Goal: Information Seeking & Learning: Learn about a topic

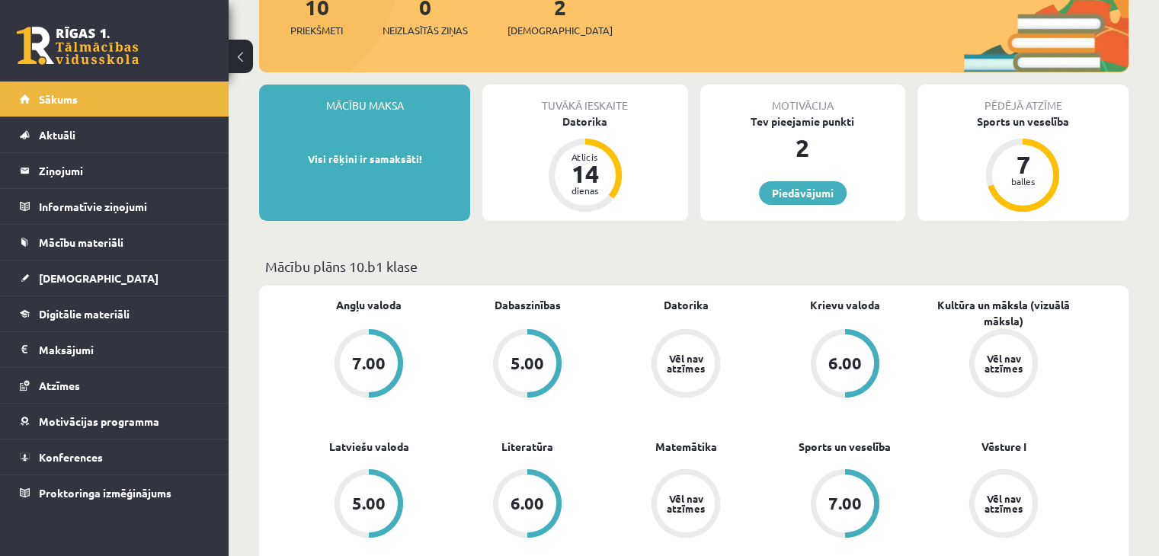
scroll to position [229, 0]
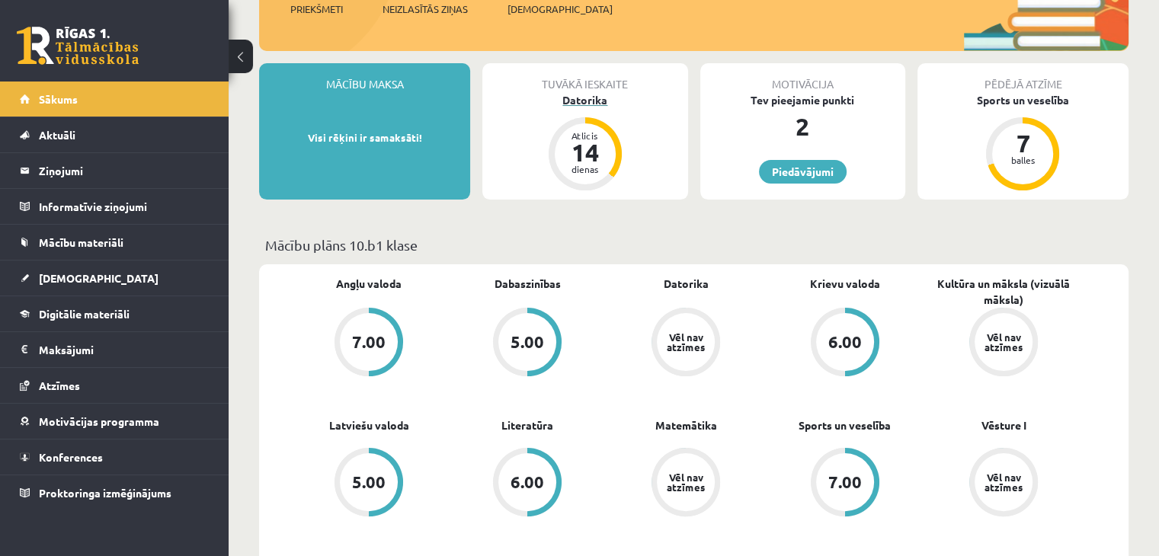
click at [579, 134] on div "Atlicis" at bounding box center [585, 135] width 46 height 9
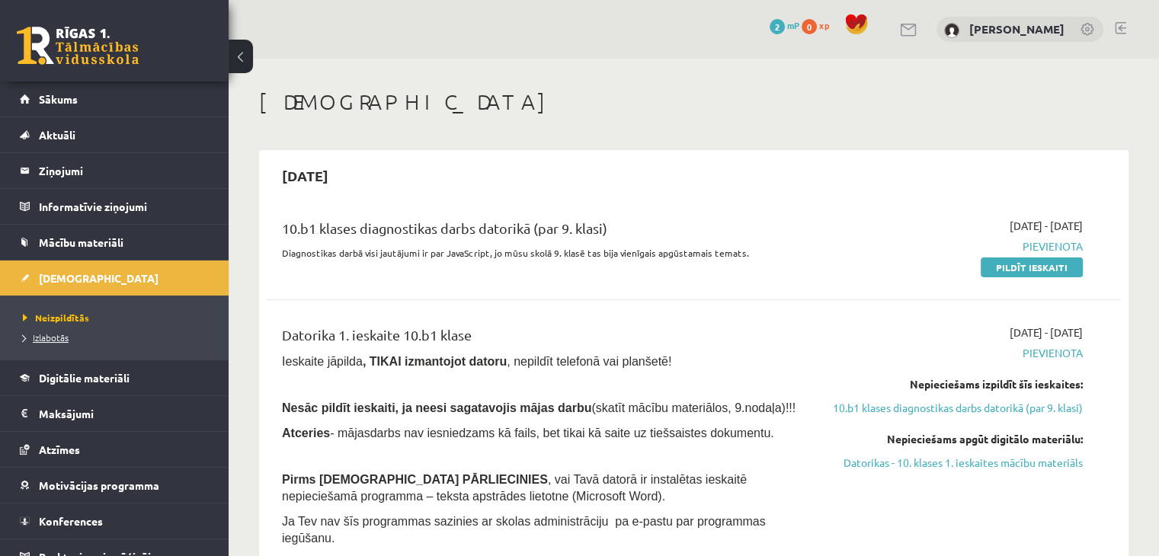
click at [59, 336] on span "Izlabotās" at bounding box center [46, 337] width 46 height 12
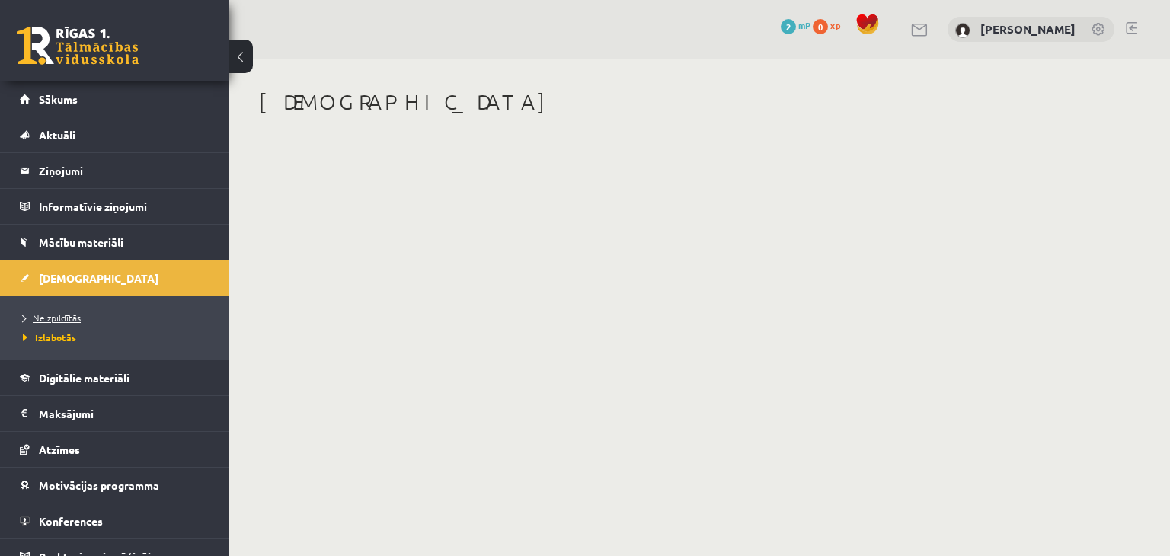
click at [59, 315] on span "Neizpildītās" at bounding box center [52, 318] width 58 height 12
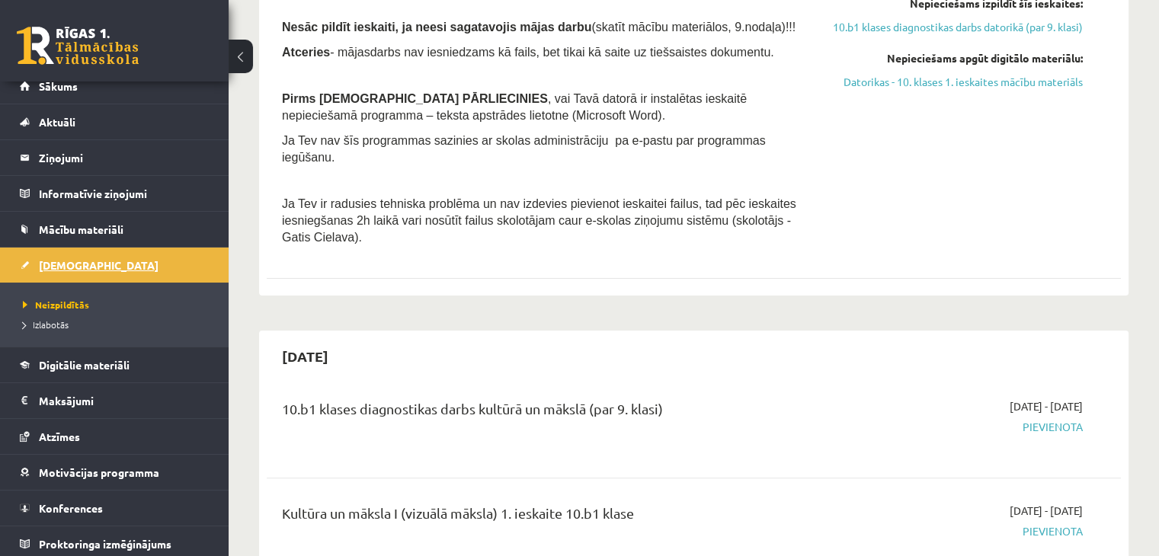
scroll to position [17, 0]
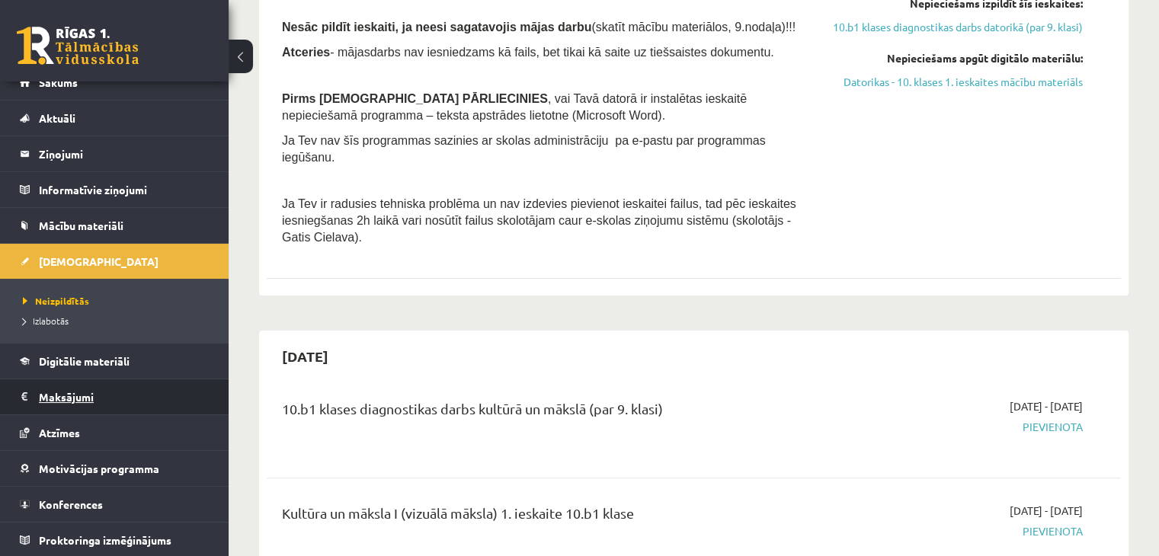
click at [91, 396] on legend "Maksājumi 0" at bounding box center [124, 396] width 171 height 35
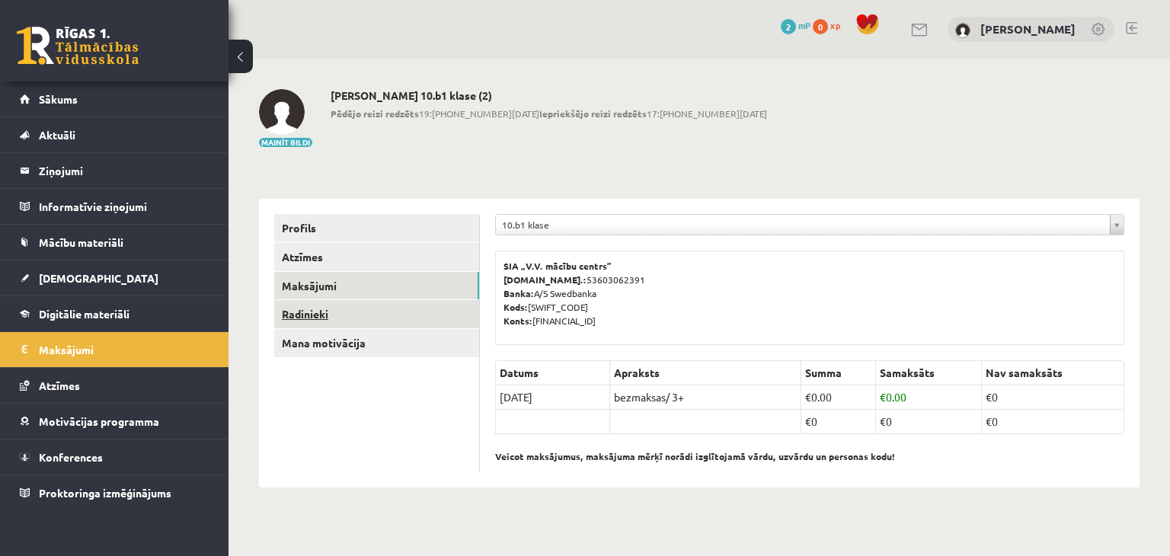
click at [323, 315] on link "Radinieki" at bounding box center [376, 314] width 205 height 28
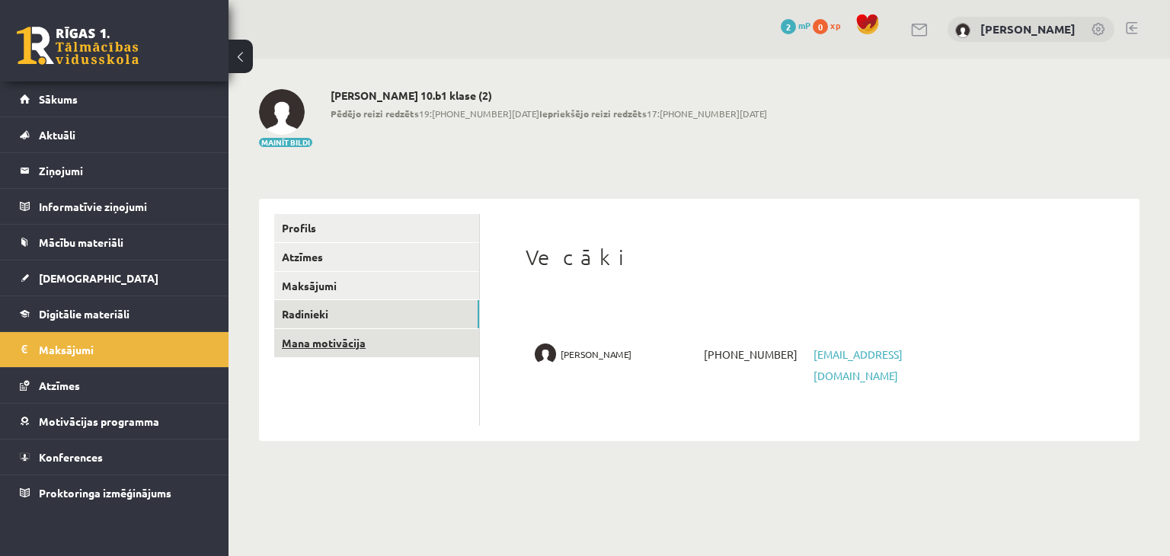
click at [331, 347] on link "Mana motivācija" at bounding box center [376, 343] width 205 height 28
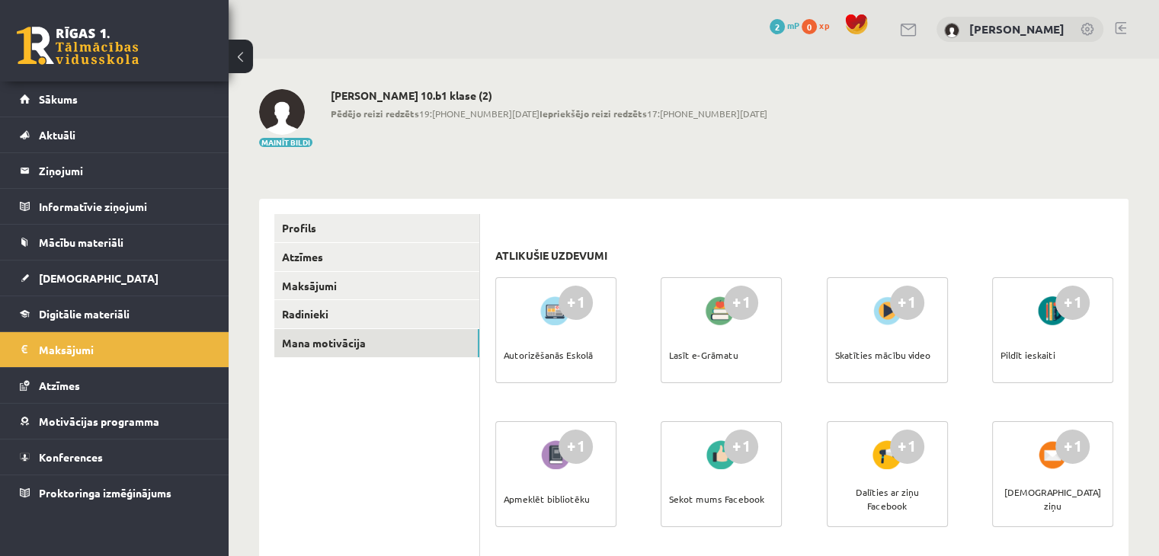
scroll to position [76, 0]
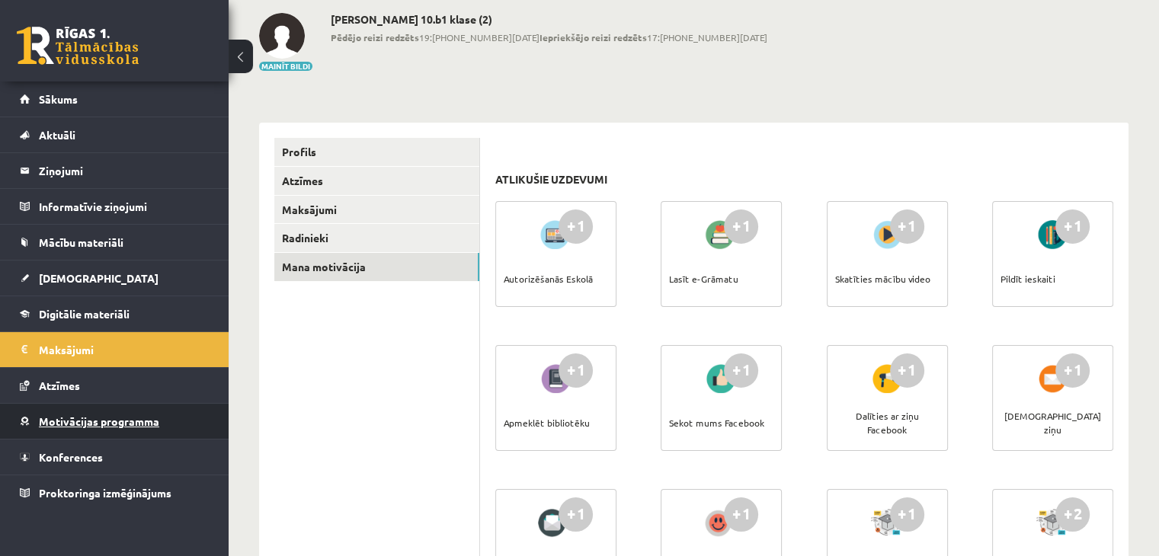
click at [113, 427] on link "Motivācijas programma" at bounding box center [115, 421] width 190 height 35
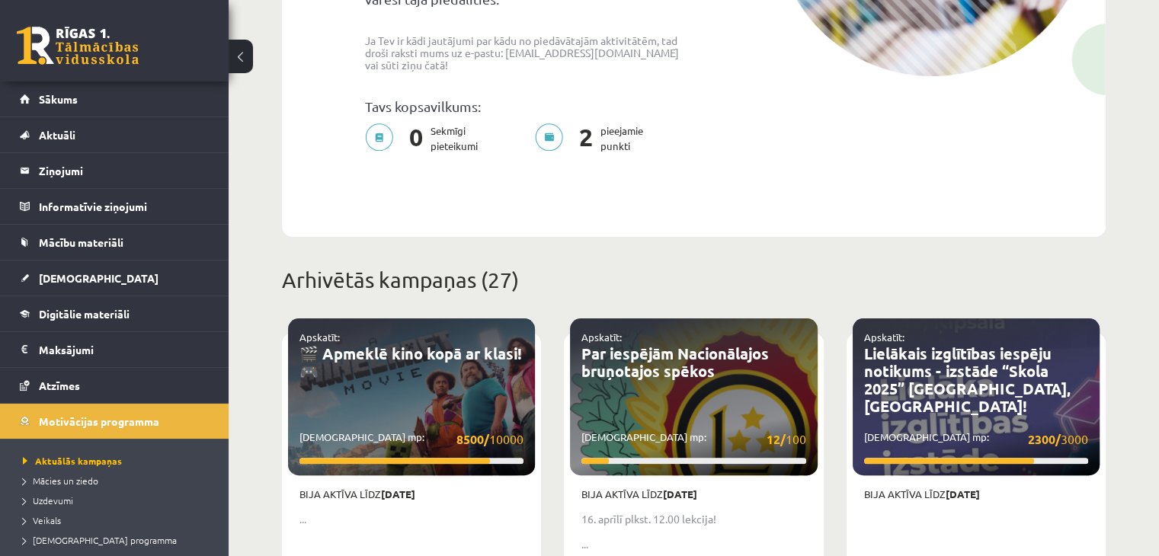
scroll to position [457, 0]
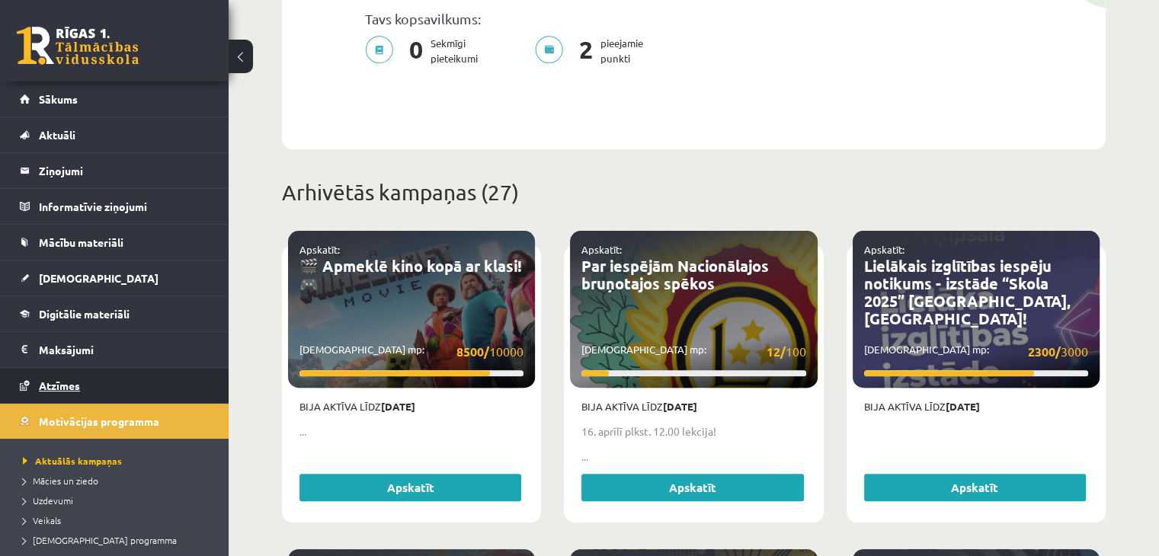
click at [76, 385] on span "Atzīmes" at bounding box center [59, 386] width 41 height 14
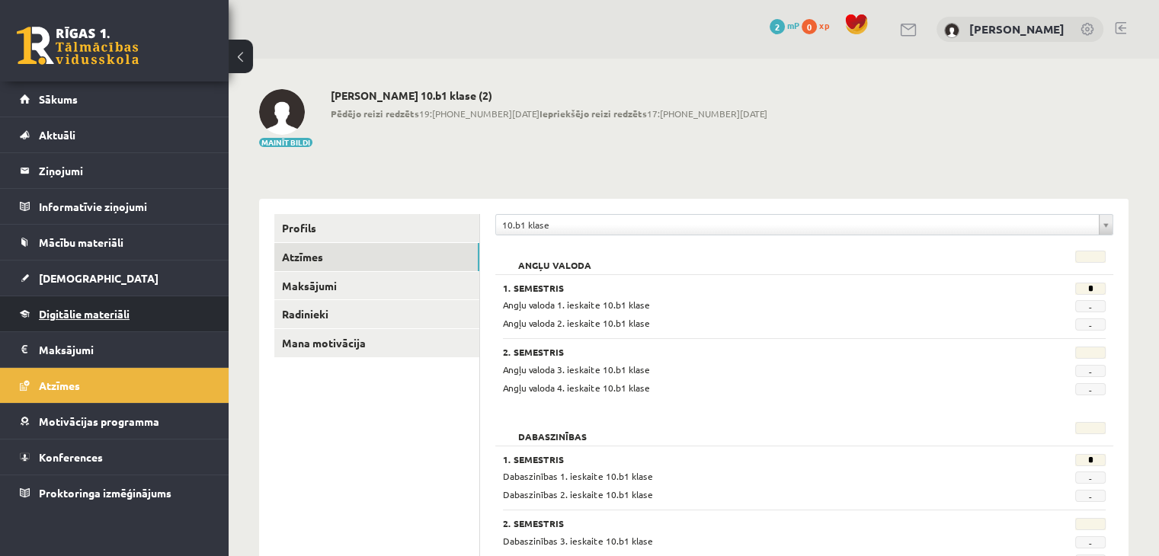
click at [91, 310] on span "Digitālie materiāli" at bounding box center [84, 314] width 91 height 14
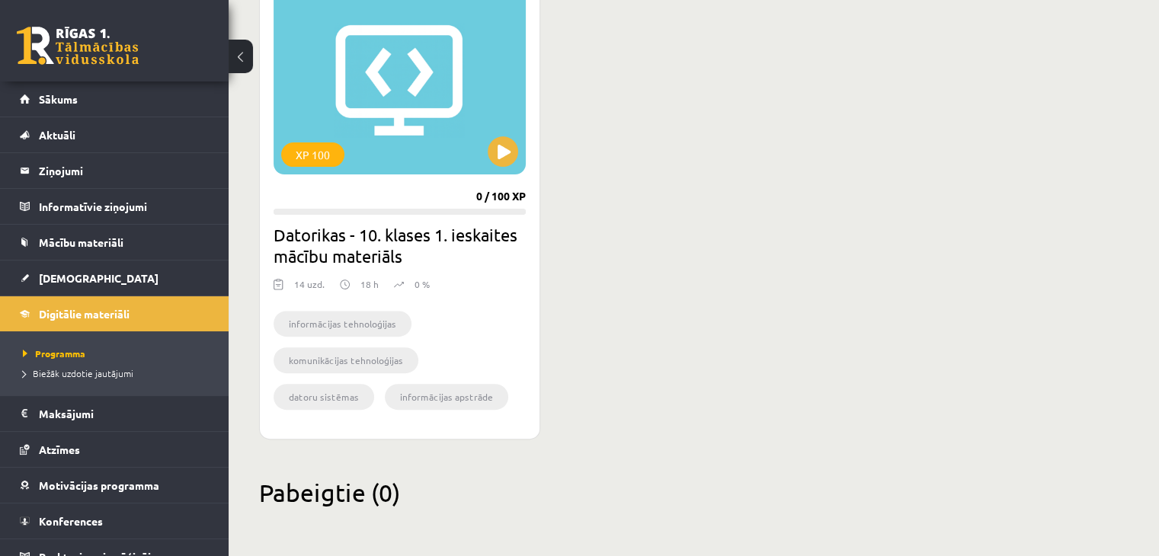
scroll to position [389, 0]
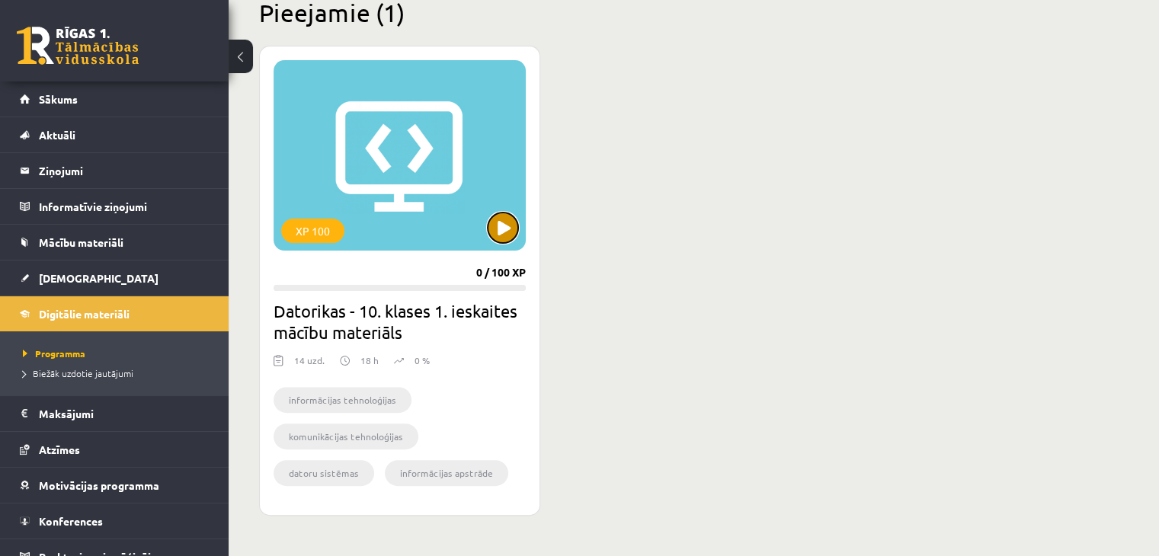
click at [499, 225] on button at bounding box center [503, 228] width 30 height 30
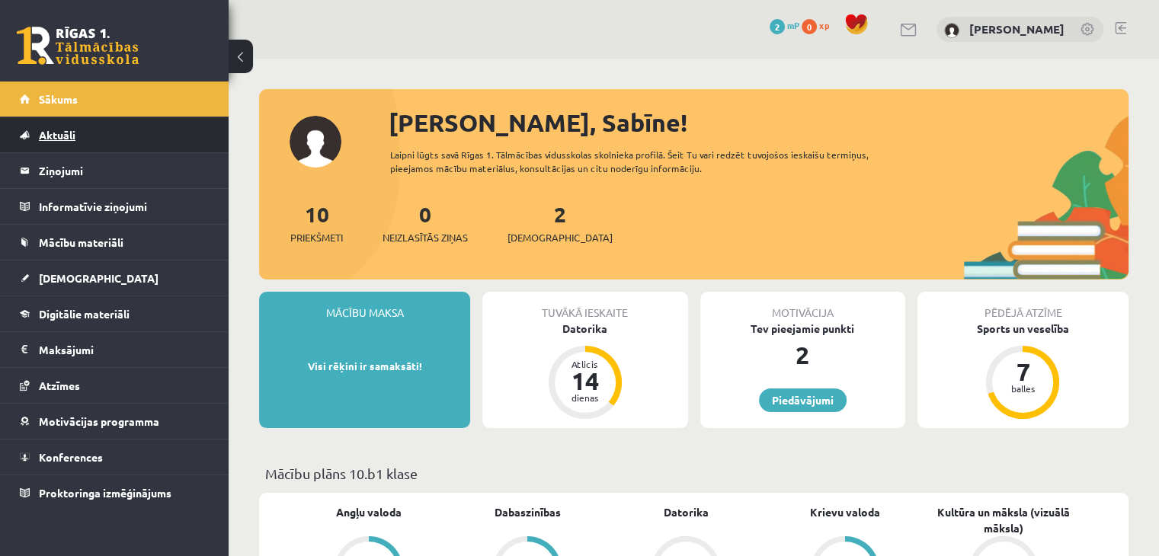
click at [66, 138] on span "Aktuāli" at bounding box center [57, 135] width 37 height 14
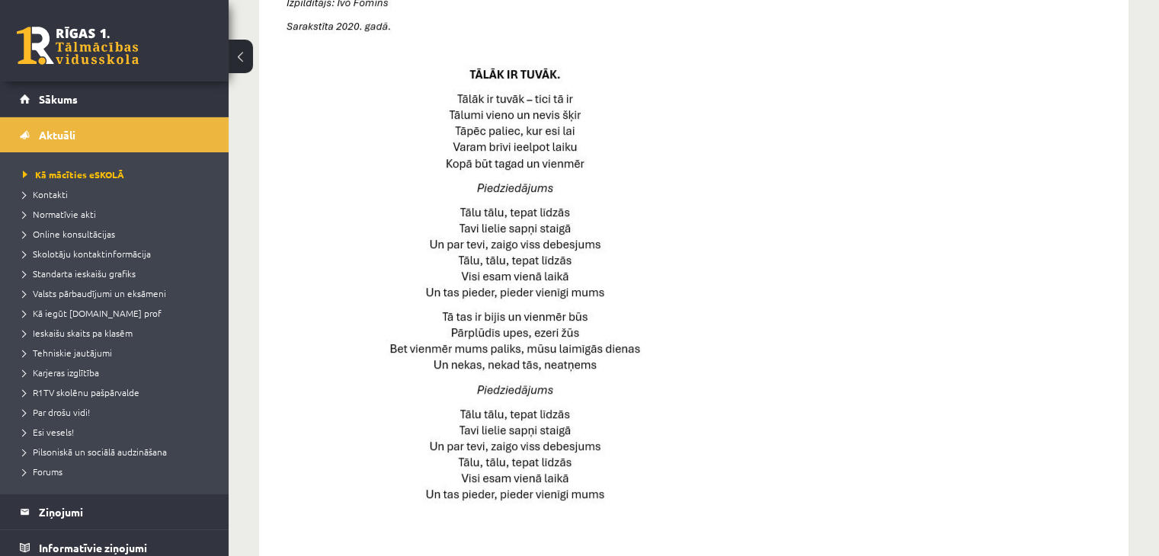
scroll to position [647, 0]
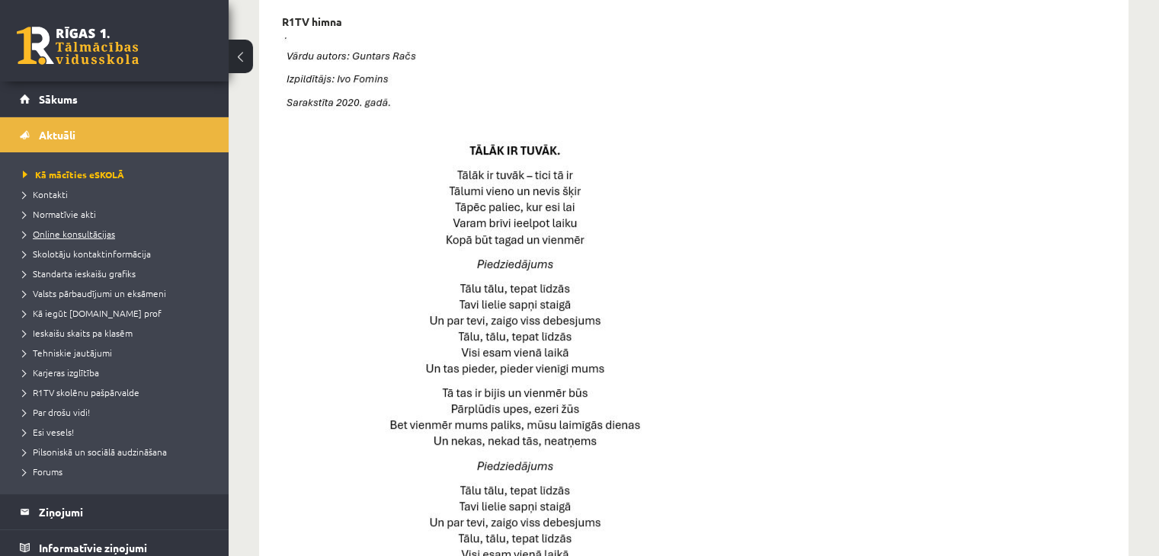
click at [64, 233] on span "Online konsultācijas" at bounding box center [69, 234] width 92 height 12
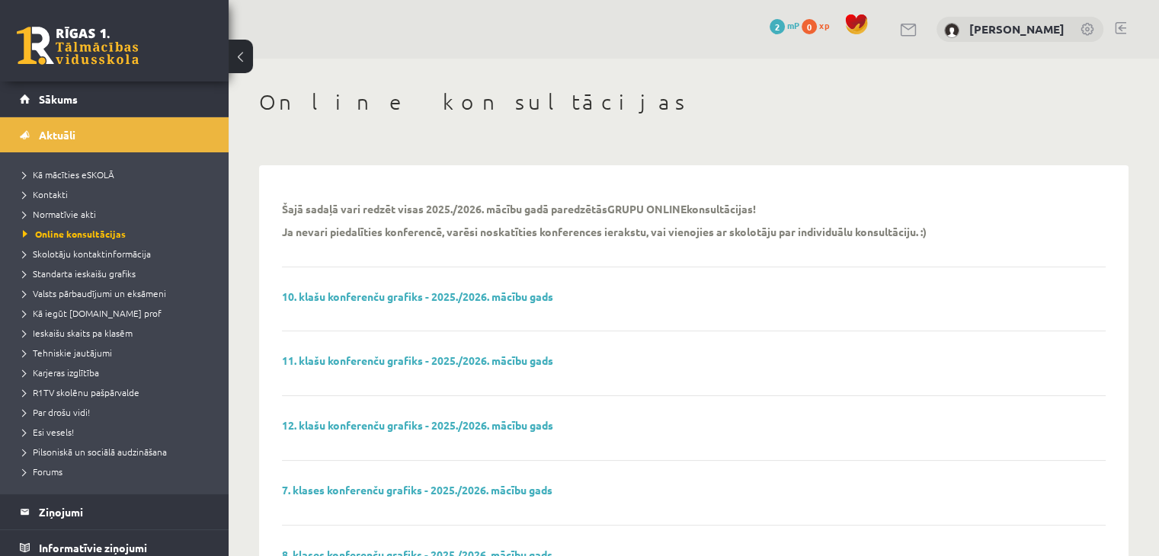
scroll to position [152, 0]
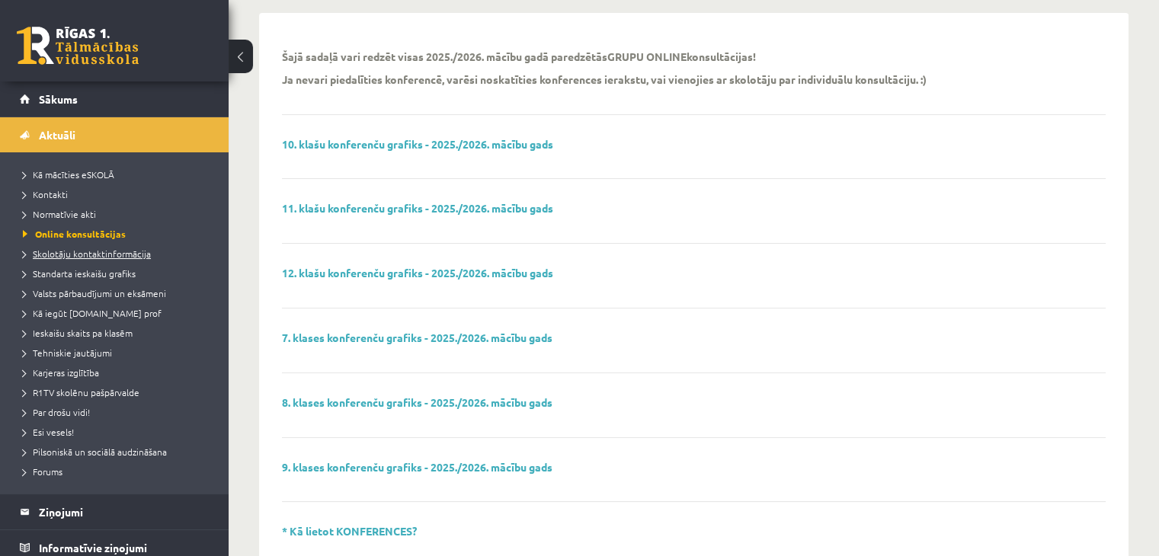
click at [107, 255] on span "Skolotāju kontaktinformācija" at bounding box center [87, 254] width 128 height 12
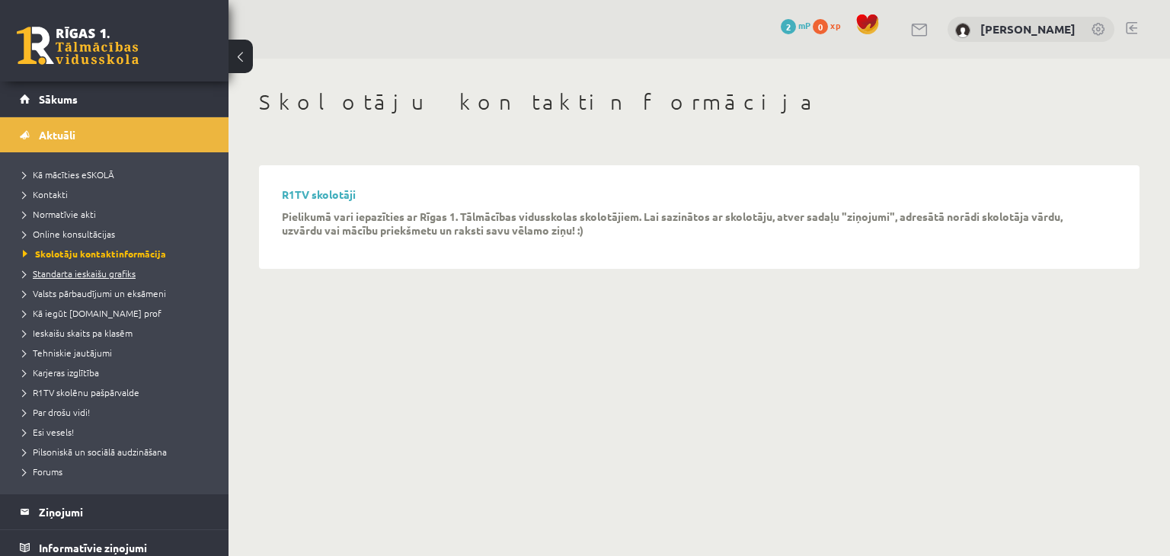
click at [110, 272] on span "Standarta ieskaišu grafiks" at bounding box center [79, 273] width 113 height 12
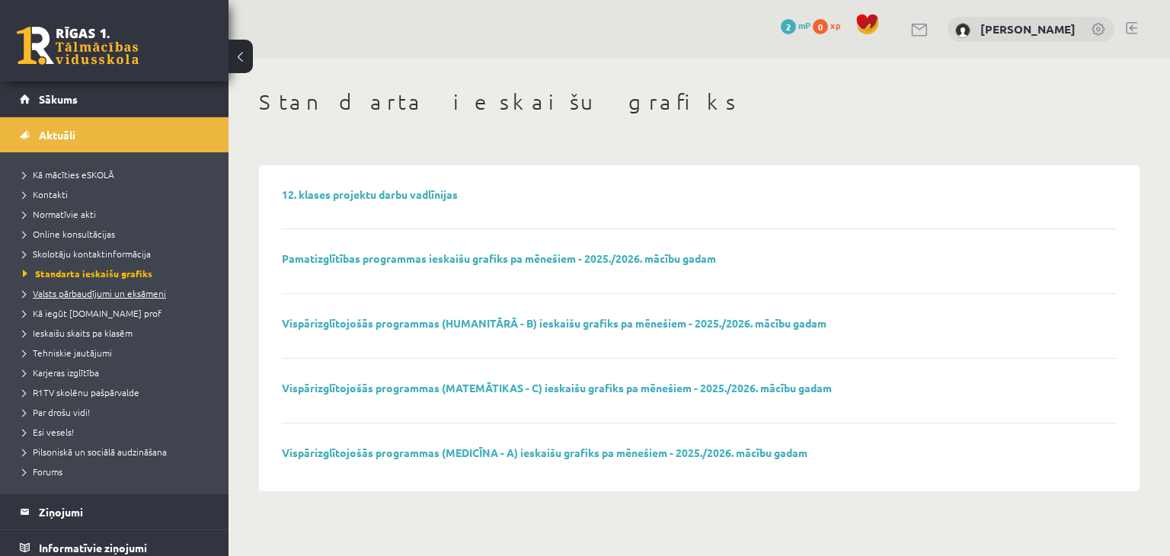
click at [109, 290] on span "Valsts pārbaudījumi un eksāmeni" at bounding box center [94, 293] width 143 height 12
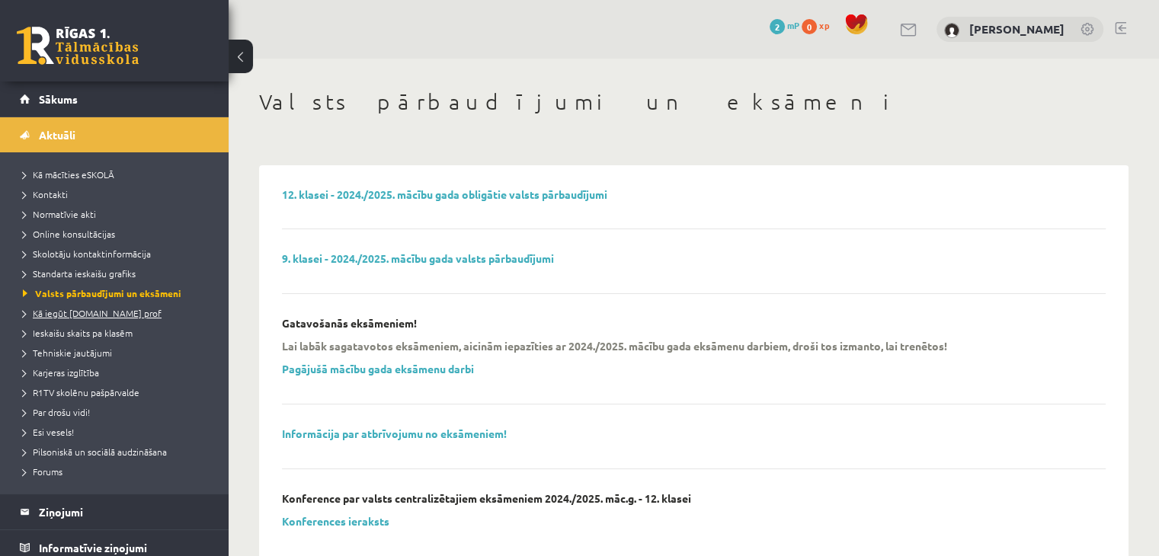
click at [104, 313] on span "Kā iegūt [DOMAIN_NAME] prof" at bounding box center [92, 313] width 139 height 12
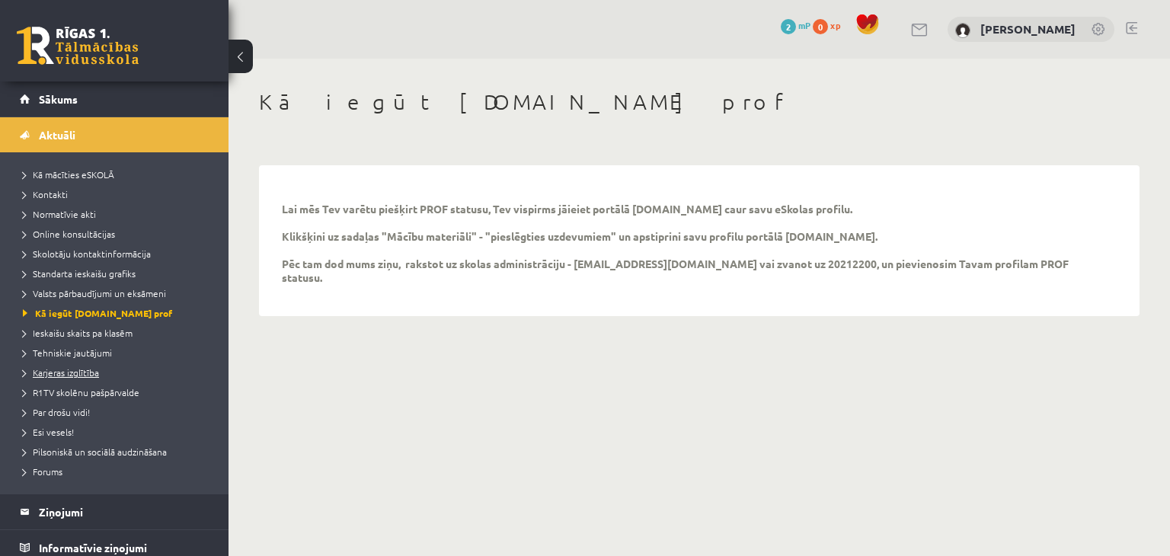
click at [88, 369] on span "Karjeras izglītība" at bounding box center [61, 372] width 76 height 12
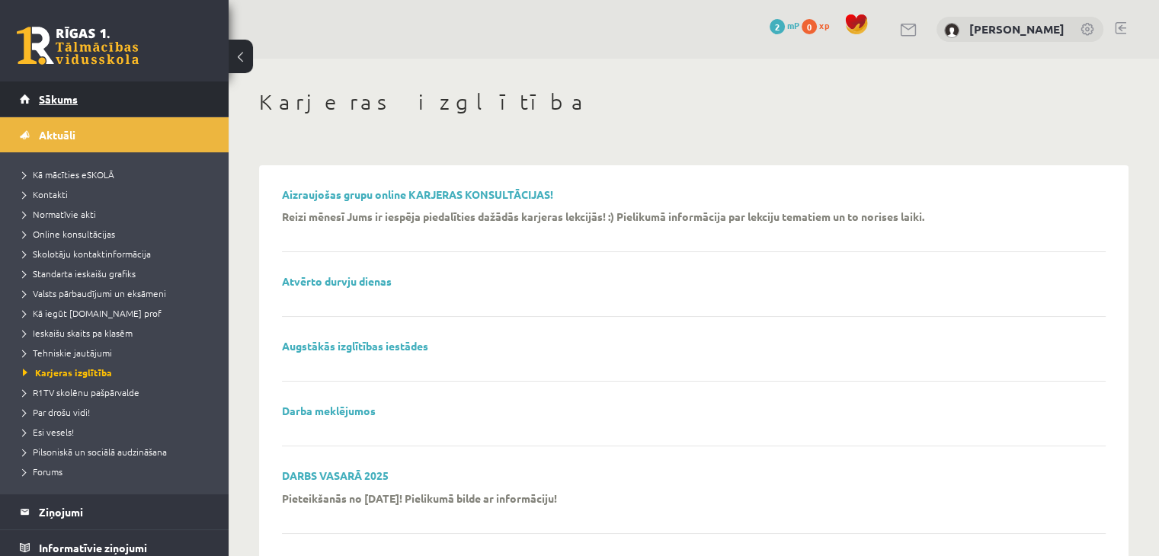
click at [114, 100] on link "Sākums" at bounding box center [115, 99] width 190 height 35
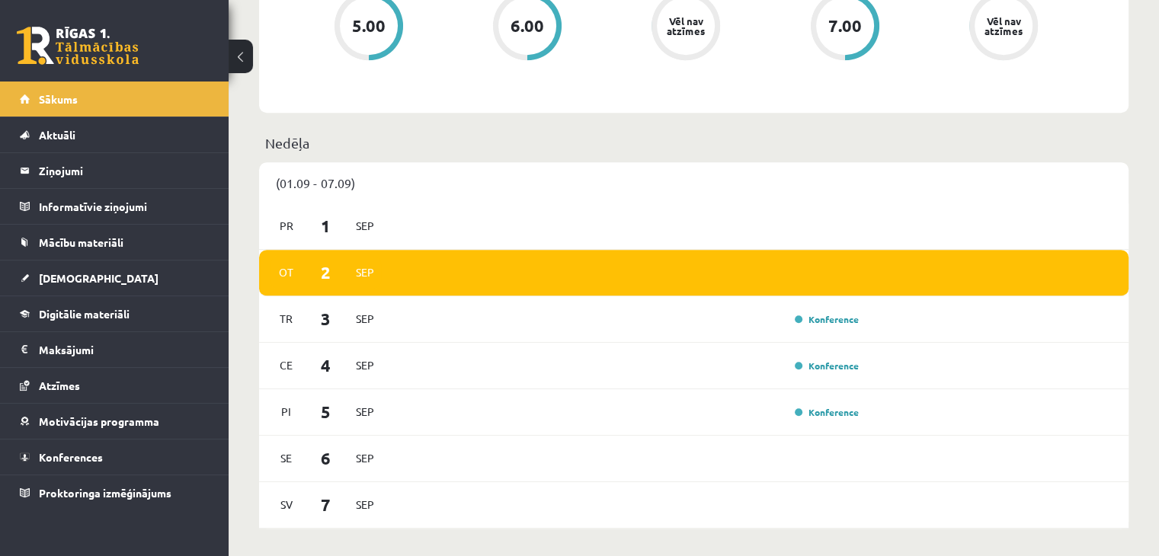
scroll to position [686, 0]
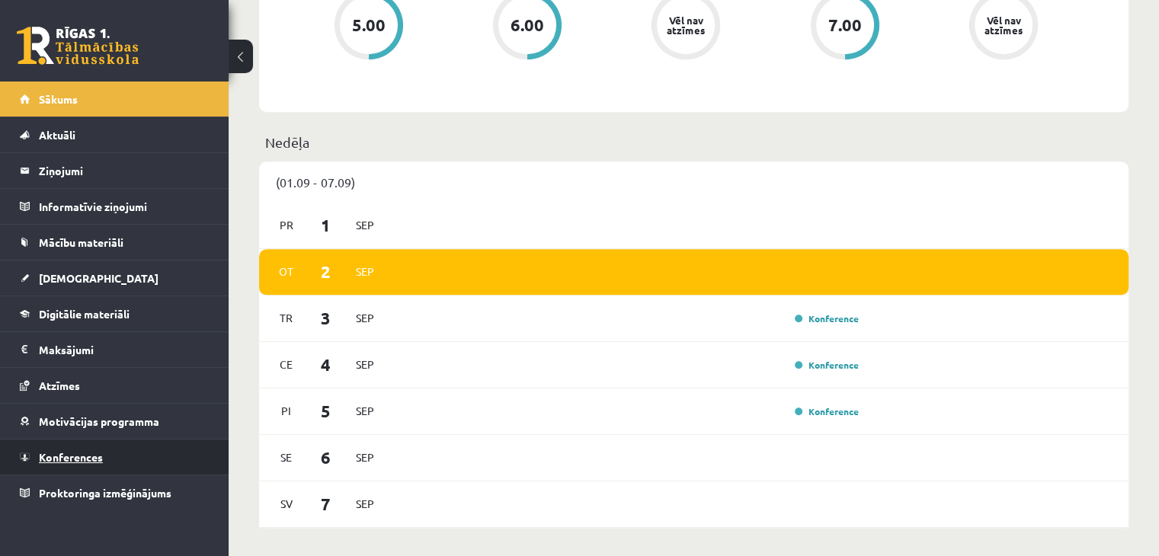
click at [77, 455] on span "Konferences" at bounding box center [71, 457] width 64 height 14
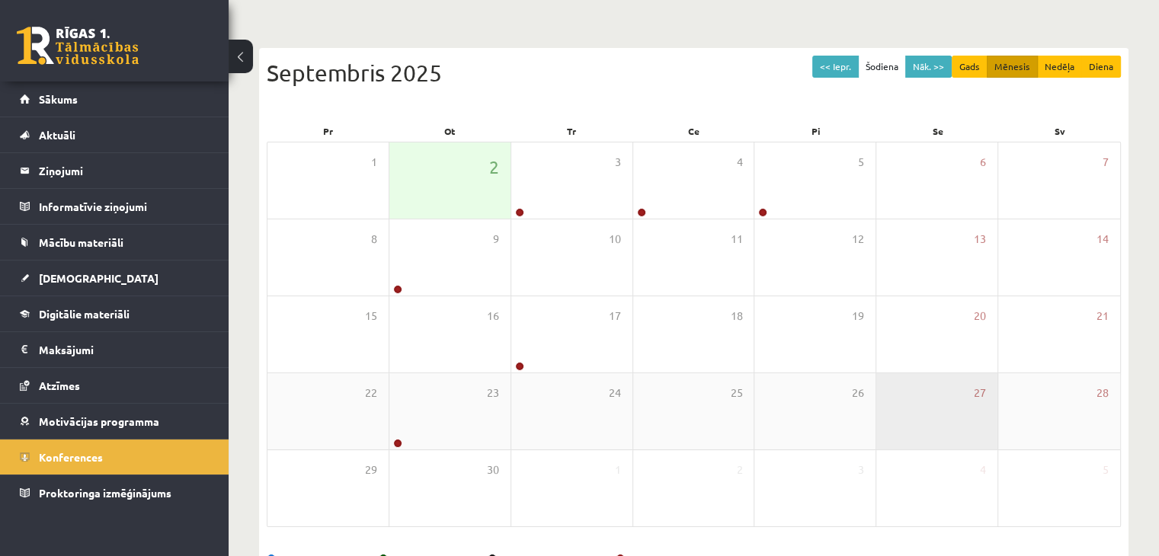
scroll to position [94, 0]
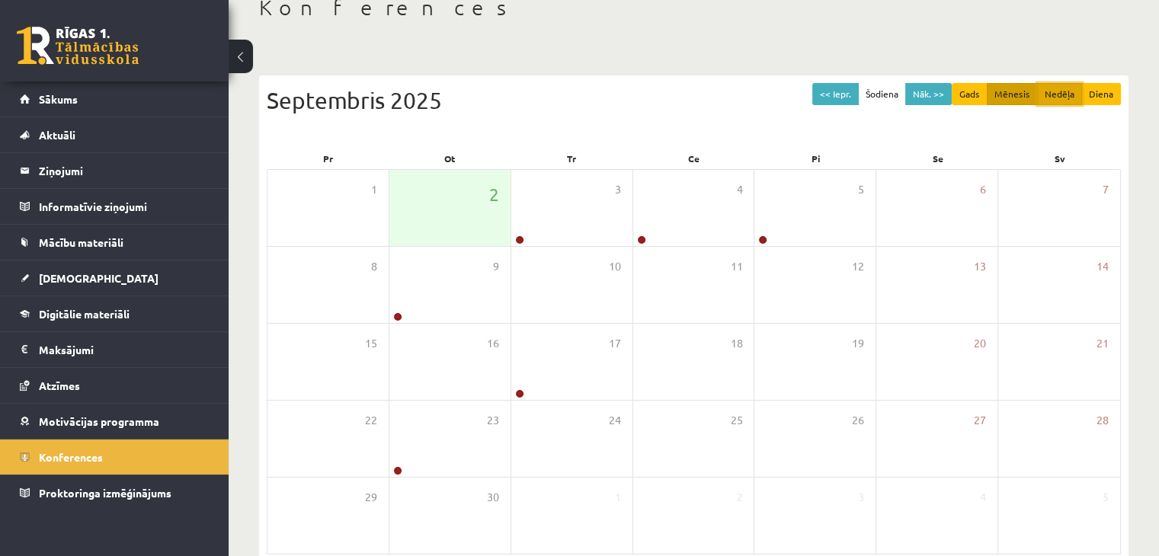
click at [1052, 87] on button "Nedēļa" at bounding box center [1059, 94] width 45 height 22
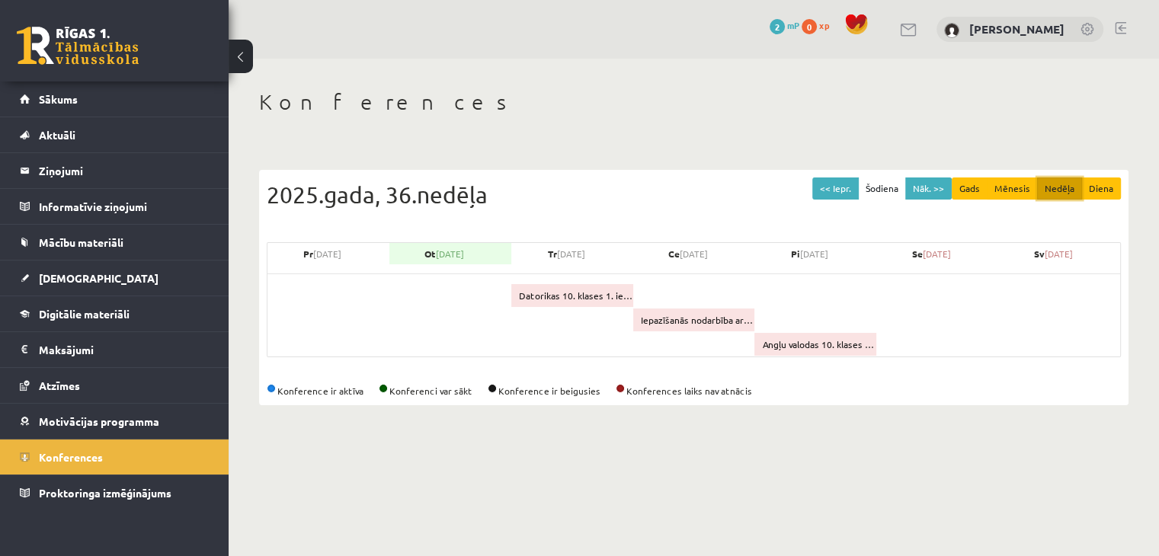
scroll to position [0, 0]
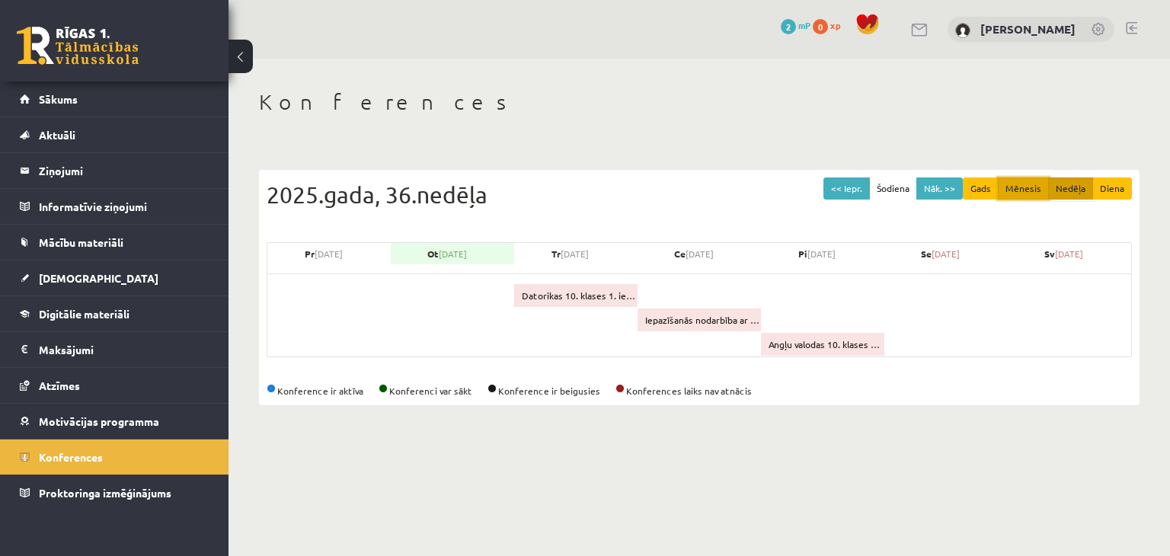
click at [1023, 190] on button "Mēnesis" at bounding box center [1023, 189] width 51 height 22
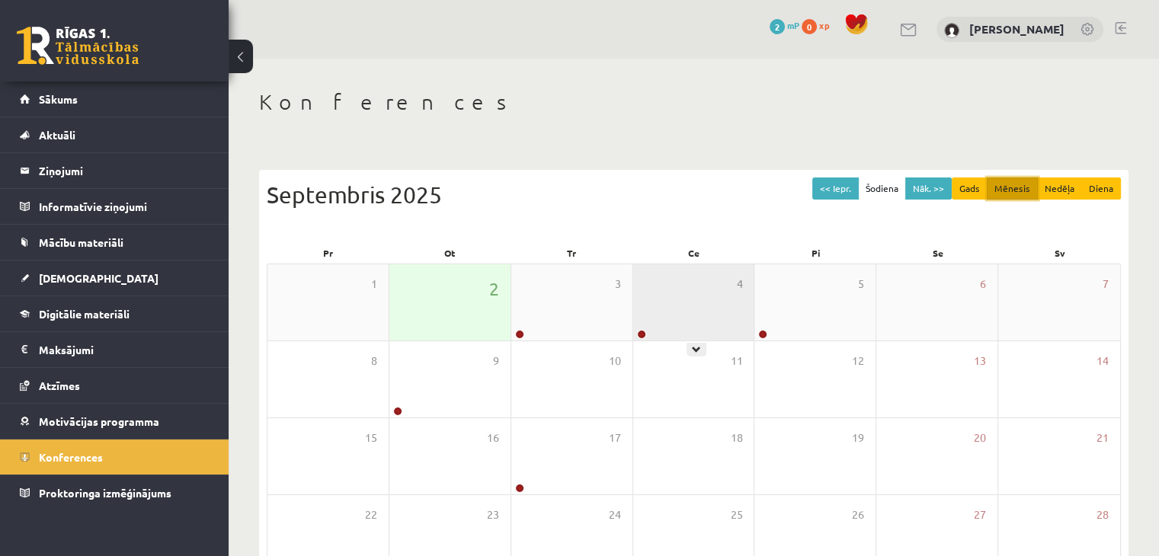
scroll to position [152, 0]
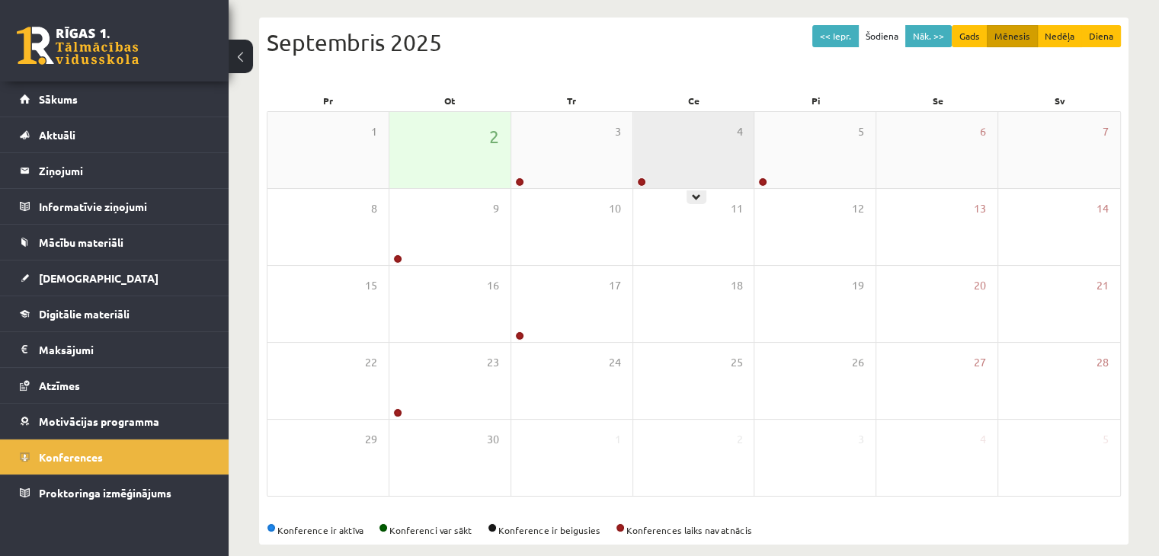
click at [690, 158] on div "4" at bounding box center [693, 150] width 121 height 76
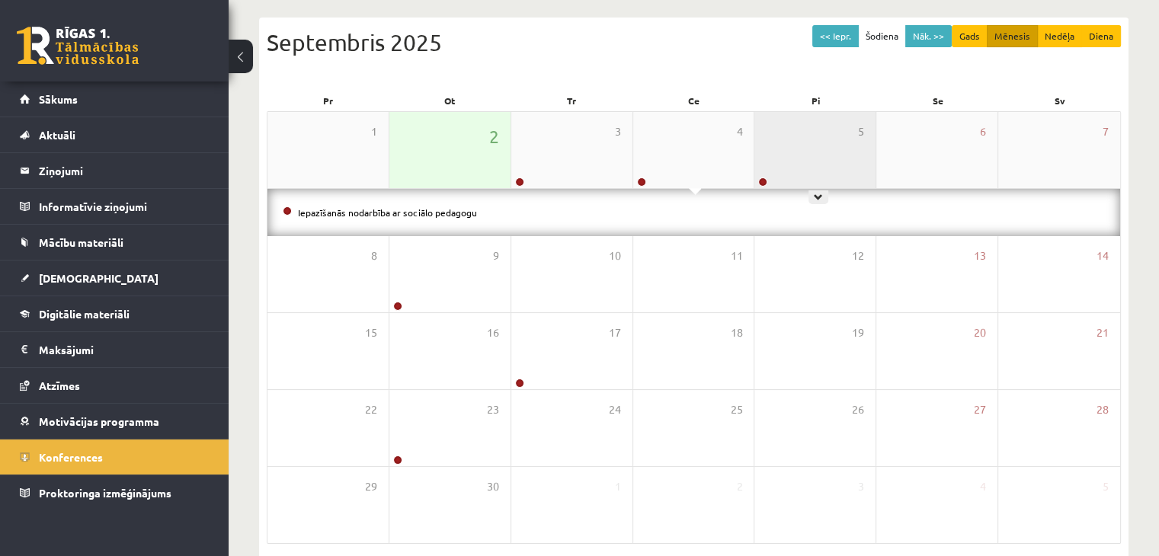
click at [787, 159] on div "5" at bounding box center [814, 150] width 121 height 76
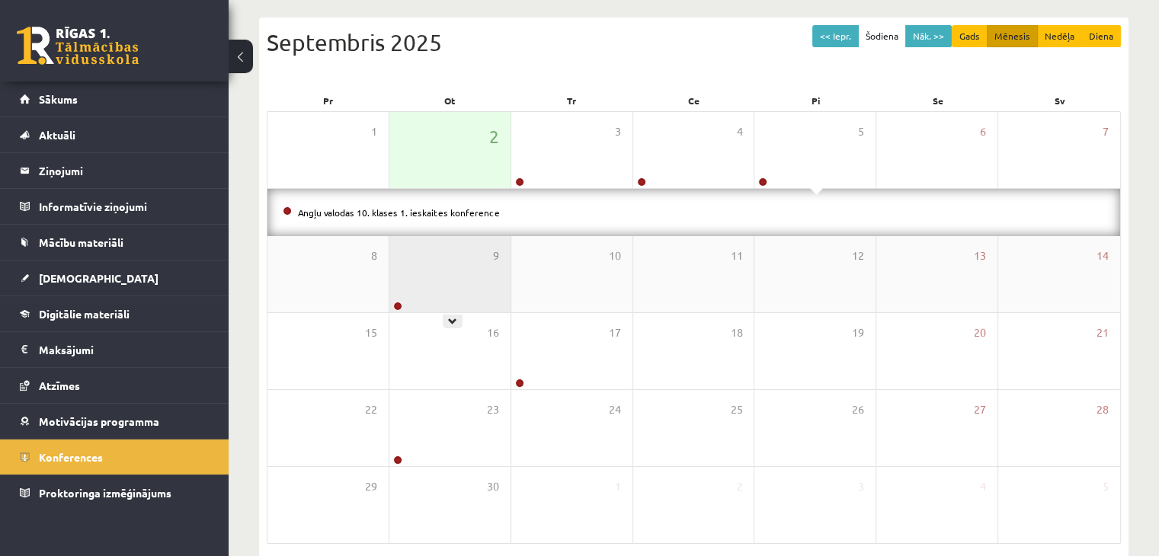
click at [395, 279] on div "9" at bounding box center [449, 274] width 121 height 76
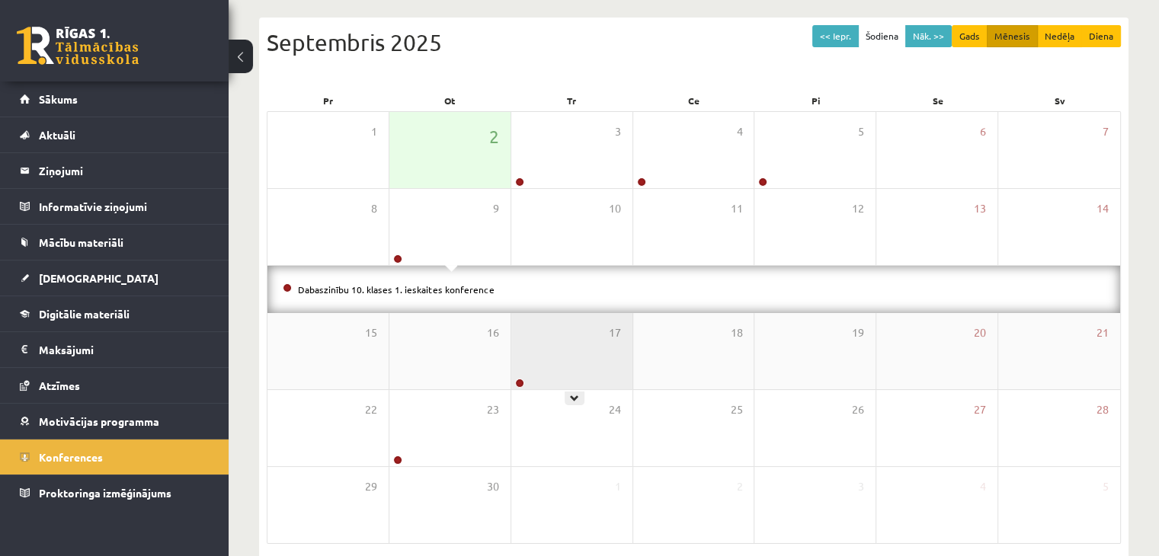
click at [567, 363] on div "17" at bounding box center [571, 351] width 121 height 76
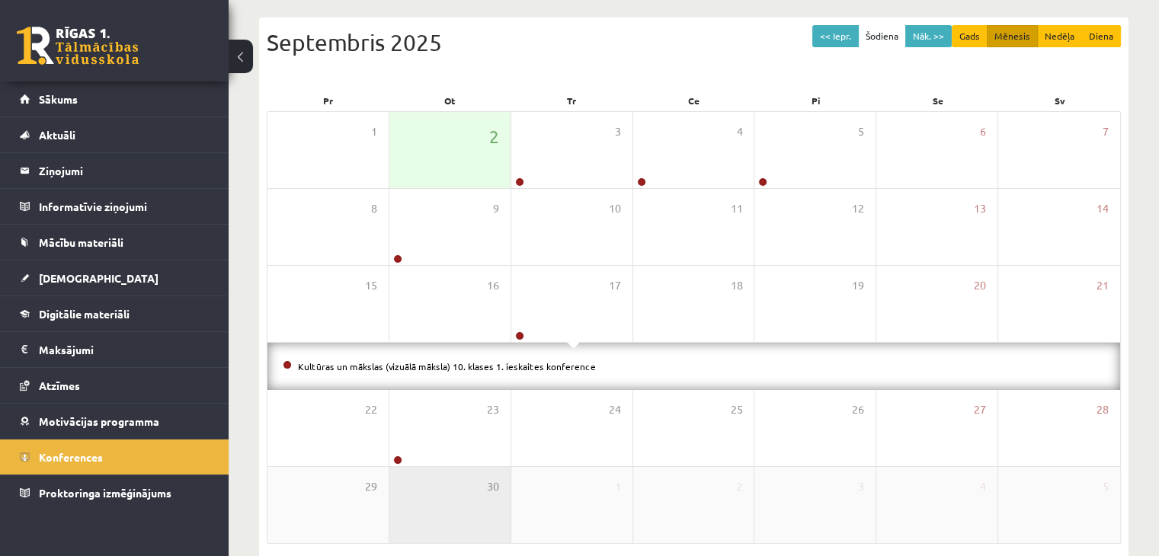
click at [449, 486] on div "30" at bounding box center [449, 505] width 121 height 76
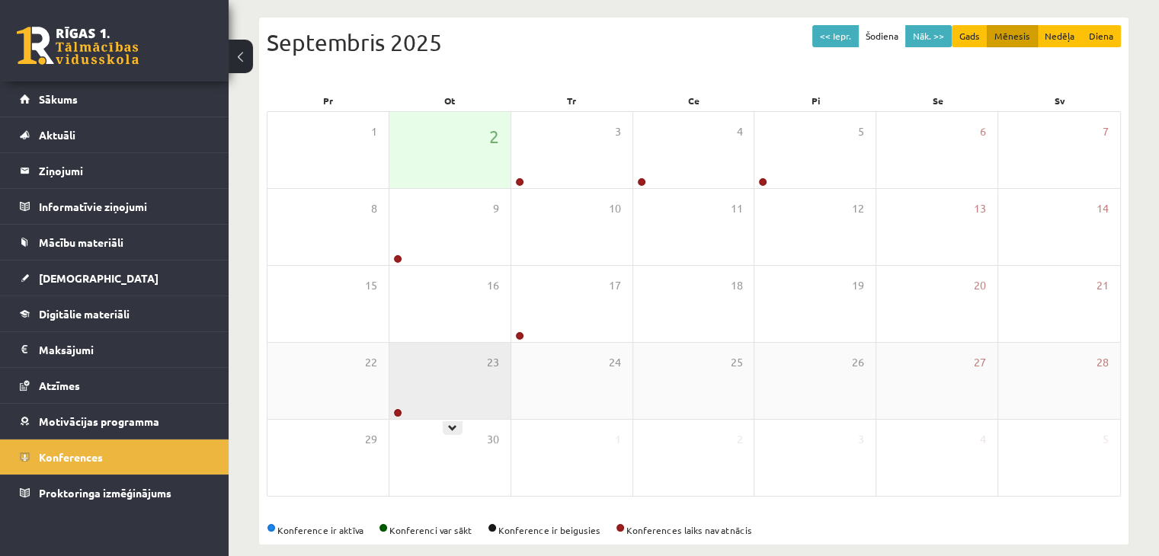
click at [475, 390] on div "23" at bounding box center [449, 381] width 121 height 76
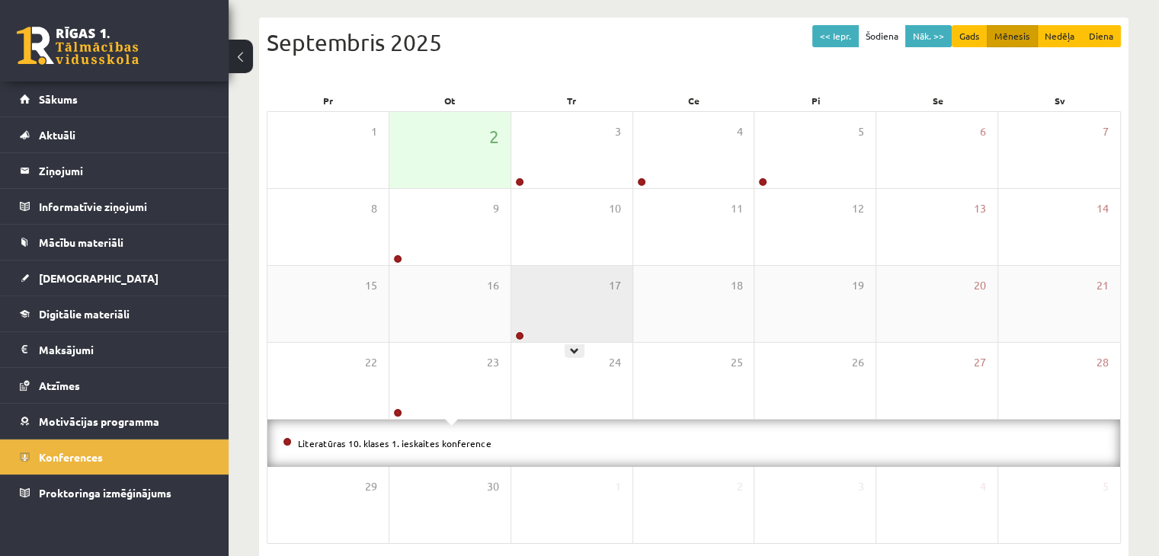
click at [588, 326] on div "17" at bounding box center [571, 304] width 121 height 76
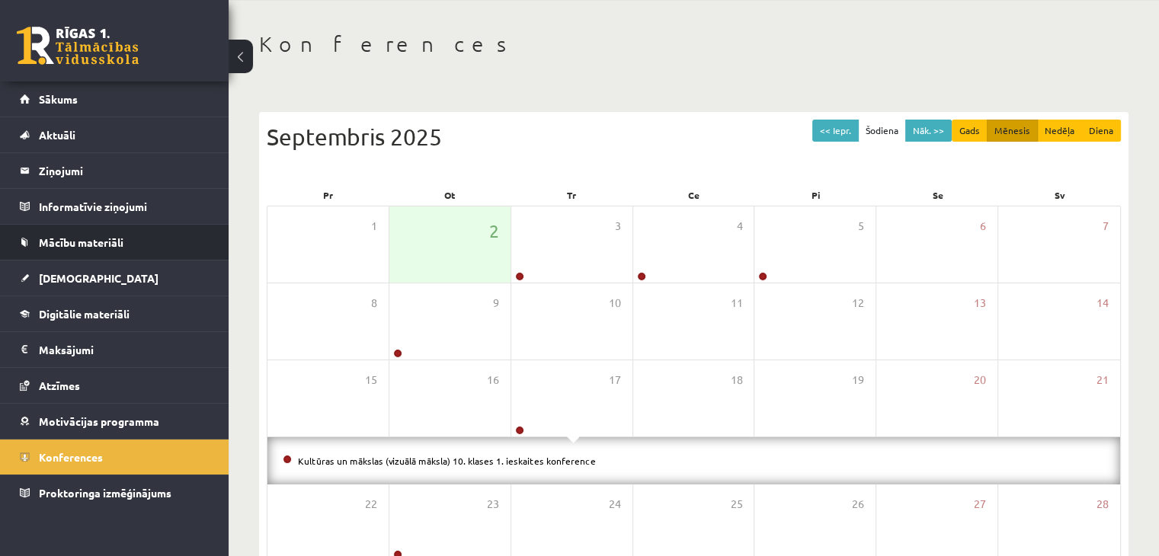
scroll to position [0, 0]
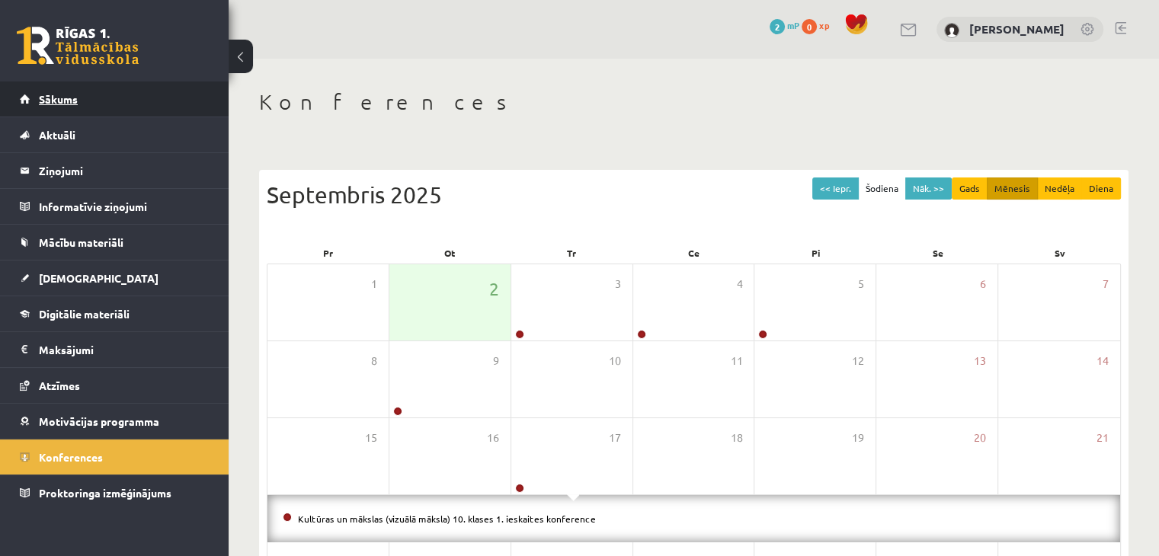
click at [73, 98] on span "Sākums" at bounding box center [58, 99] width 39 height 14
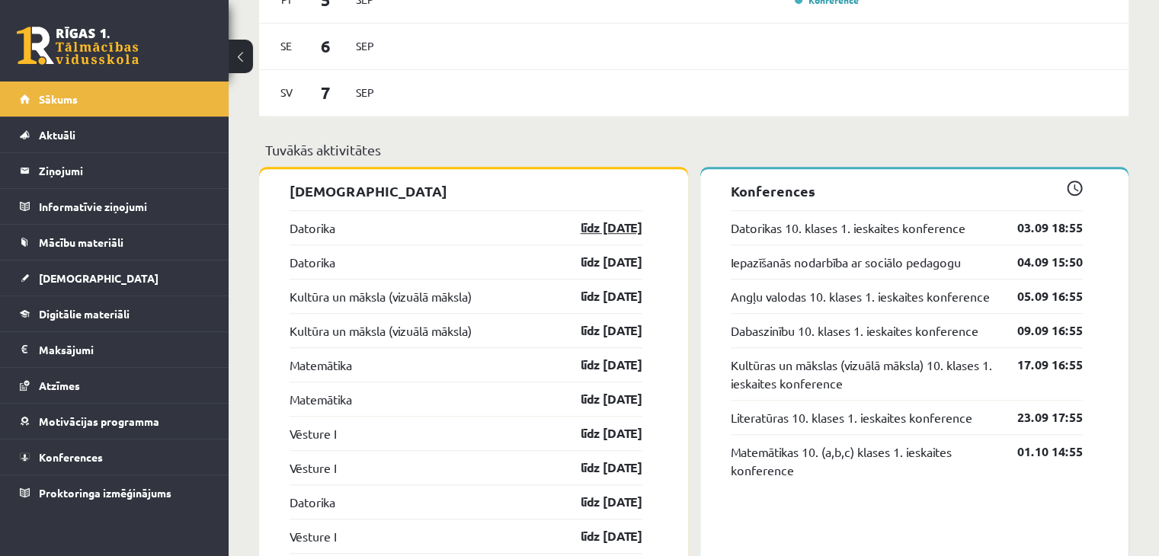
scroll to position [1091, 0]
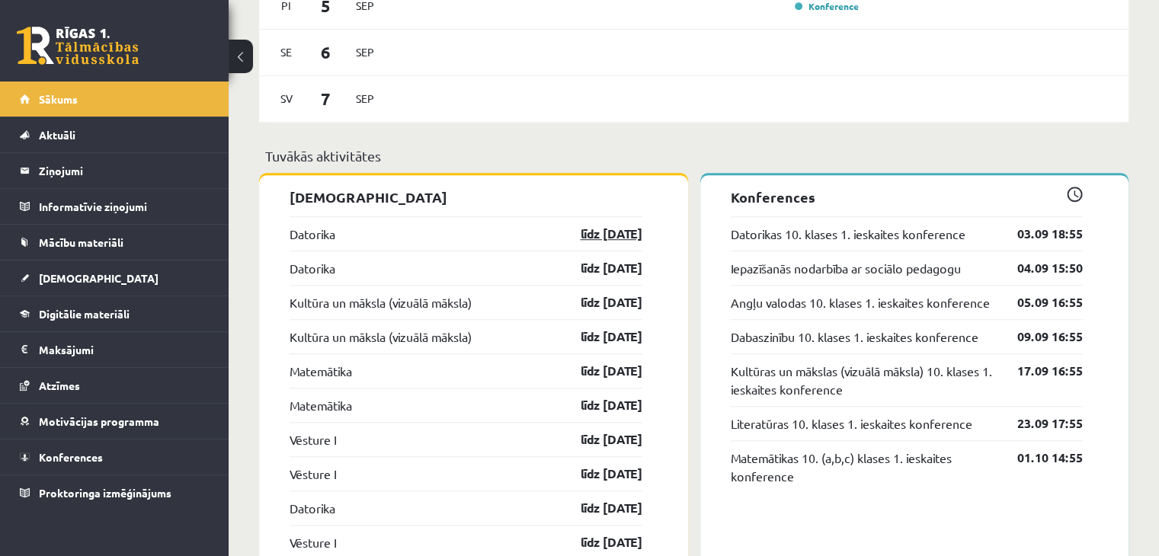
click at [628, 227] on link "līdz [DATE]" at bounding box center [598, 234] width 88 height 18
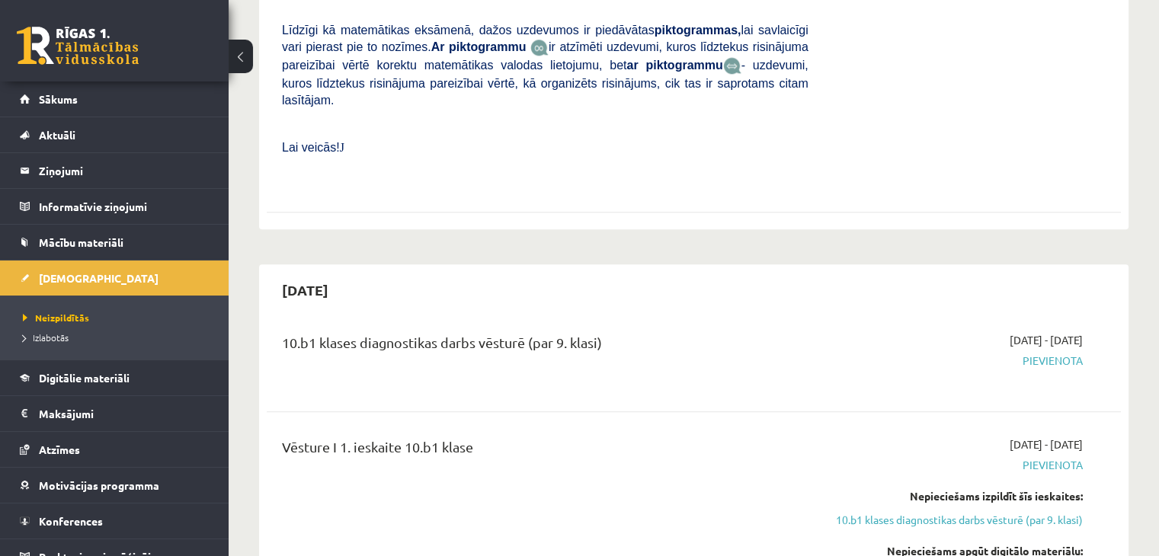
scroll to position [1752, 0]
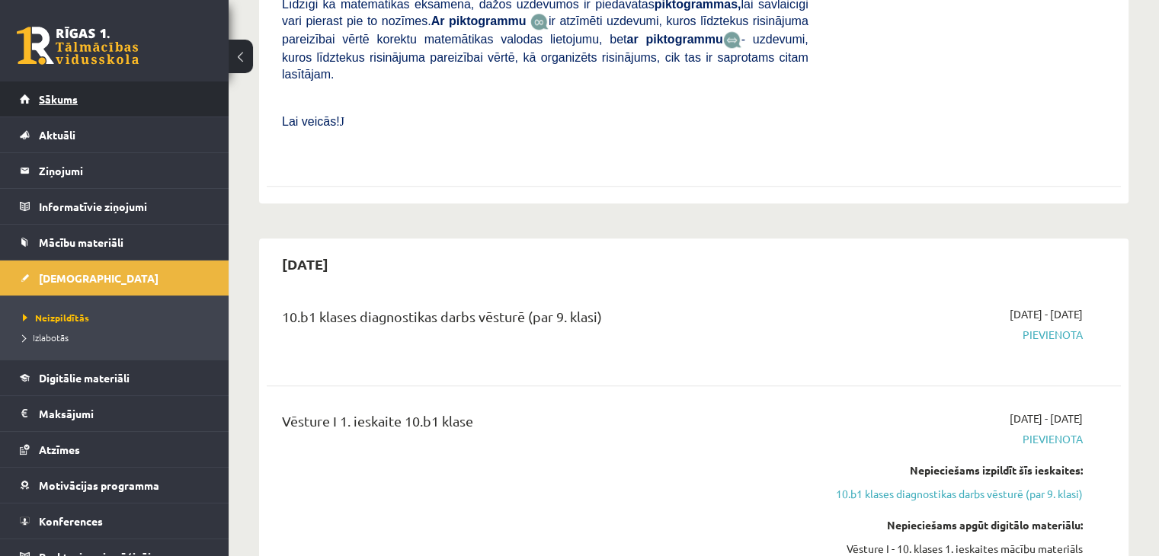
click at [91, 93] on link "Sākums" at bounding box center [115, 99] width 190 height 35
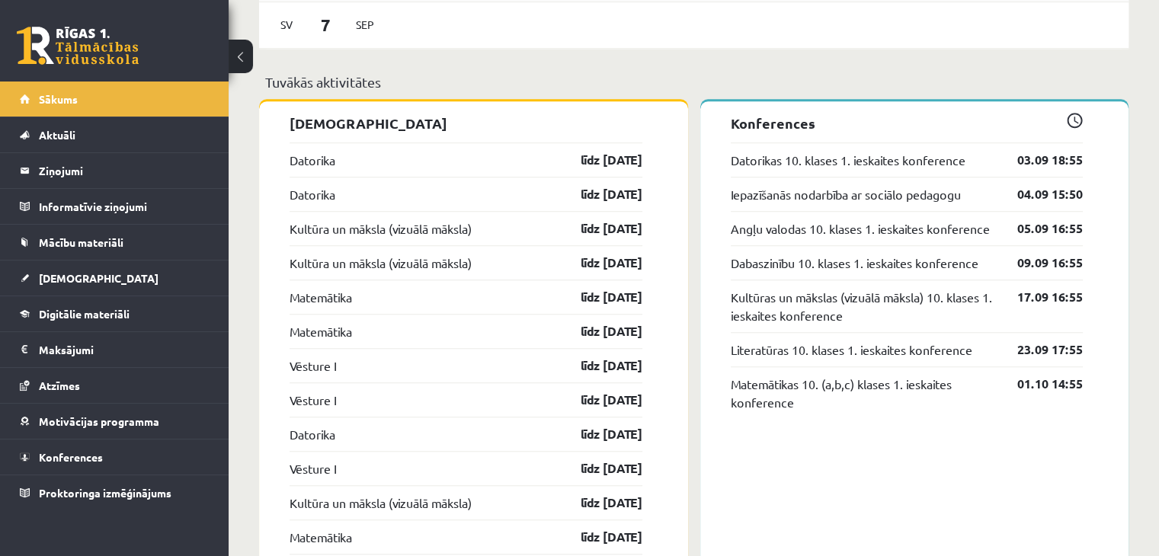
scroll to position [1295, 0]
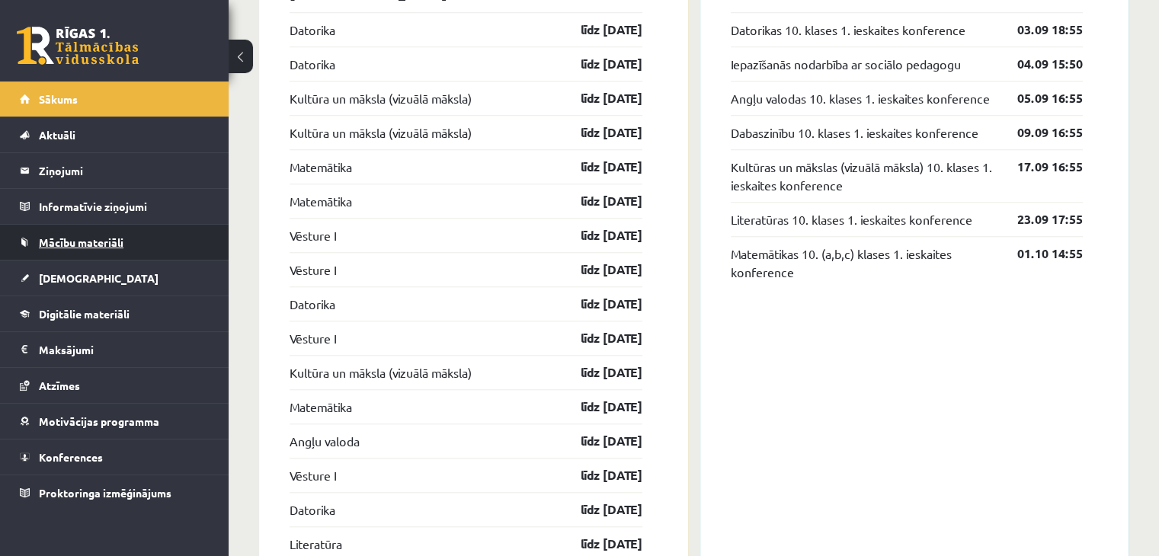
click at [85, 232] on link "Mācību materiāli" at bounding box center [115, 242] width 190 height 35
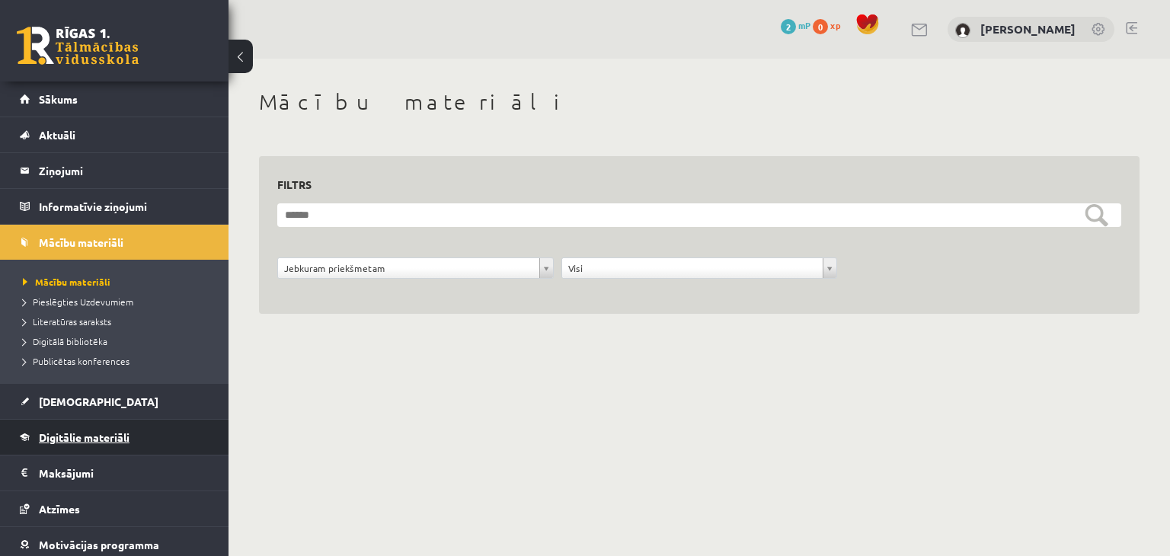
click at [107, 440] on span "Digitālie materiāli" at bounding box center [84, 437] width 91 height 14
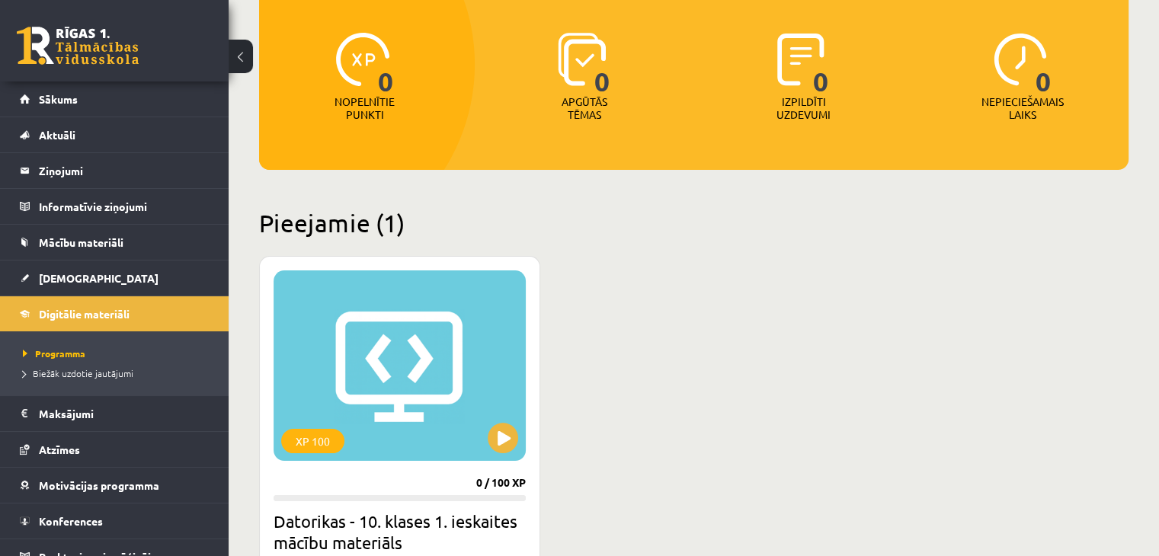
scroll to position [305, 0]
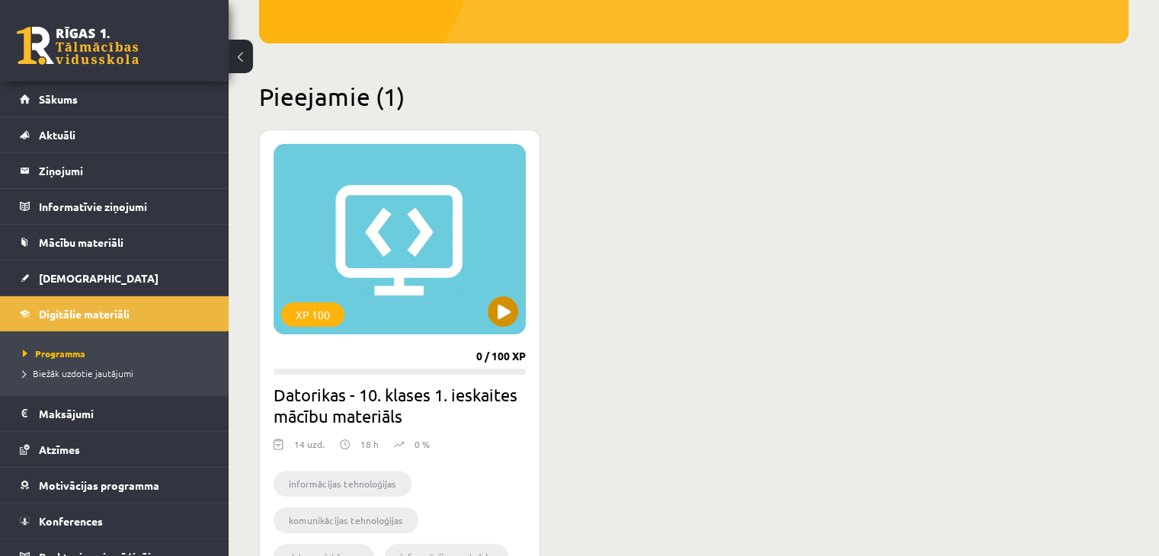
click at [484, 311] on div "XP 100" at bounding box center [399, 239] width 252 height 190
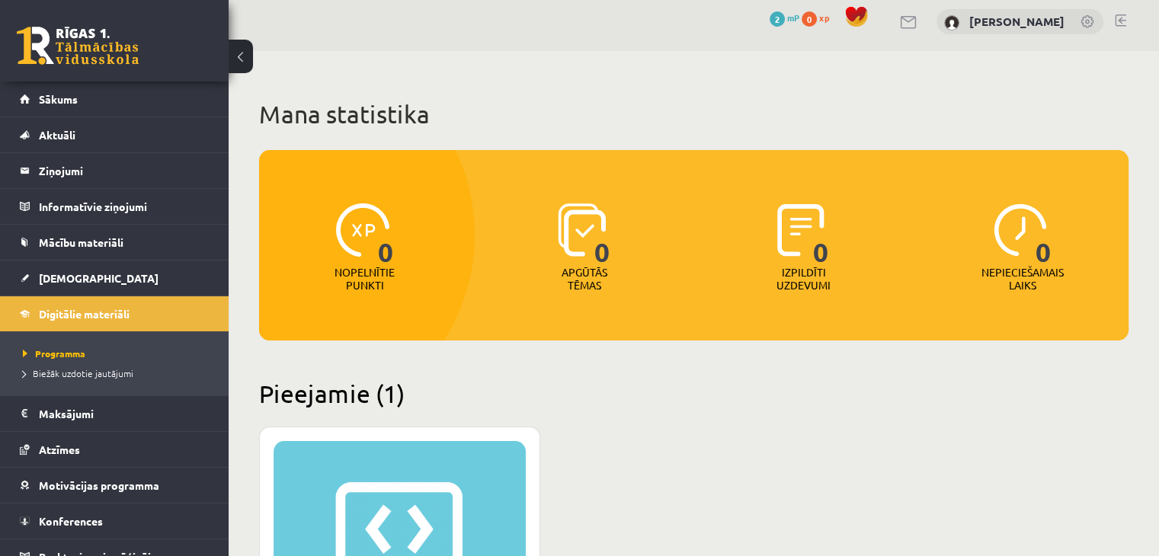
scroll to position [236, 0]
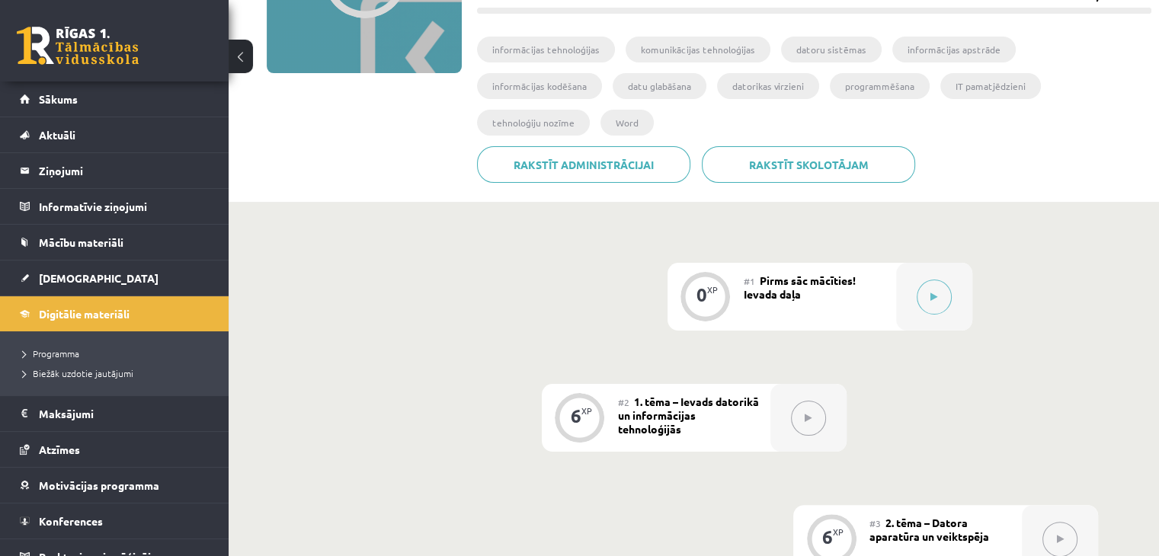
scroll to position [381, 0]
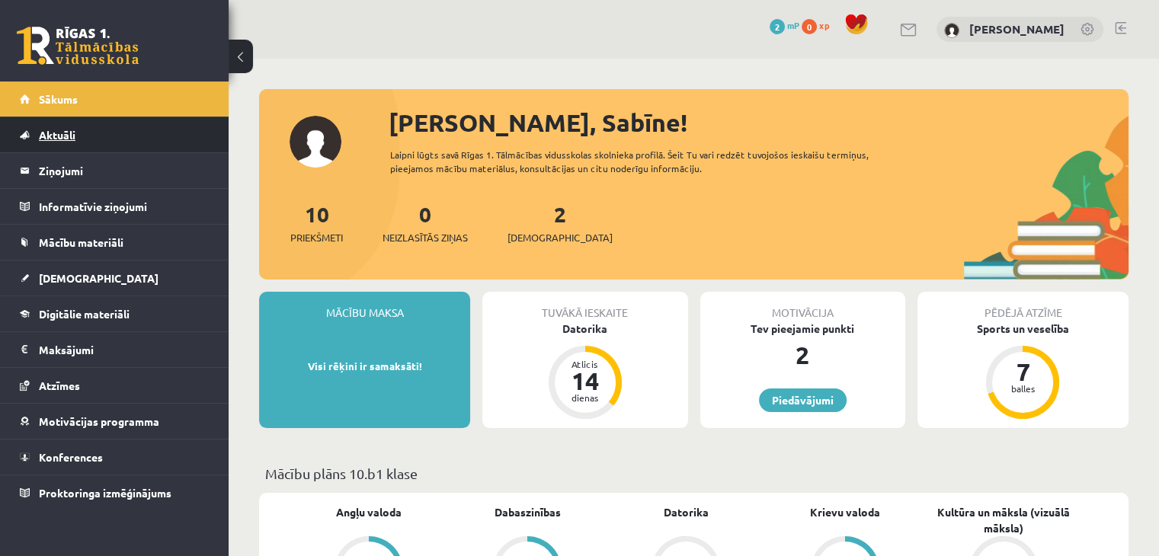
click at [71, 129] on span "Aktuāli" at bounding box center [57, 135] width 37 height 14
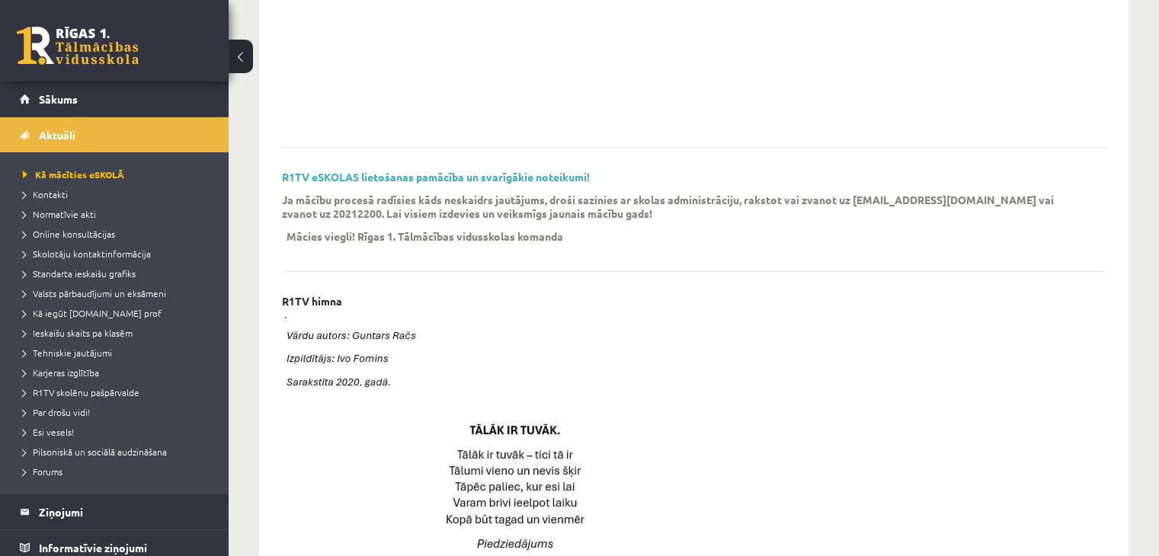
scroll to position [381, 0]
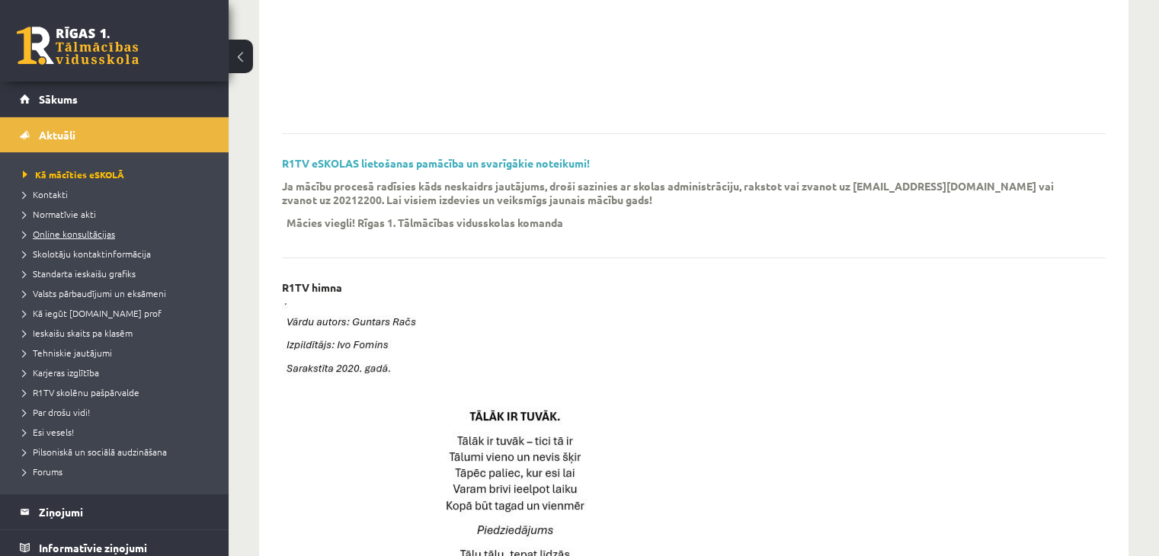
click at [68, 234] on span "Online konsultācijas" at bounding box center [69, 234] width 92 height 12
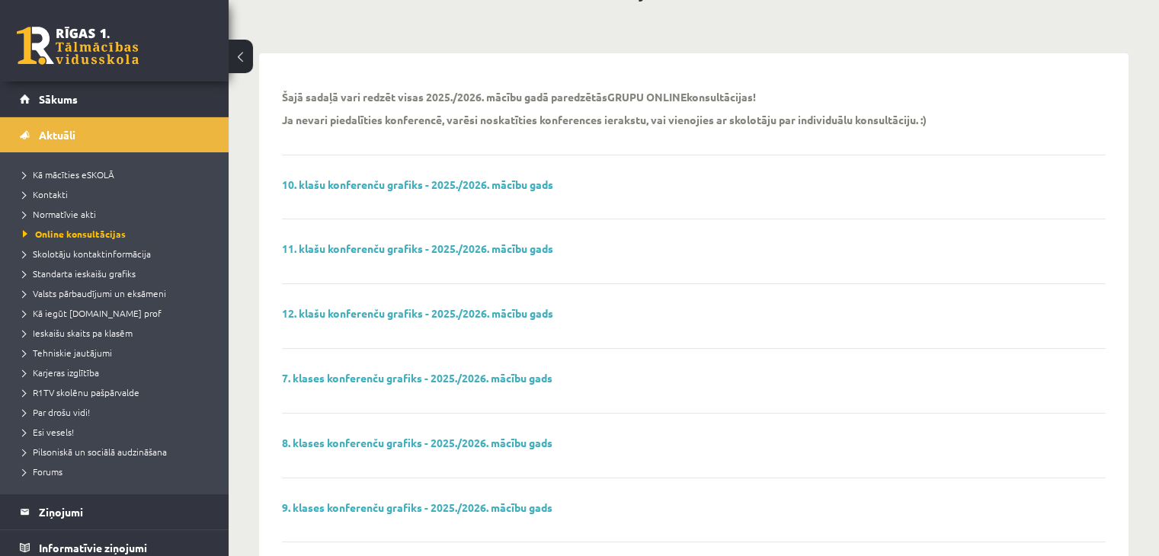
scroll to position [76, 0]
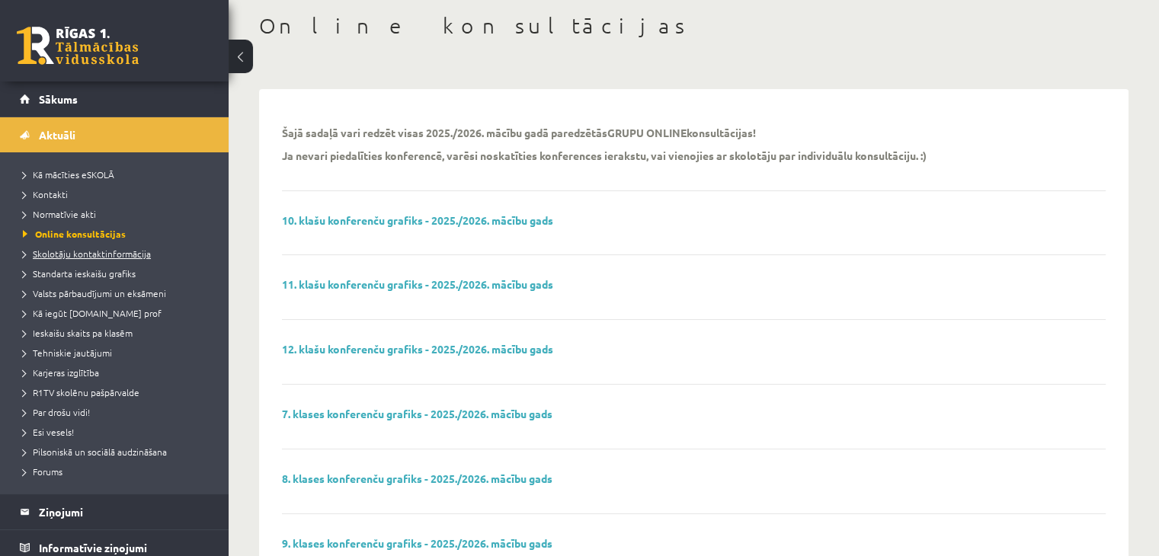
click at [146, 252] on span "Skolotāju kontaktinformācija" at bounding box center [87, 254] width 128 height 12
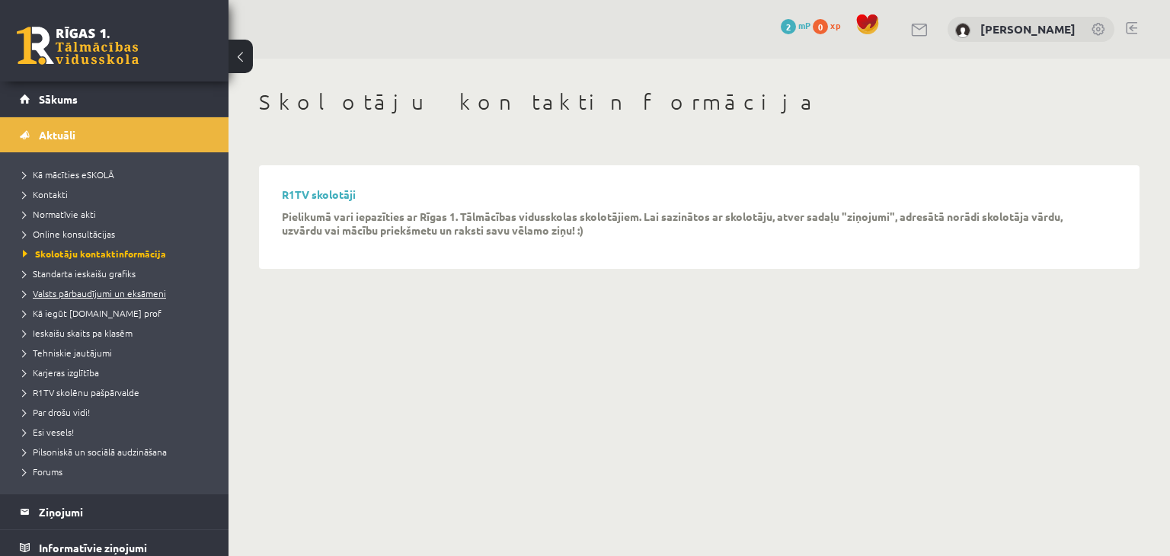
click at [110, 298] on link "Valsts pārbaudījumi un eksāmeni" at bounding box center [118, 293] width 190 height 14
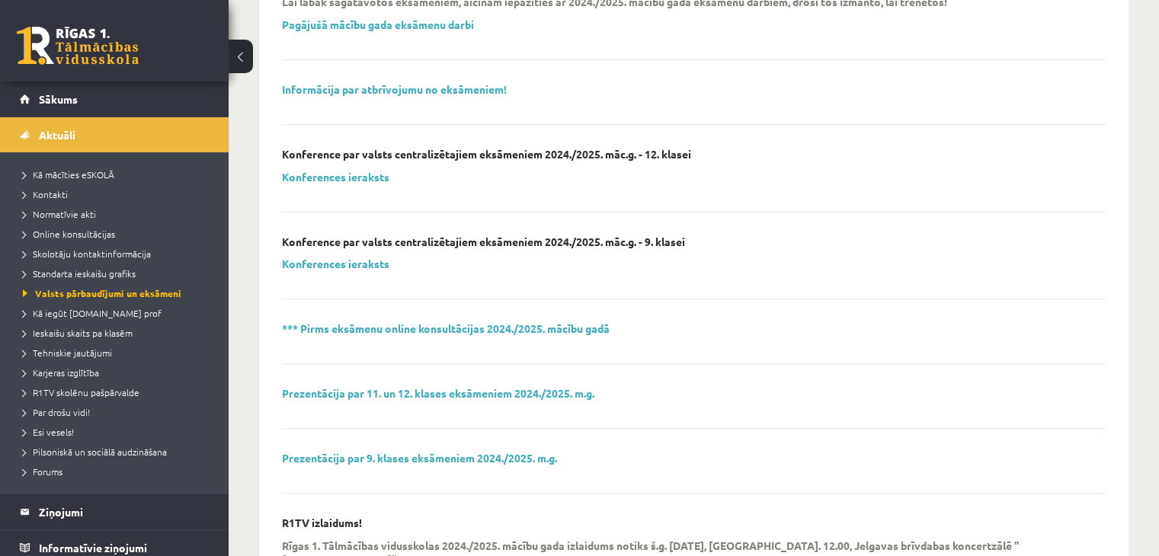
scroll to position [381, 0]
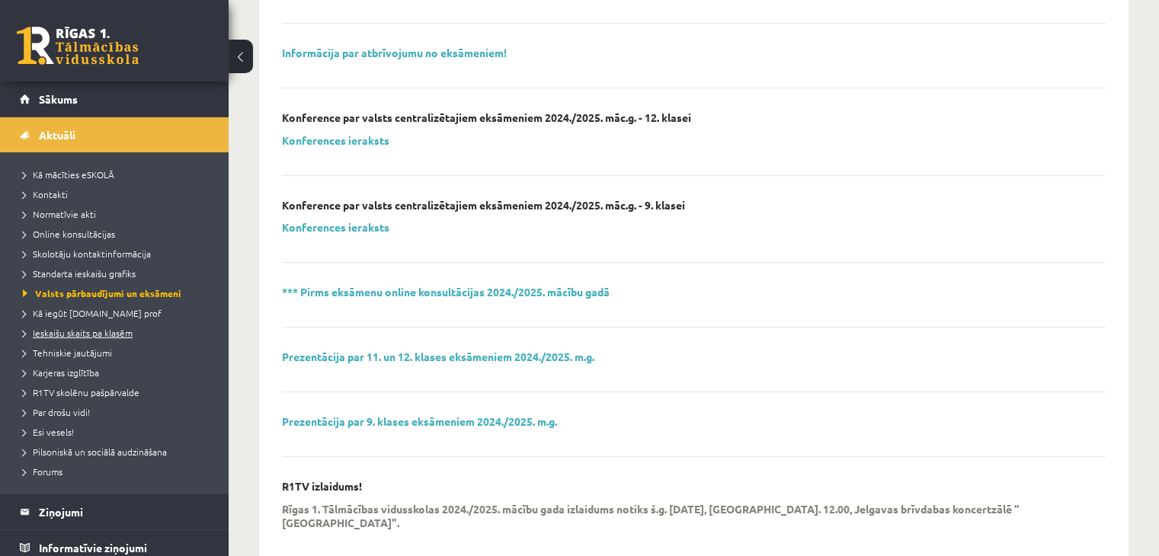
click at [107, 331] on span "Ieskaišu skaits pa klasēm" at bounding box center [78, 333] width 110 height 12
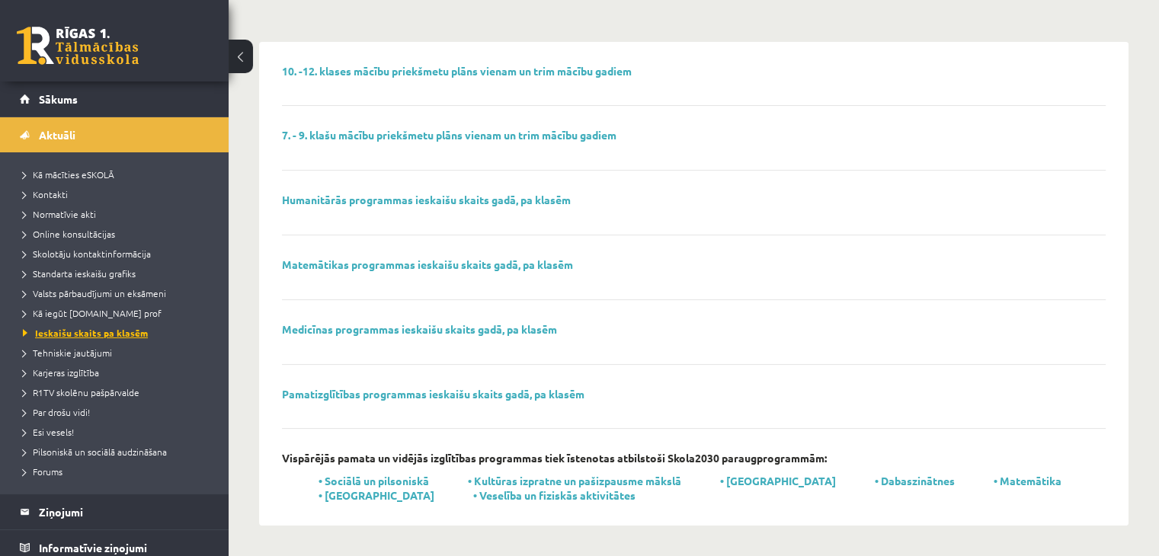
scroll to position [122, 0]
click at [88, 350] on span "Tehniskie jautājumi" at bounding box center [67, 353] width 89 height 12
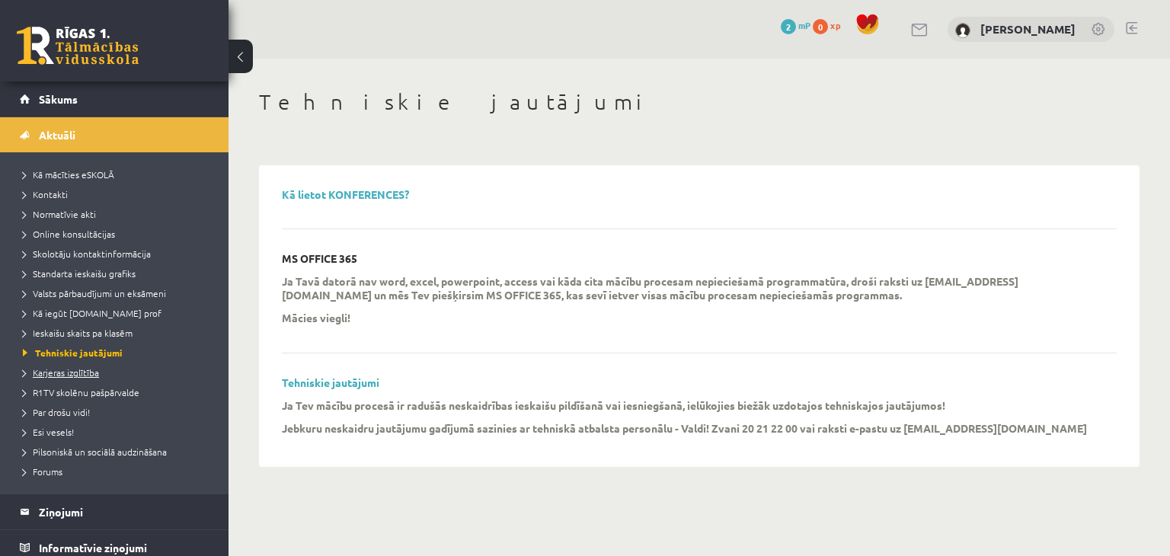
click at [67, 376] on span "Karjeras izglītība" at bounding box center [61, 372] width 76 height 12
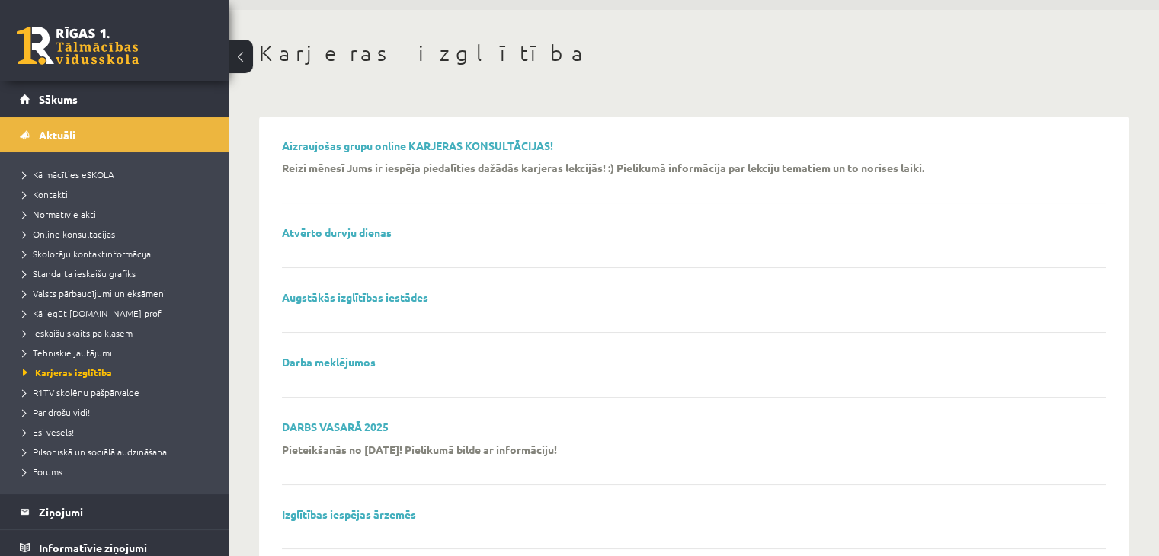
scroll to position [76, 0]
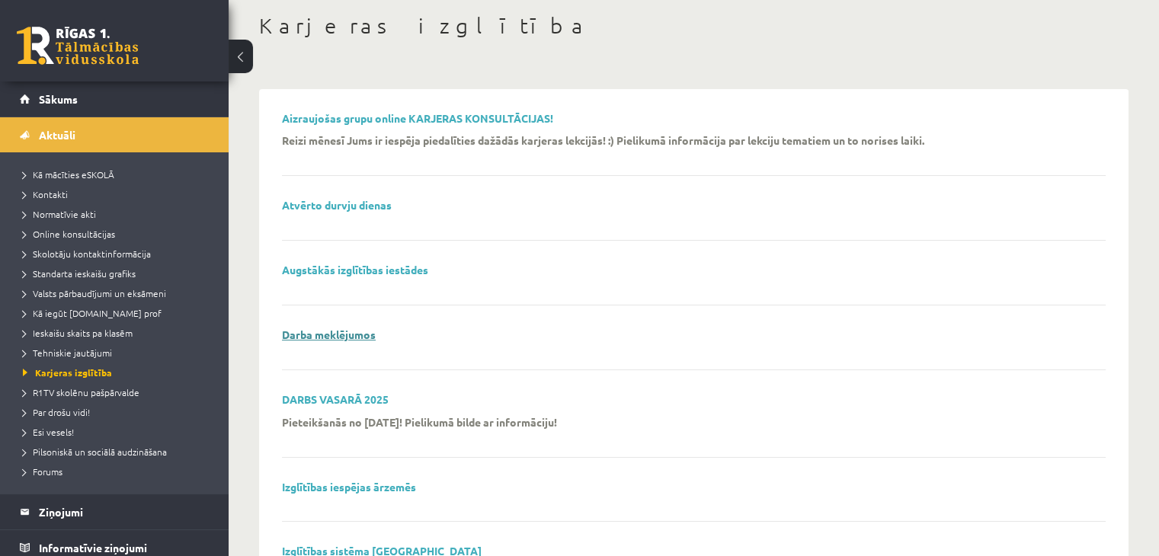
click at [367, 334] on link "Darba meklējumos" at bounding box center [329, 335] width 94 height 14
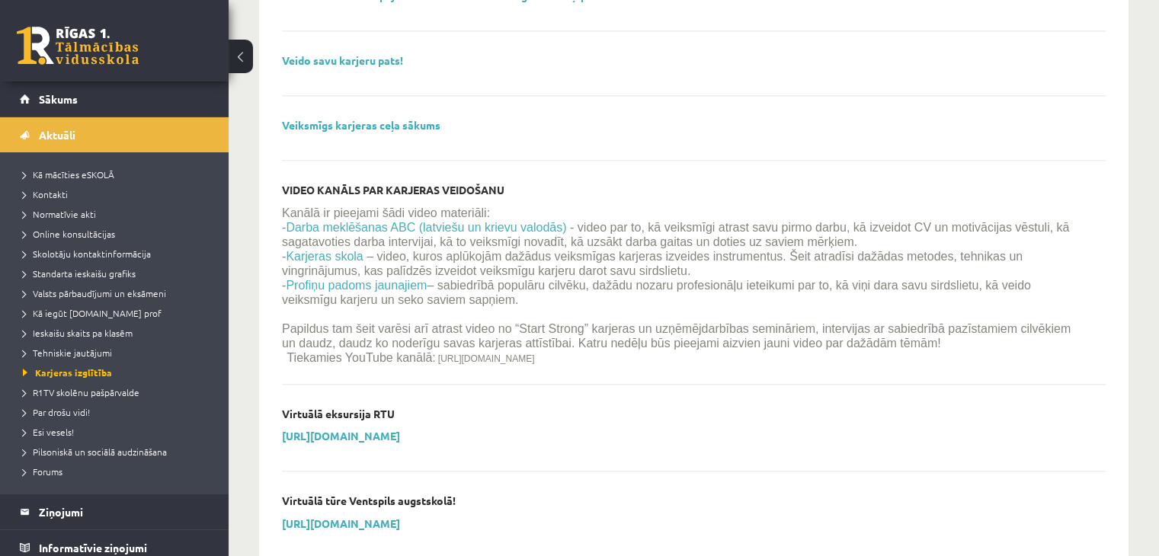
scroll to position [1752, 0]
click at [71, 392] on span "R1TV skolēnu pašpārvalde" at bounding box center [81, 392] width 117 height 12
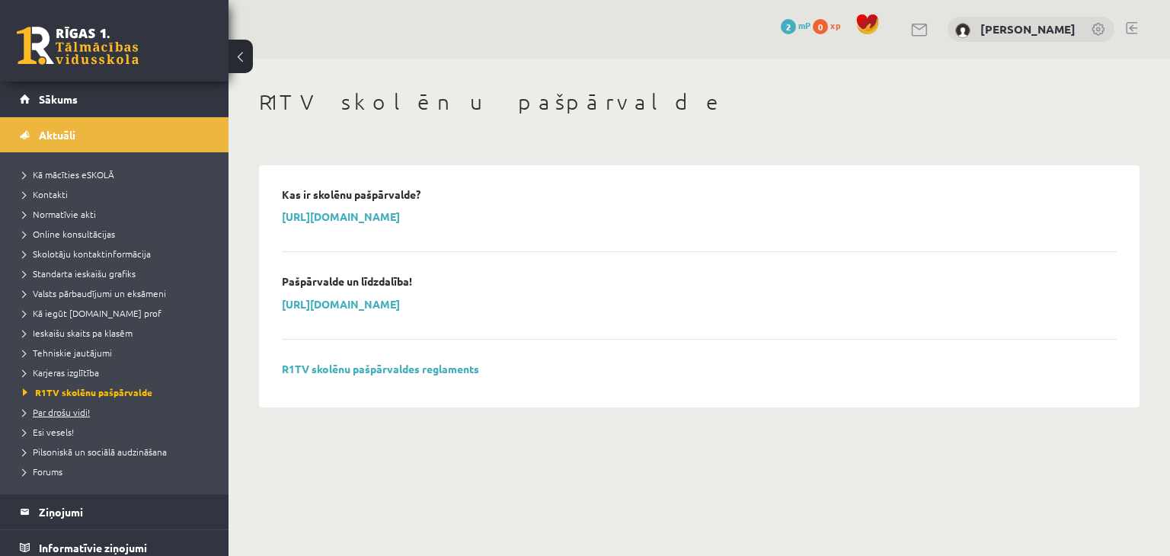
click at [61, 415] on span "Par drošu vidi!" at bounding box center [56, 412] width 67 height 12
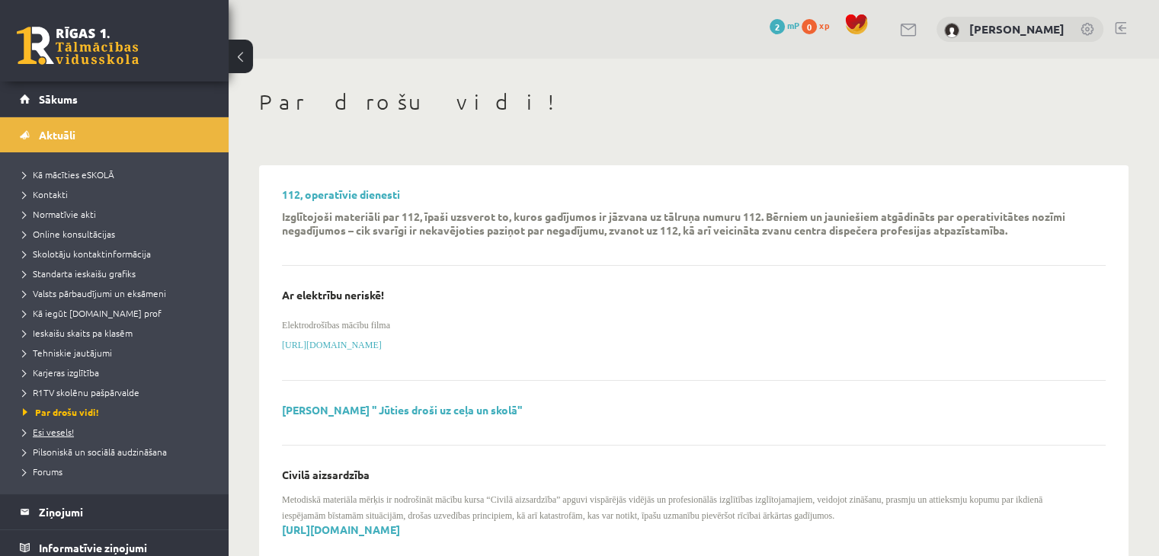
click at [66, 430] on span "Esi vesels!" at bounding box center [48, 432] width 51 height 12
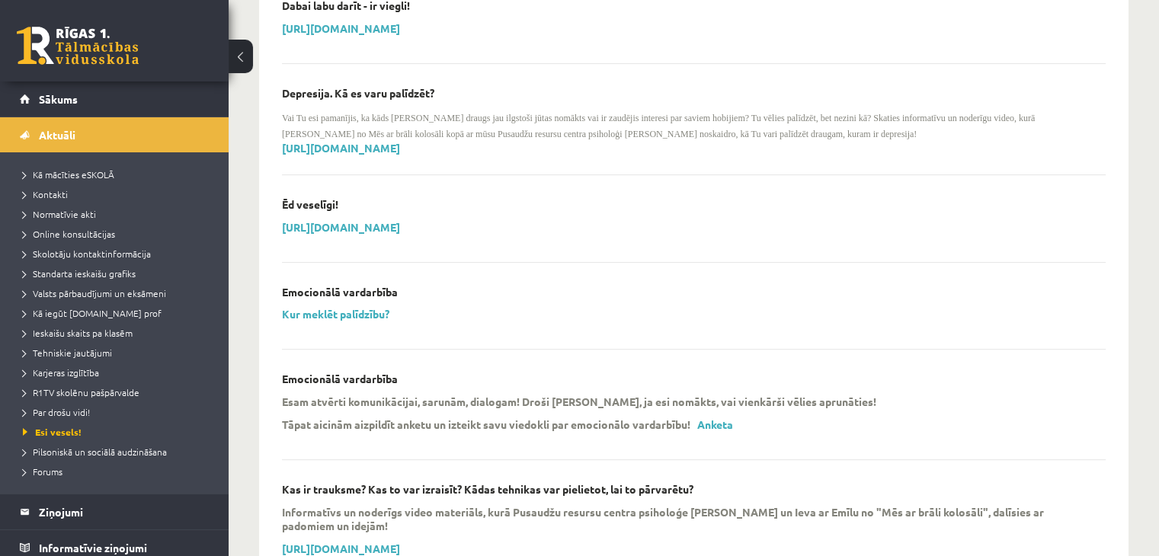
scroll to position [533, 0]
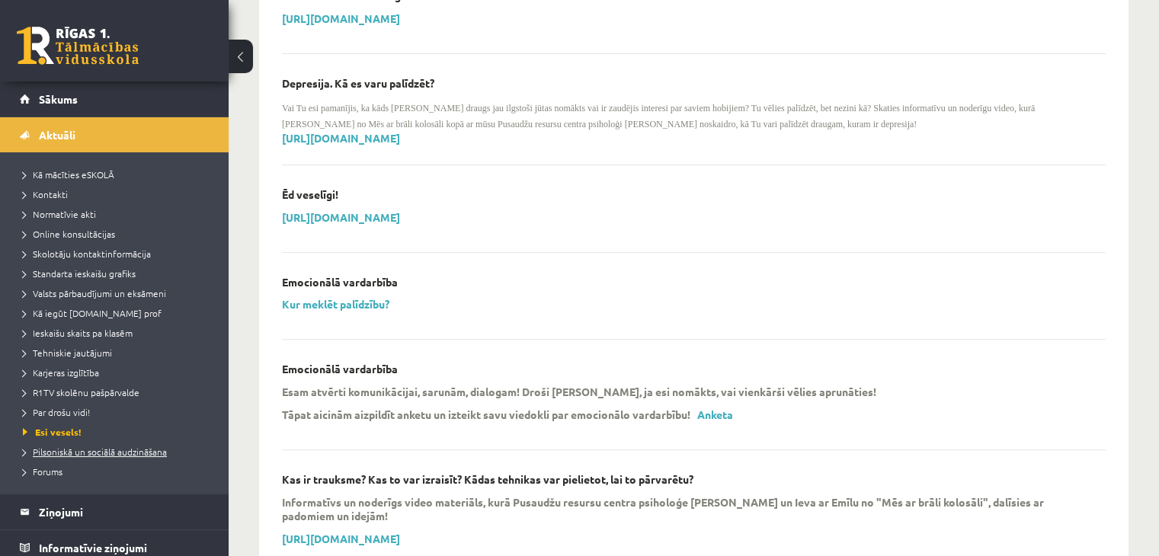
click at [126, 452] on span "Pilsoniskā un sociālā audzināšana" at bounding box center [95, 452] width 144 height 12
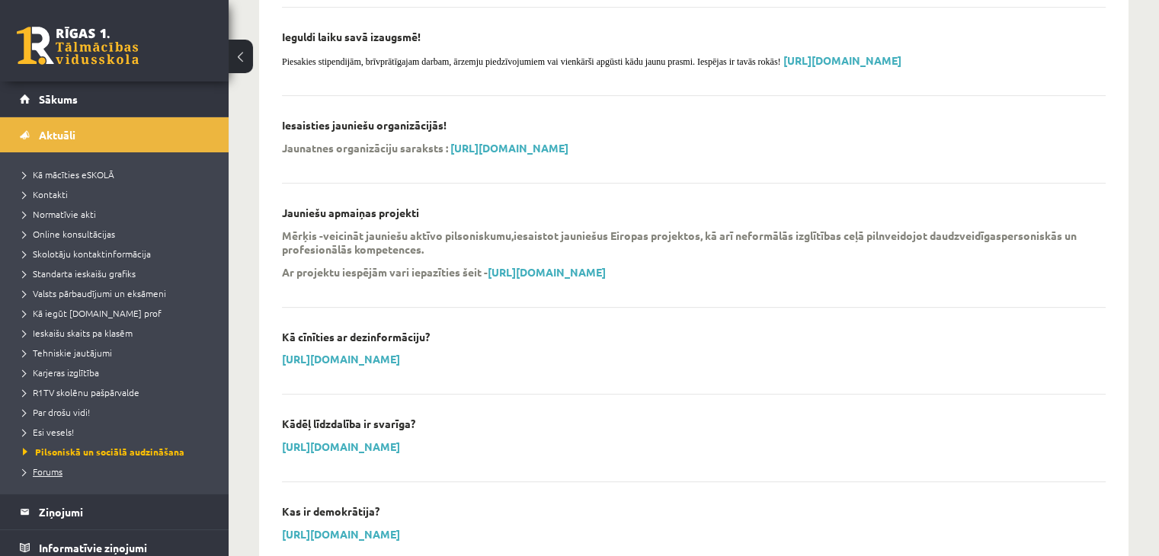
click at [56, 469] on span "Forums" at bounding box center [43, 471] width 40 height 12
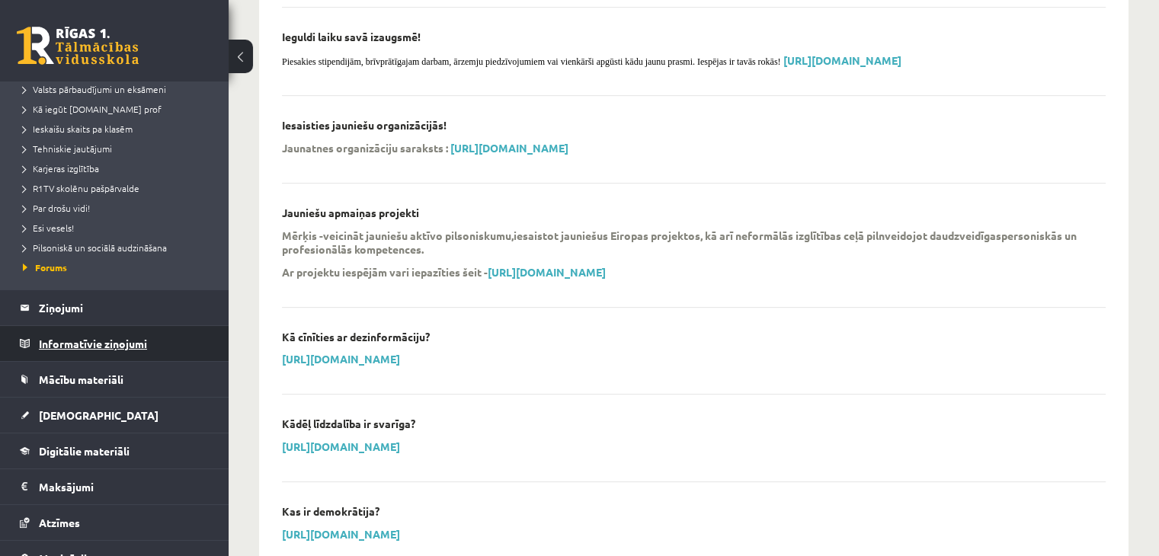
scroll to position [229, 0]
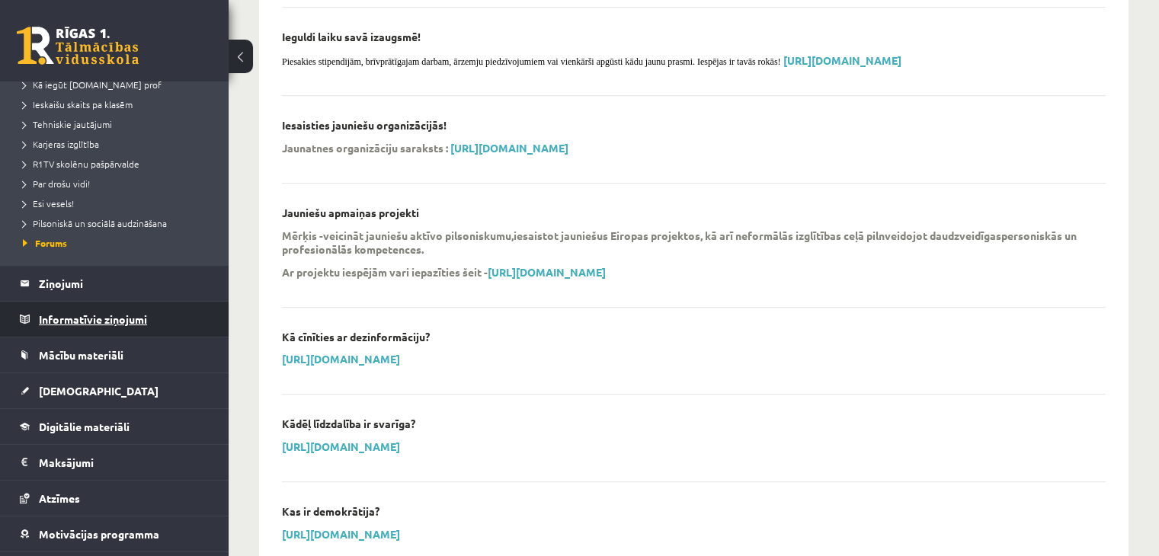
click at [123, 318] on legend "Informatīvie ziņojumi 0" at bounding box center [124, 319] width 171 height 35
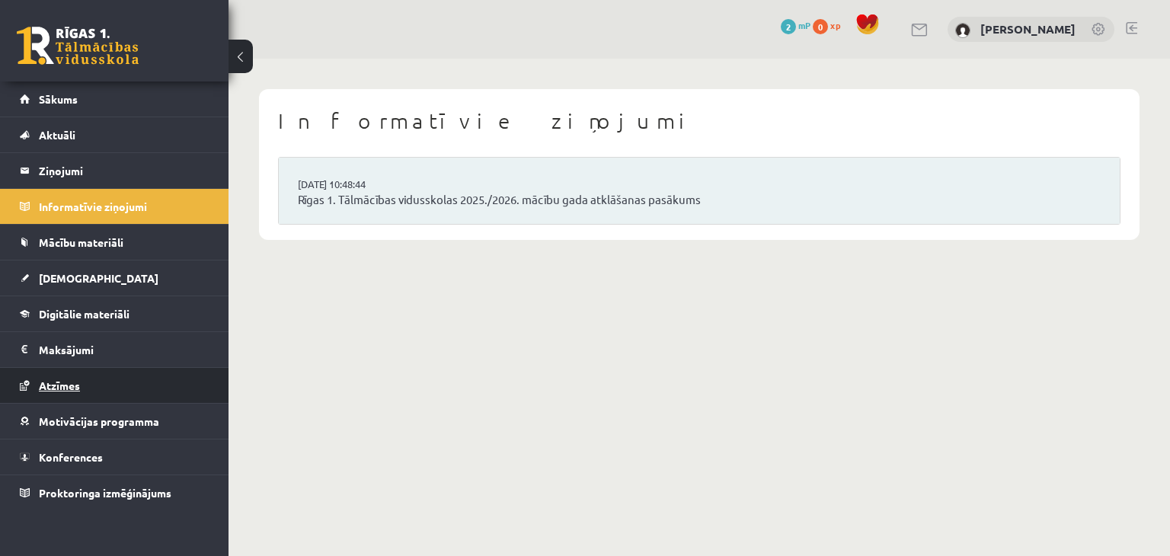
click at [76, 385] on span "Atzīmes" at bounding box center [59, 386] width 41 height 14
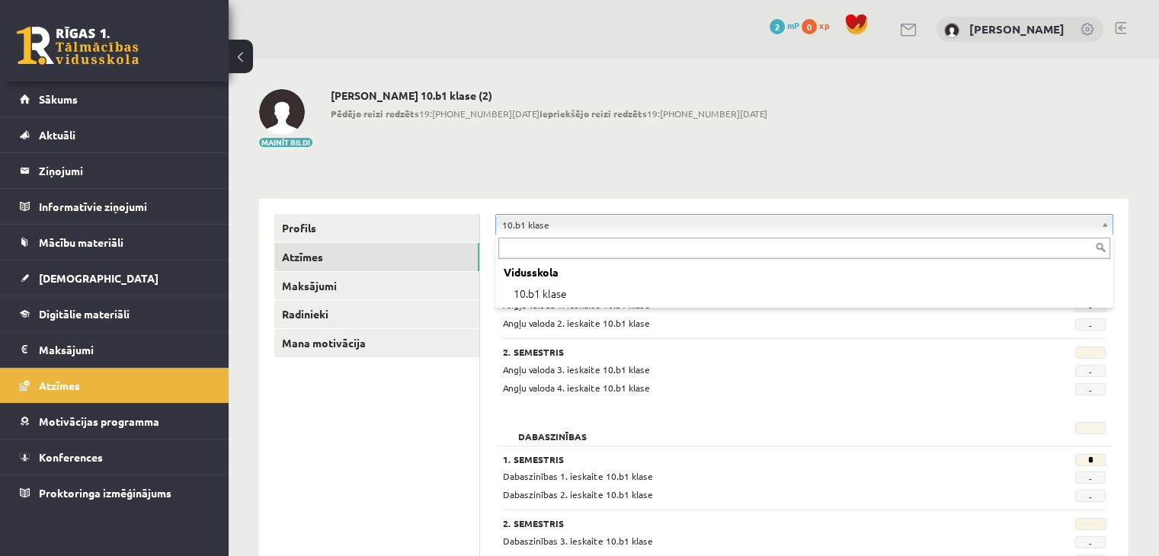
click at [1039, 272] on div "Vidusskola" at bounding box center [804, 272] width 612 height 21
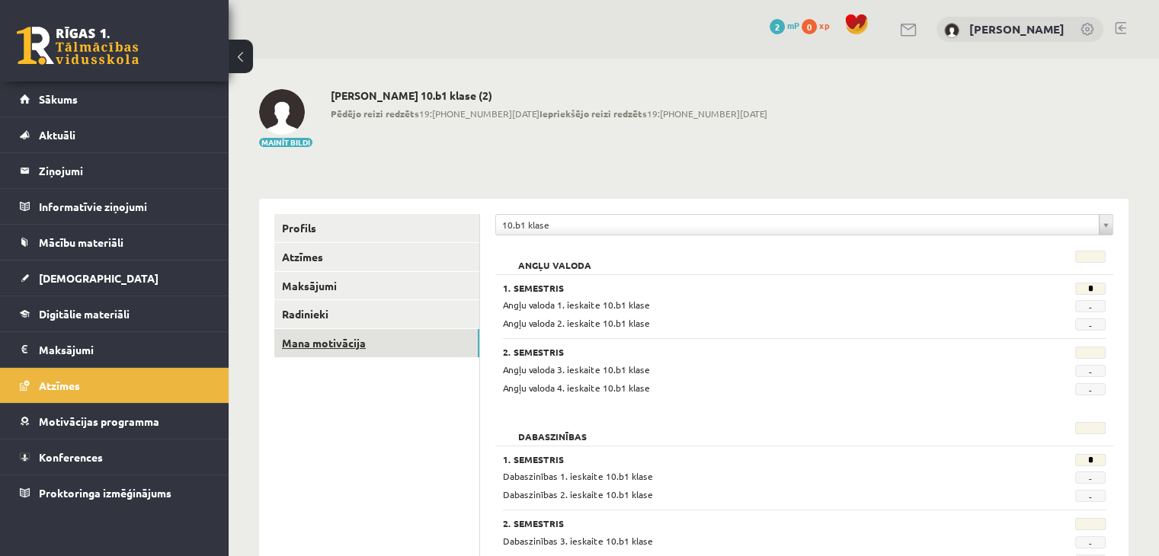
click at [345, 343] on link "Mana motivācija" at bounding box center [376, 343] width 205 height 28
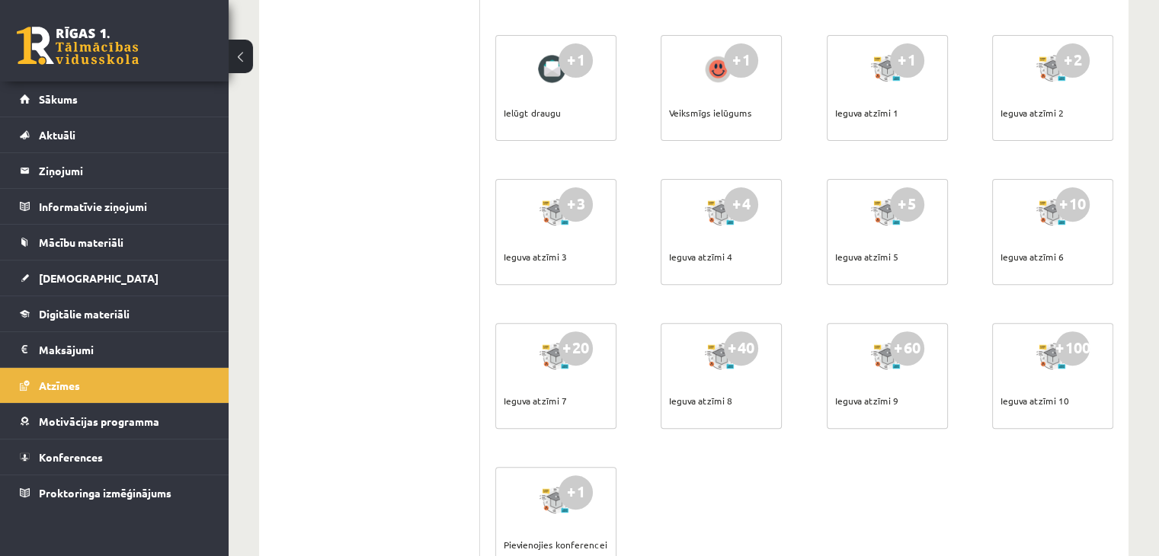
scroll to position [533, 0]
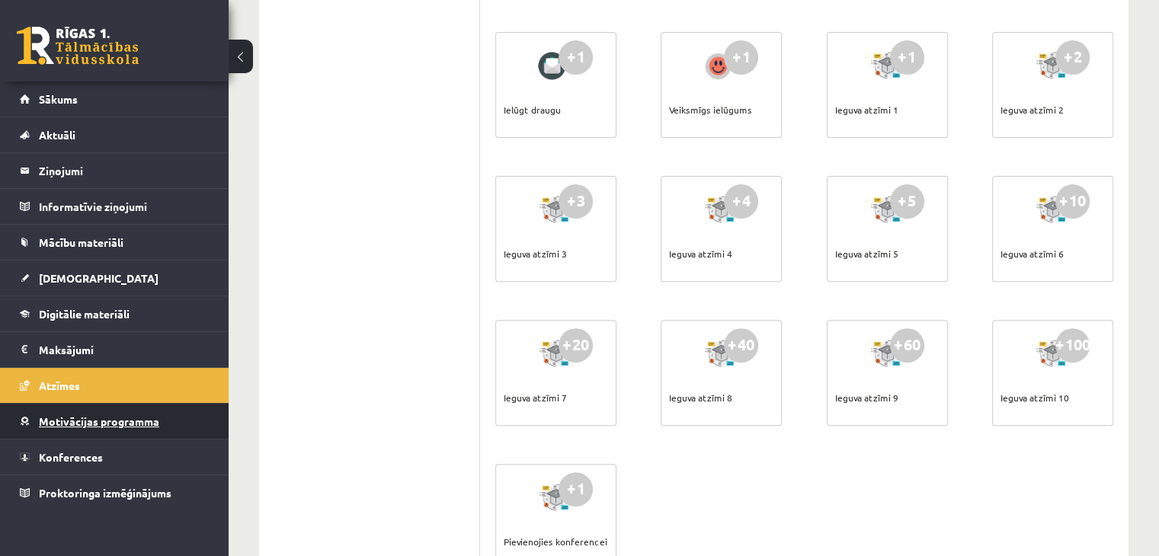
click at [88, 419] on span "Motivācijas programma" at bounding box center [99, 421] width 120 height 14
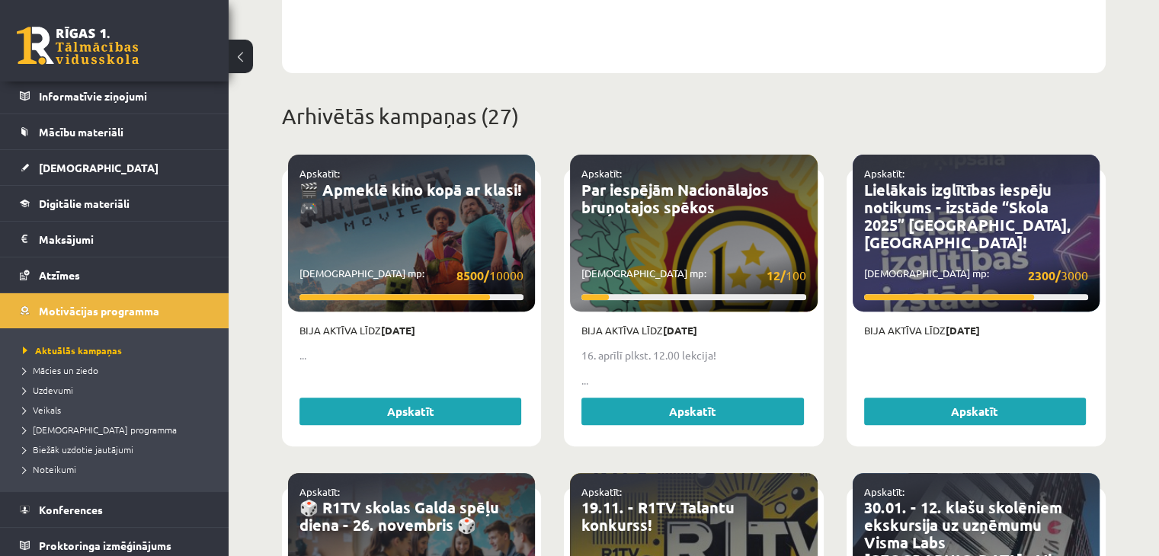
scroll to position [116, 0]
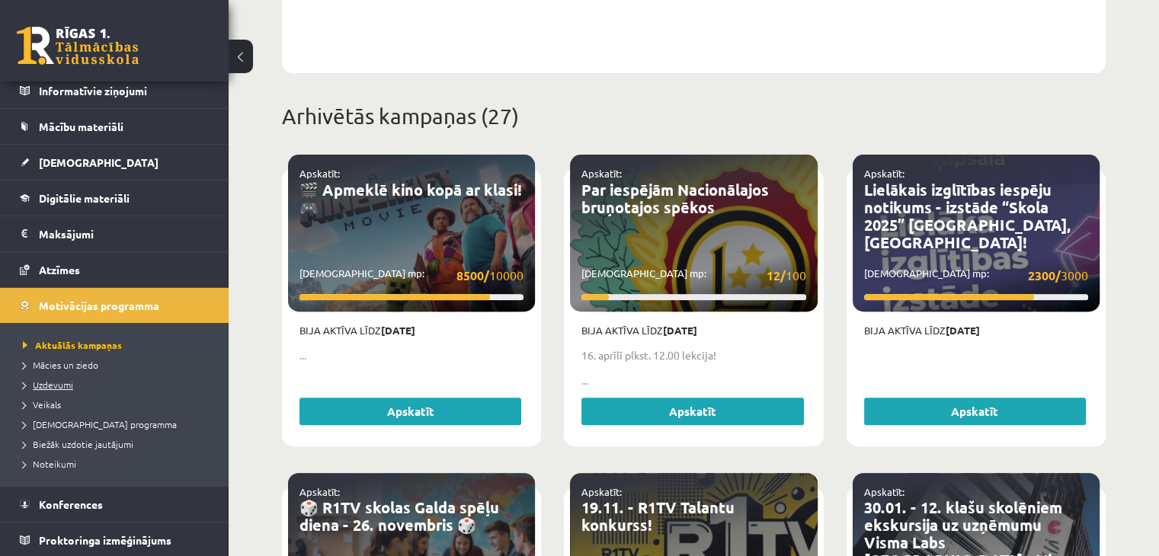
click at [65, 382] on span "Uzdevumi" at bounding box center [48, 385] width 50 height 12
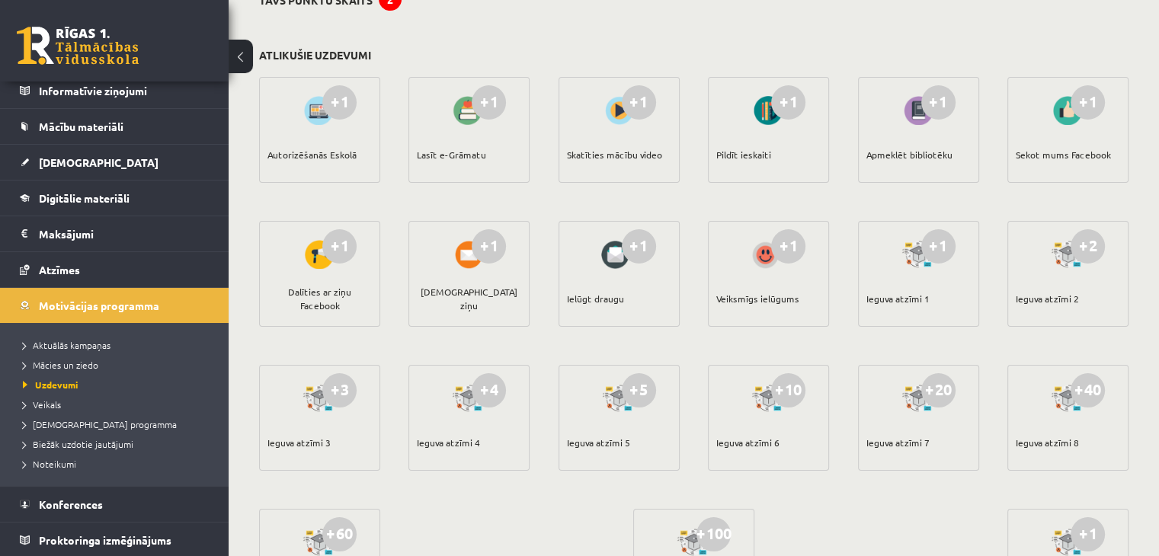
scroll to position [82, 0]
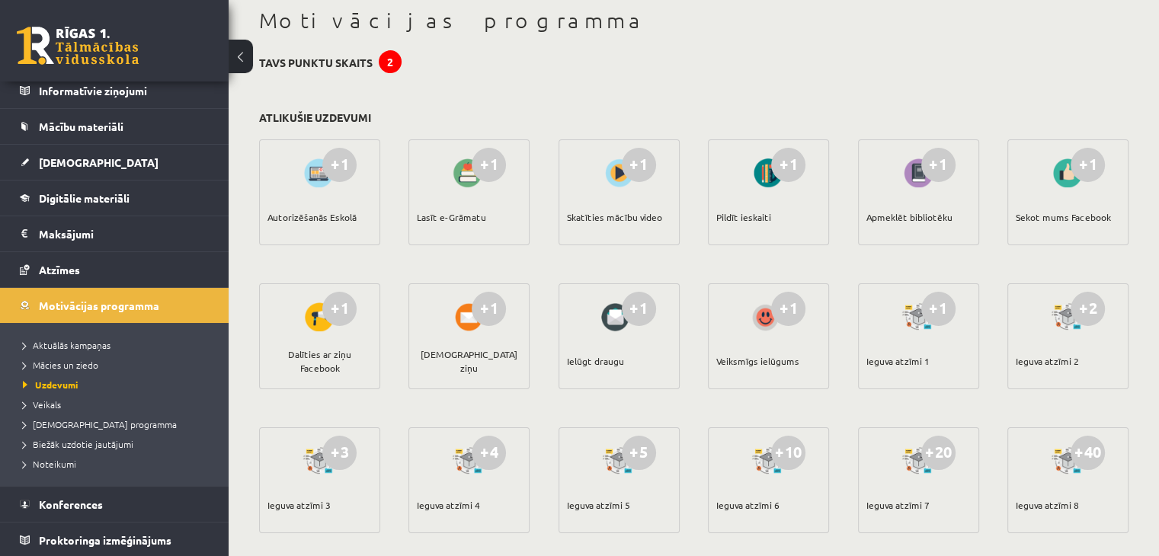
click at [634, 169] on div "+1" at bounding box center [639, 165] width 34 height 34
click at [616, 178] on div at bounding box center [618, 172] width 43 height 35
click at [612, 216] on div "Skatīties mācību video" at bounding box center [614, 216] width 95 height 53
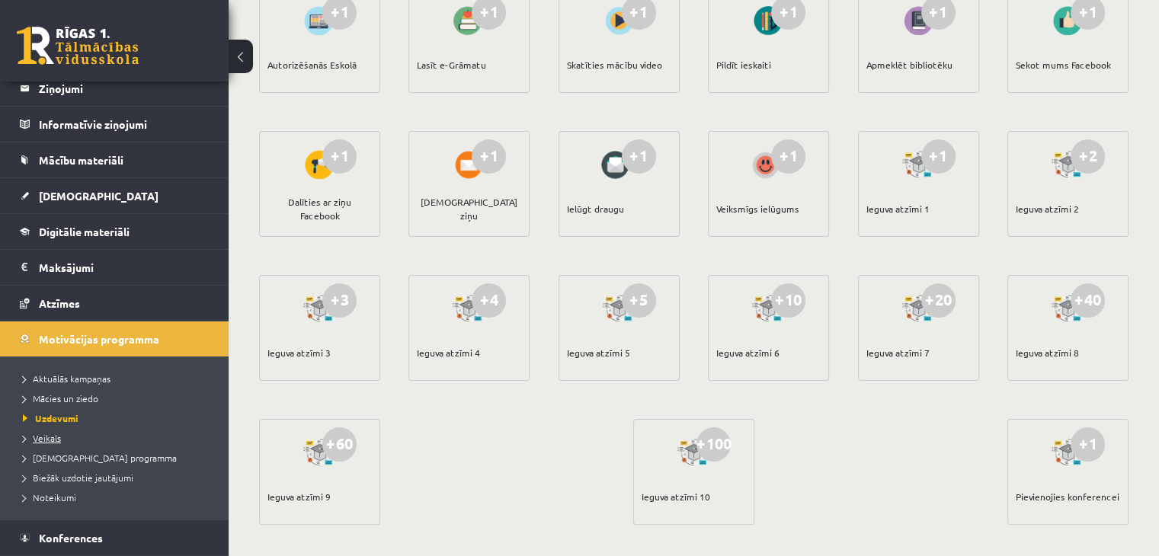
scroll to position [0, 0]
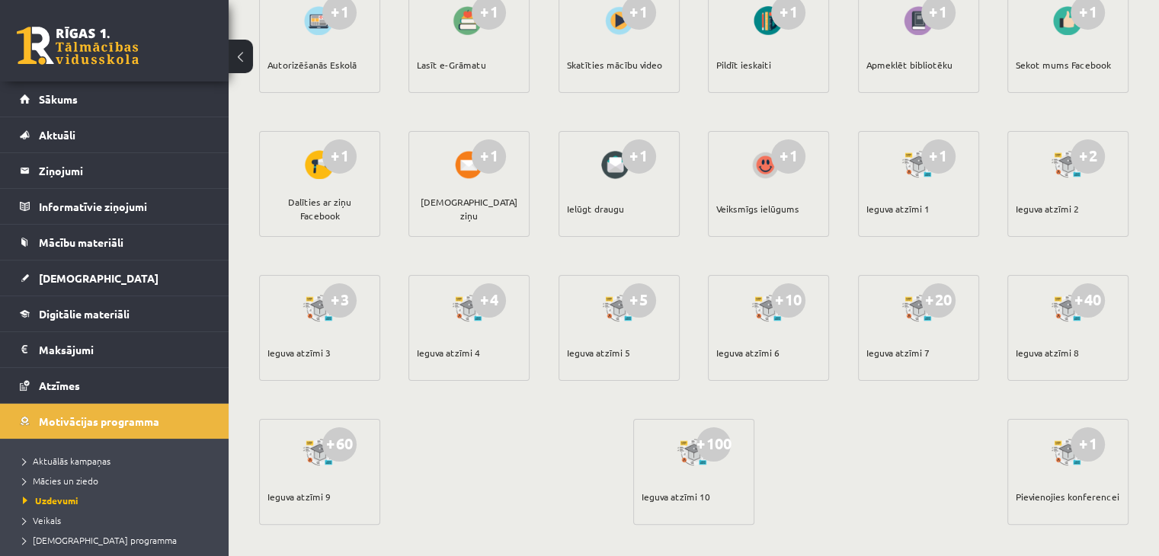
click at [46, 51] on link at bounding box center [78, 46] width 122 height 38
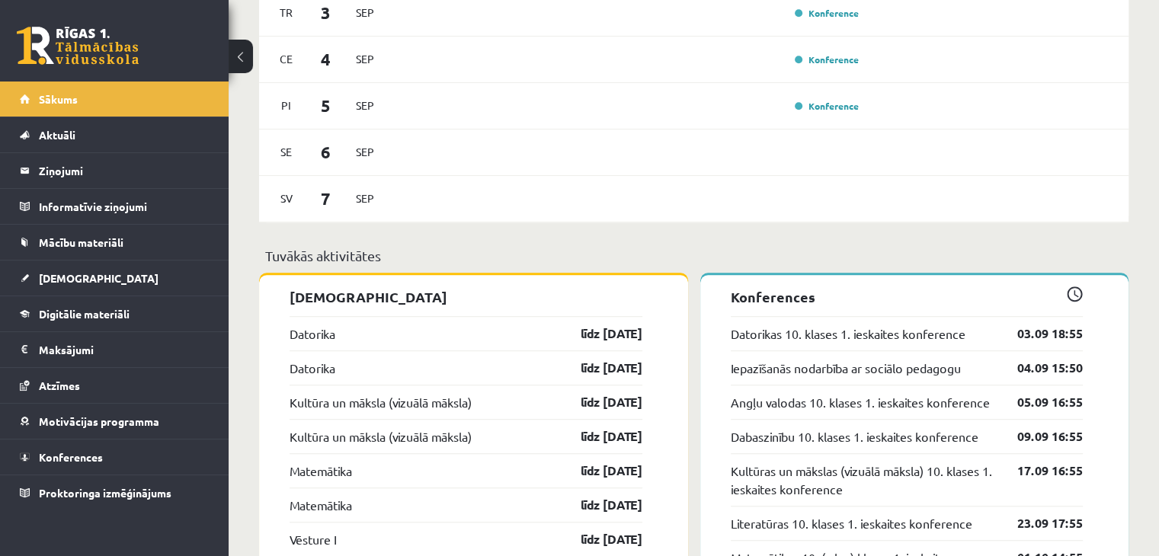
scroll to position [763, 0]
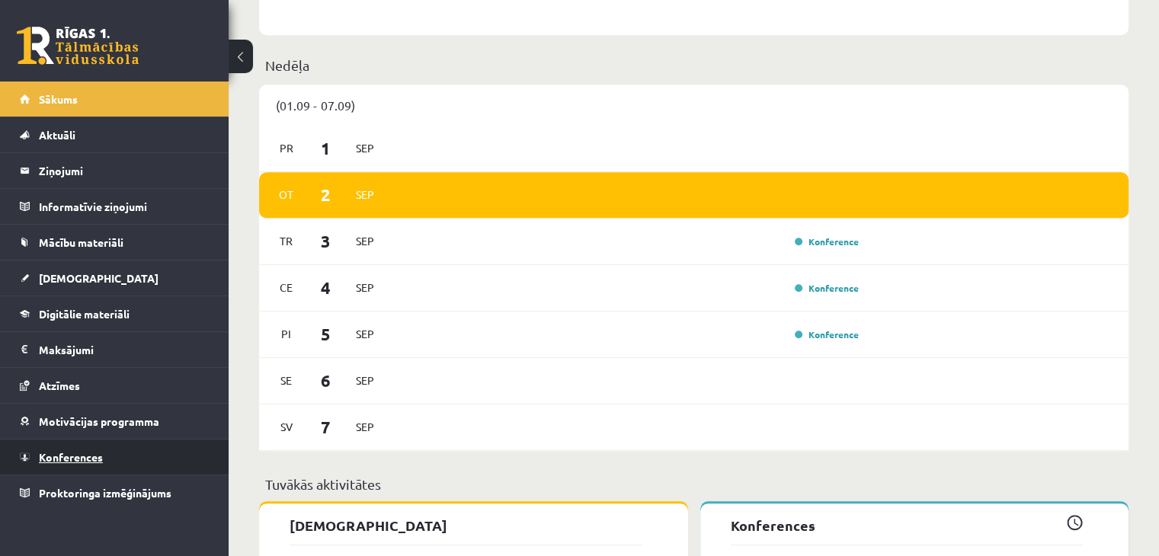
click at [99, 461] on span "Konferences" at bounding box center [71, 457] width 64 height 14
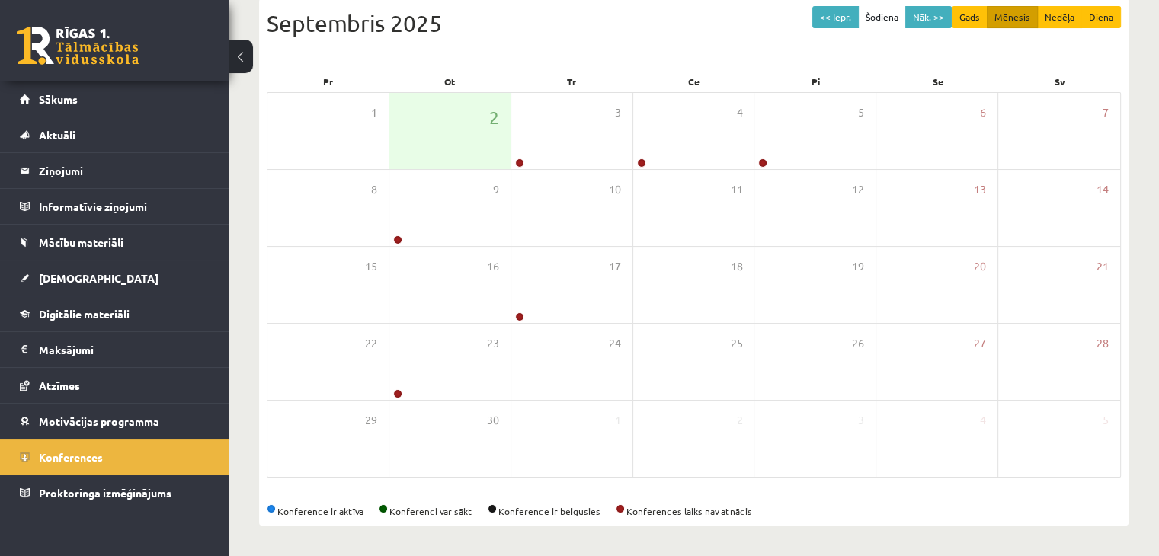
scroll to position [171, 0]
click at [943, 13] on button "Nāk. >>" at bounding box center [928, 18] width 46 height 22
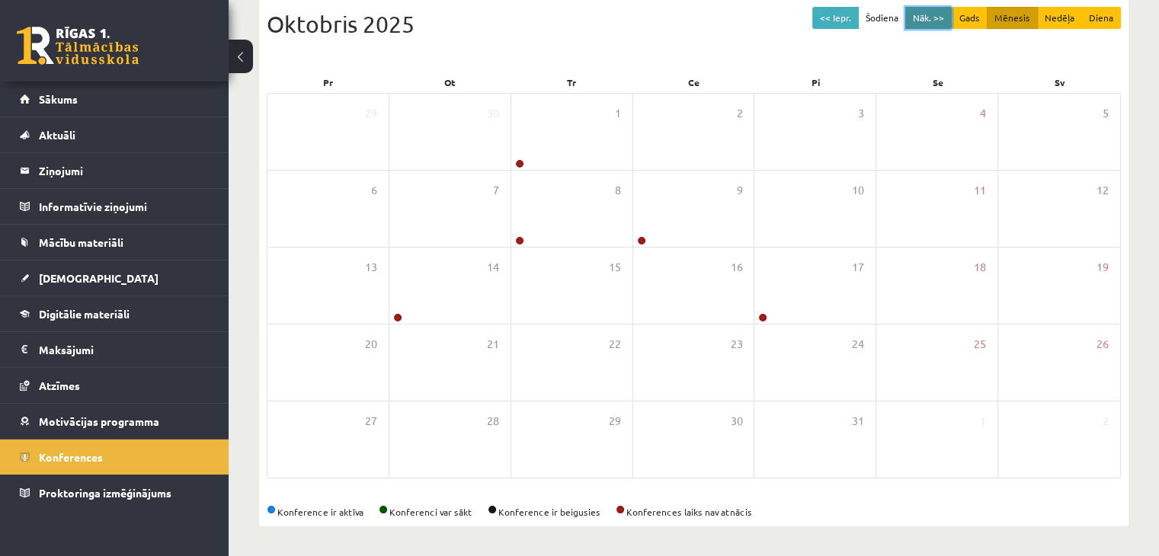
click at [939, 13] on button "Nāk. >>" at bounding box center [928, 18] width 46 height 22
click at [840, 10] on button "<< Iepr." at bounding box center [835, 18] width 46 height 22
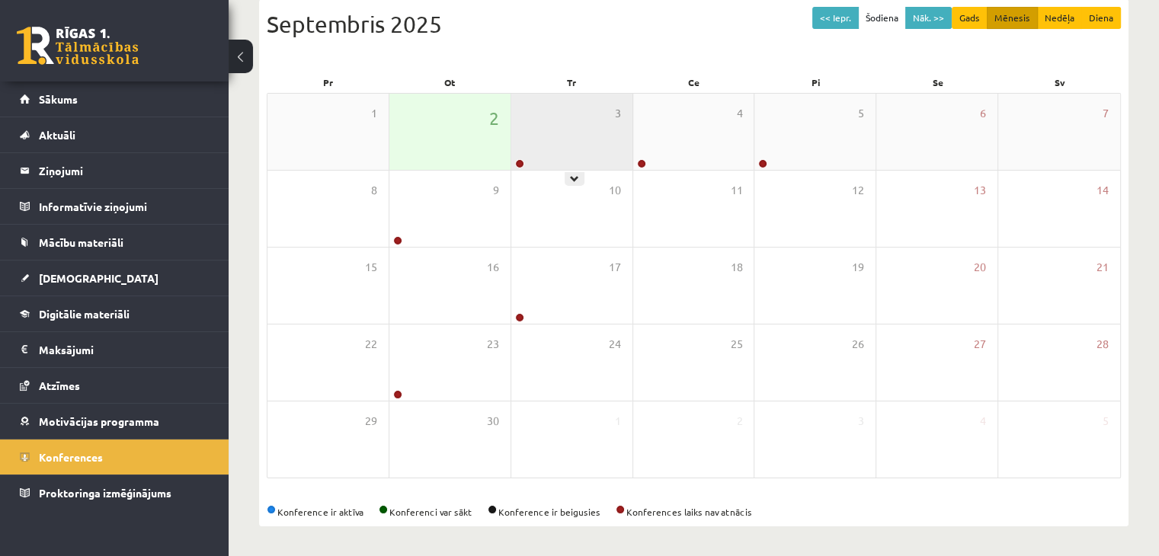
click at [530, 153] on div "3" at bounding box center [571, 132] width 121 height 76
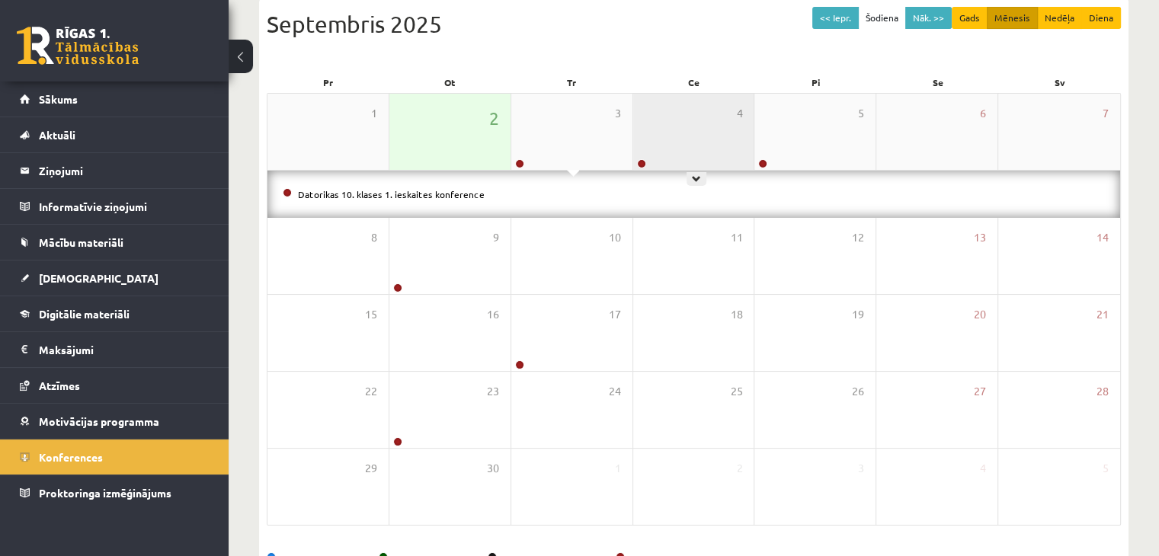
click at [676, 132] on div "4" at bounding box center [693, 132] width 121 height 76
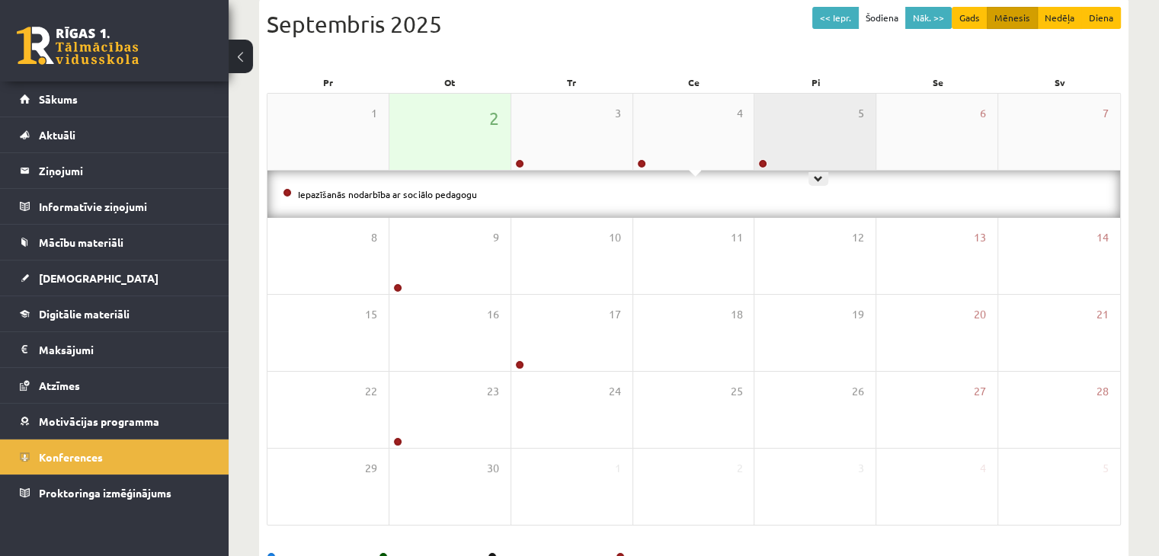
click at [772, 142] on div "5" at bounding box center [814, 132] width 121 height 76
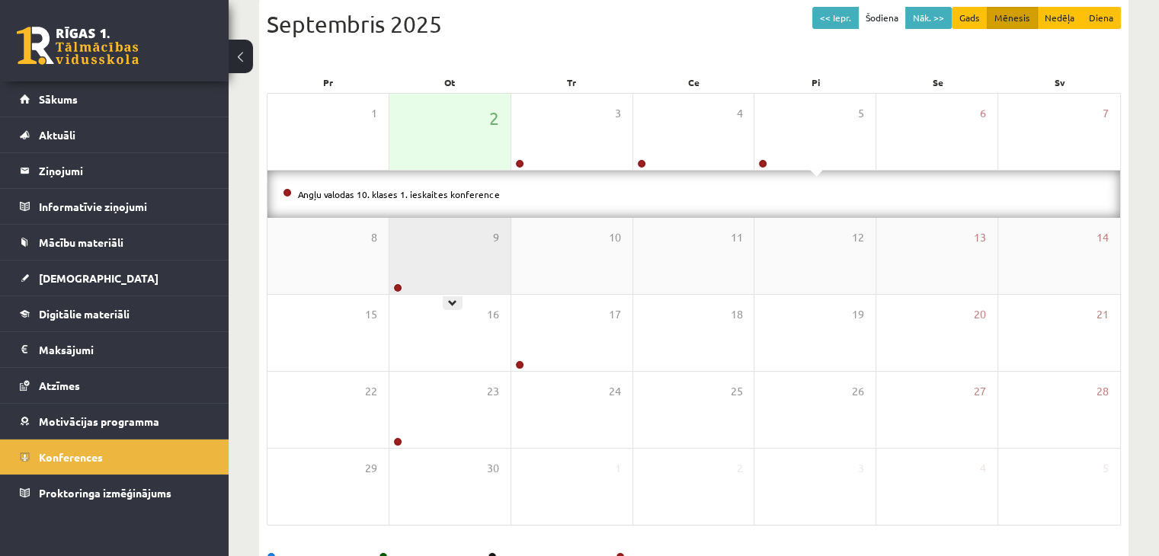
click at [437, 259] on div "9" at bounding box center [449, 256] width 121 height 76
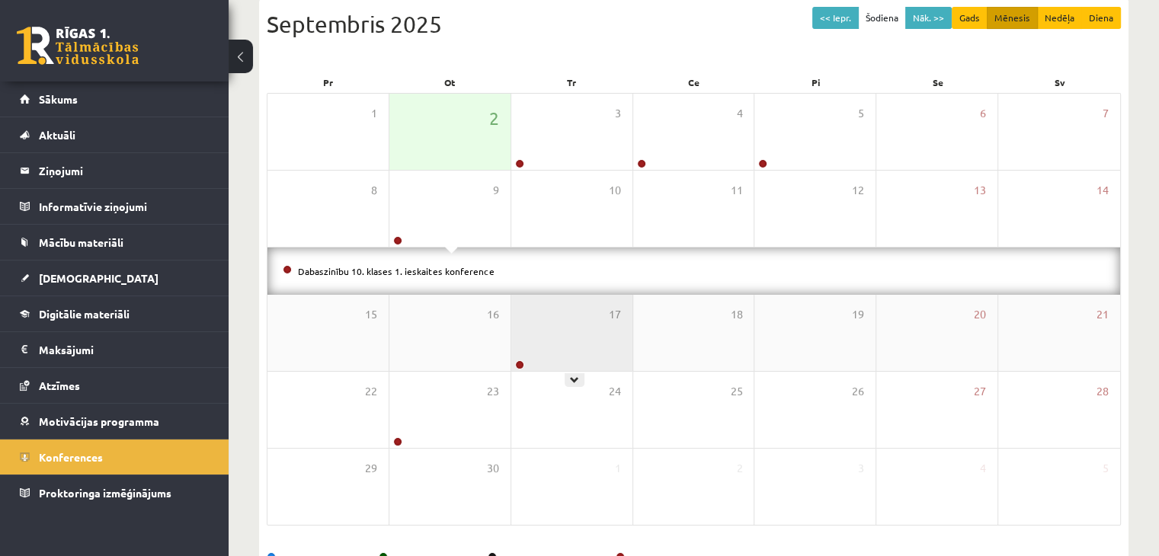
click at [573, 345] on div "17" at bounding box center [571, 333] width 121 height 76
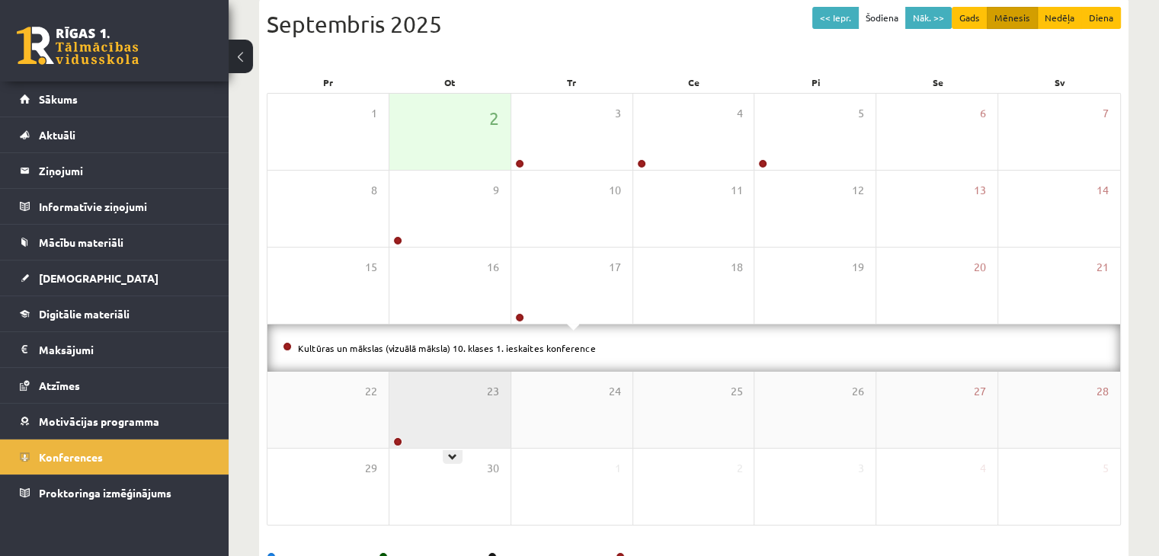
click at [463, 425] on div "23" at bounding box center [449, 410] width 121 height 76
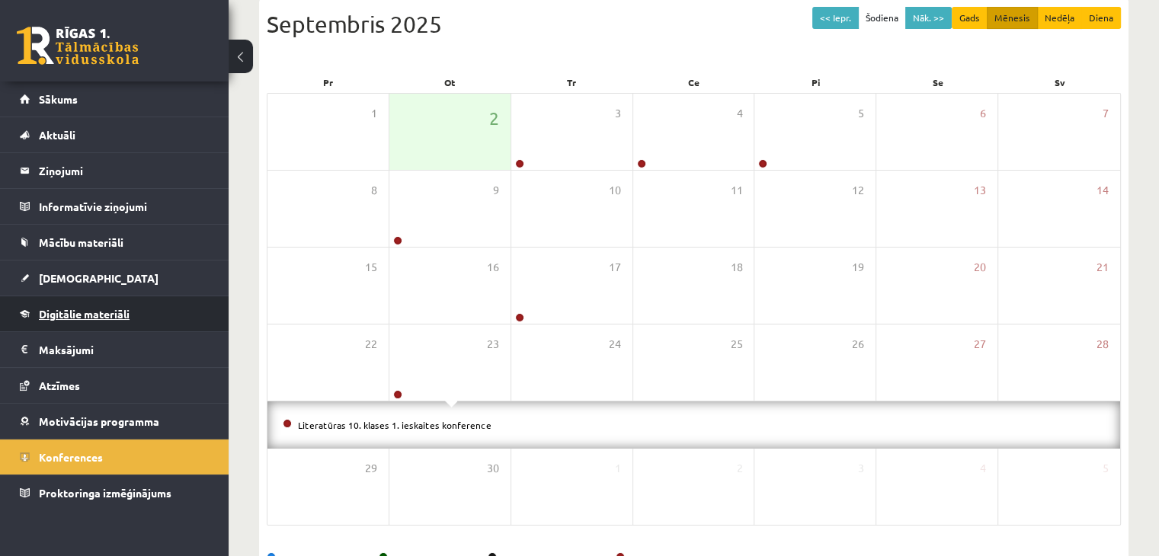
click at [83, 315] on span "Digitālie materiāli" at bounding box center [84, 314] width 91 height 14
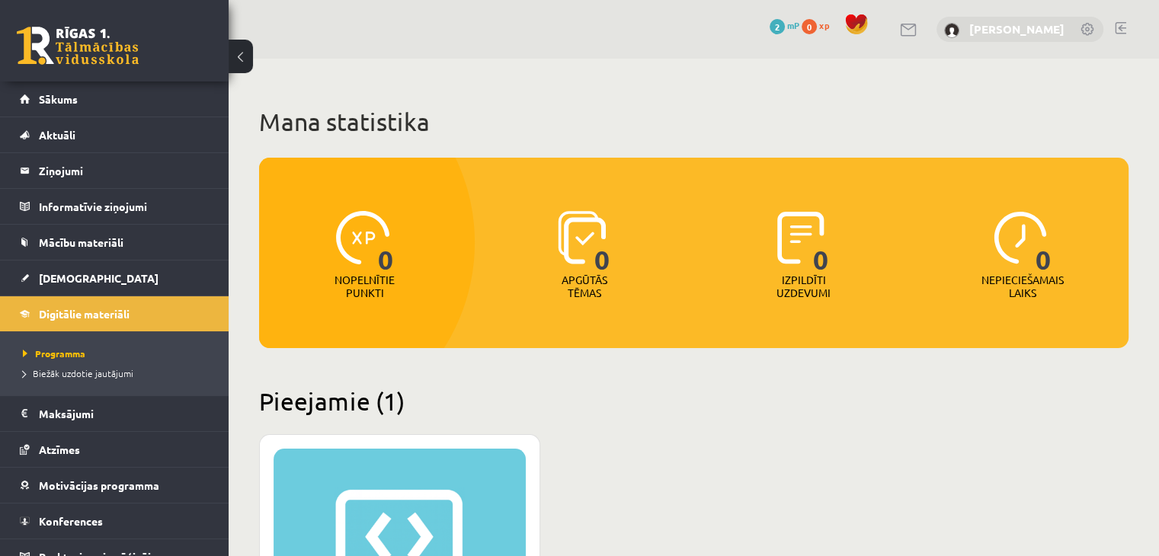
click at [1005, 23] on link "[PERSON_NAME]" at bounding box center [1016, 28] width 95 height 15
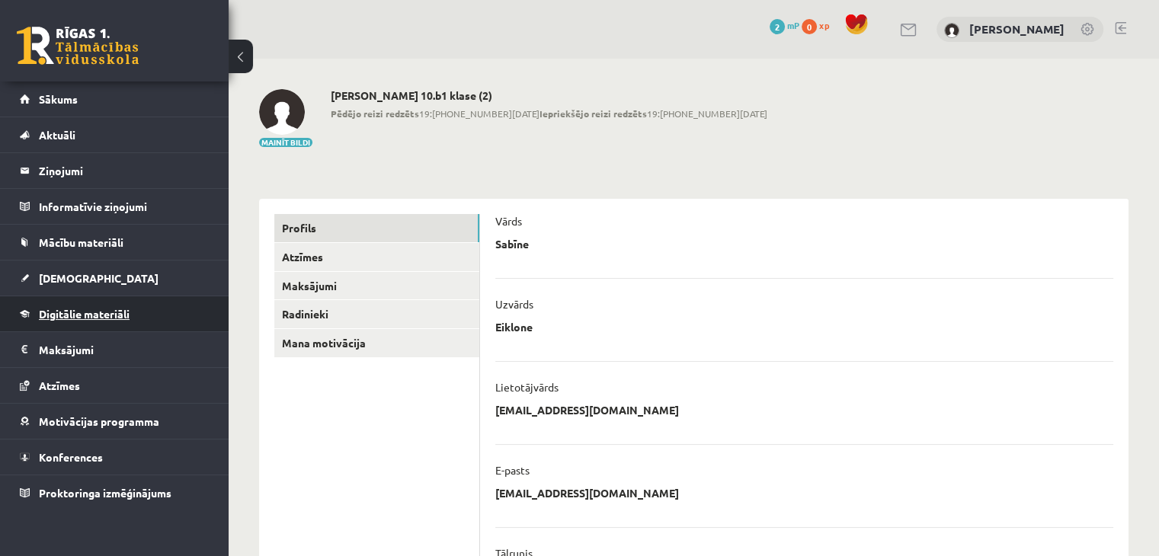
click at [114, 312] on span "Digitālie materiāli" at bounding box center [84, 314] width 91 height 14
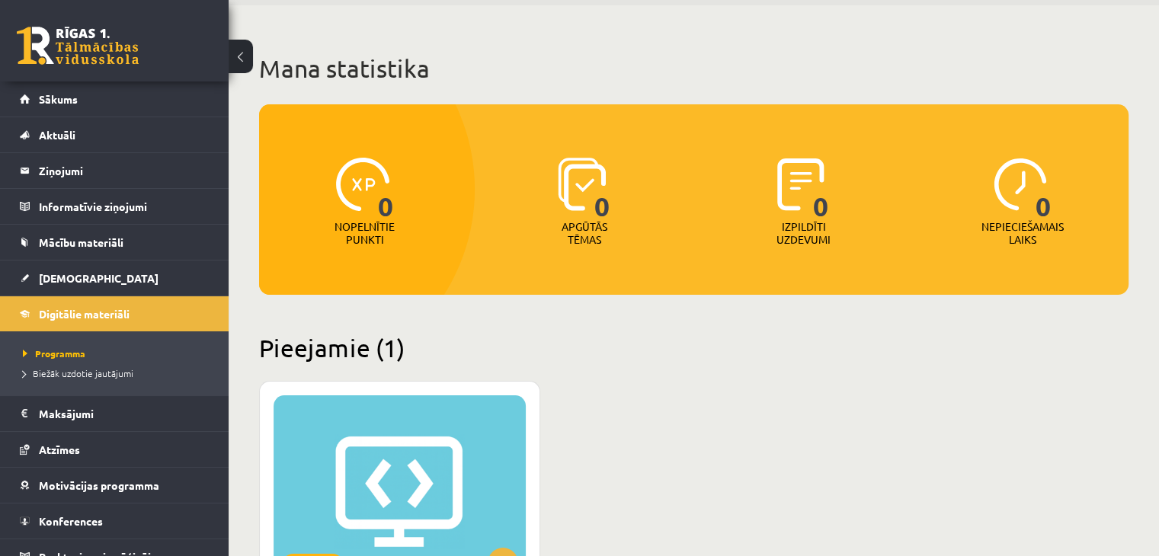
scroll to position [229, 0]
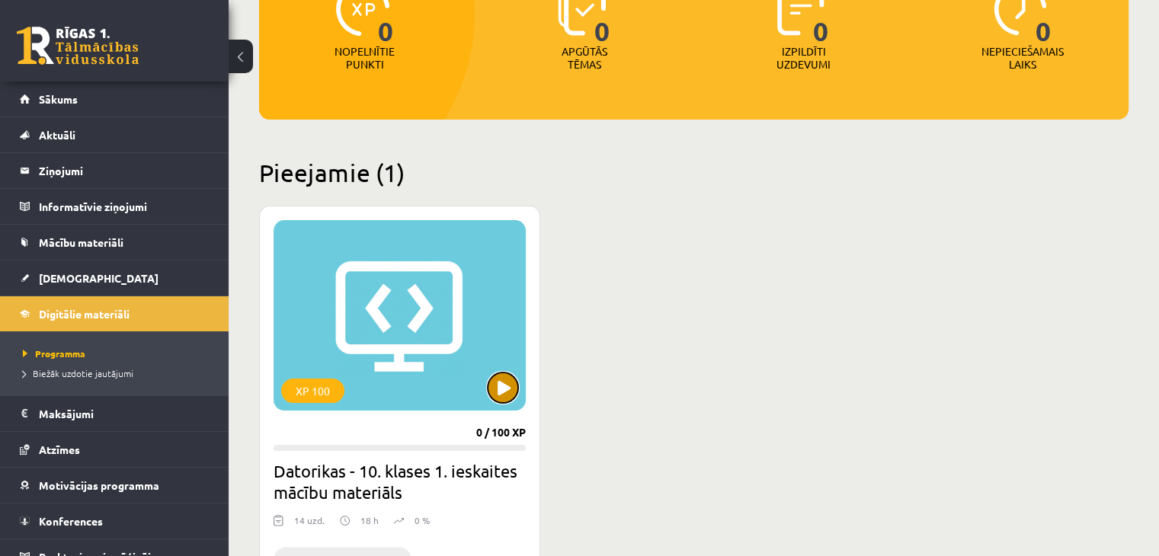
click at [500, 388] on button at bounding box center [503, 388] width 30 height 30
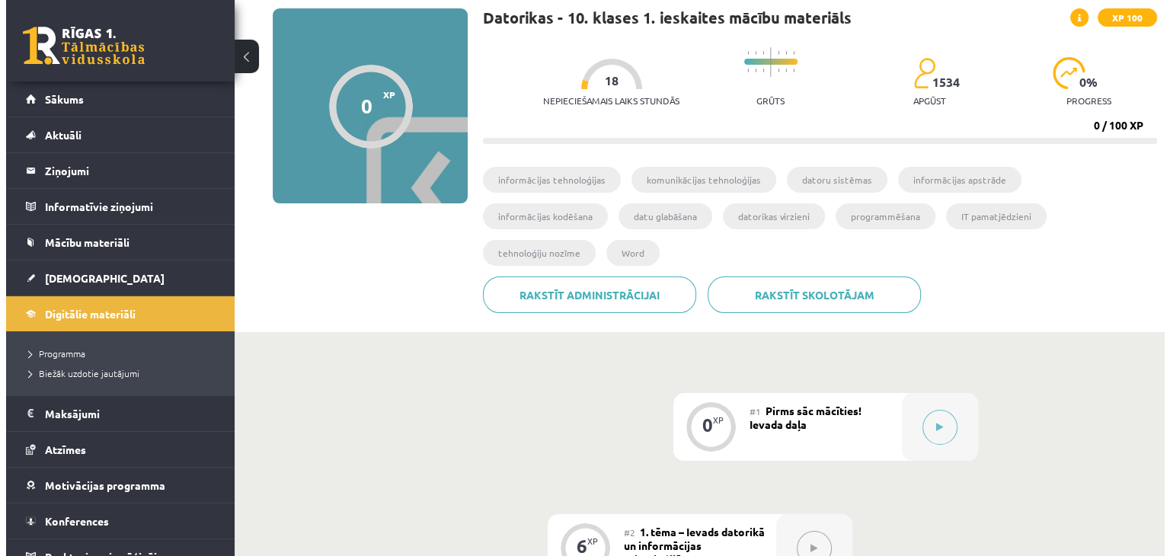
scroll to position [152, 0]
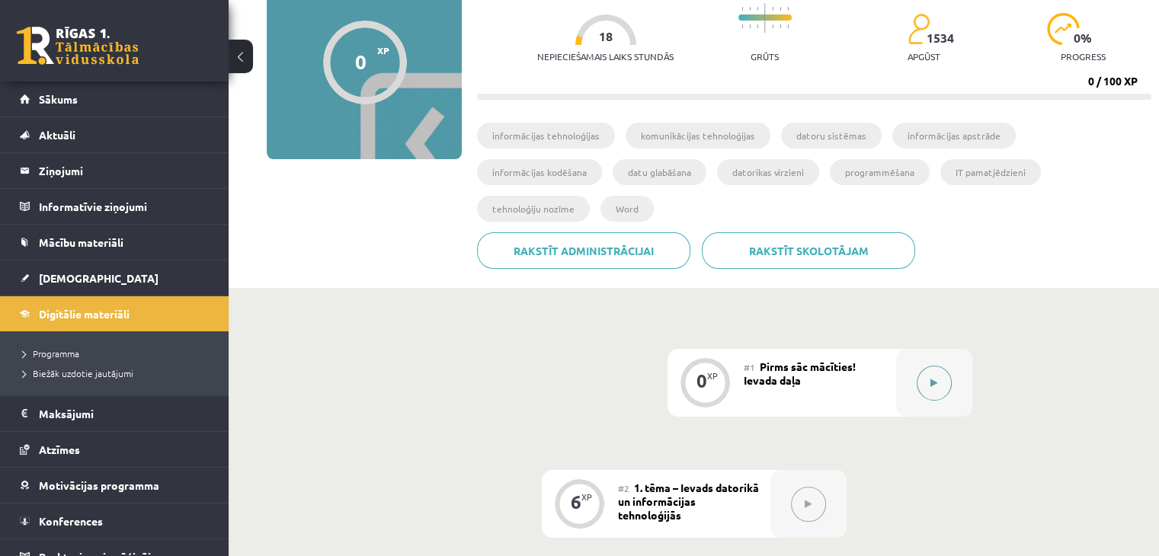
click at [932, 379] on icon at bounding box center [933, 383] width 7 height 9
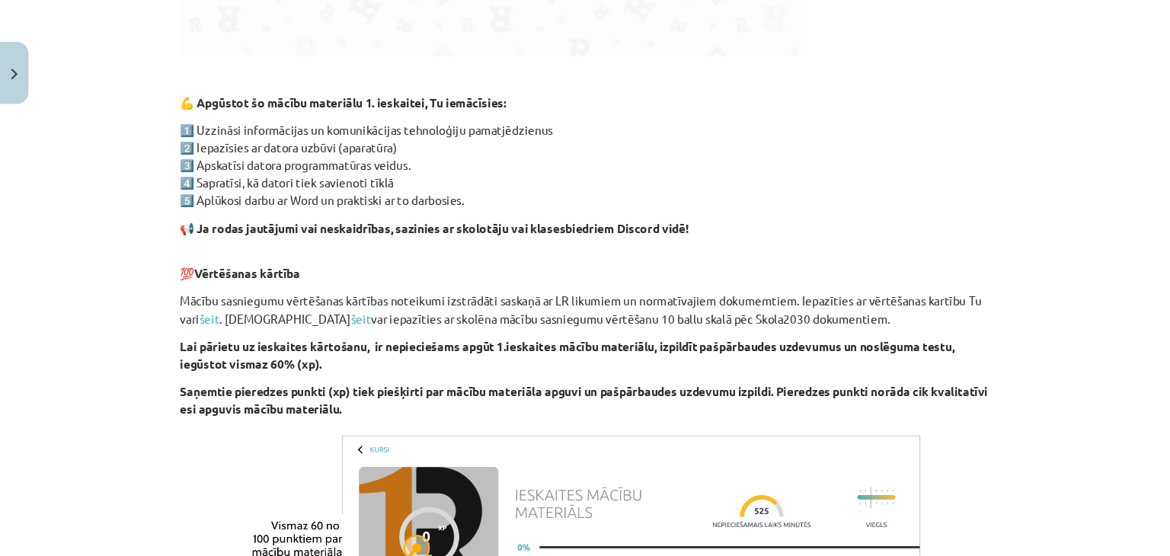
scroll to position [831, 0]
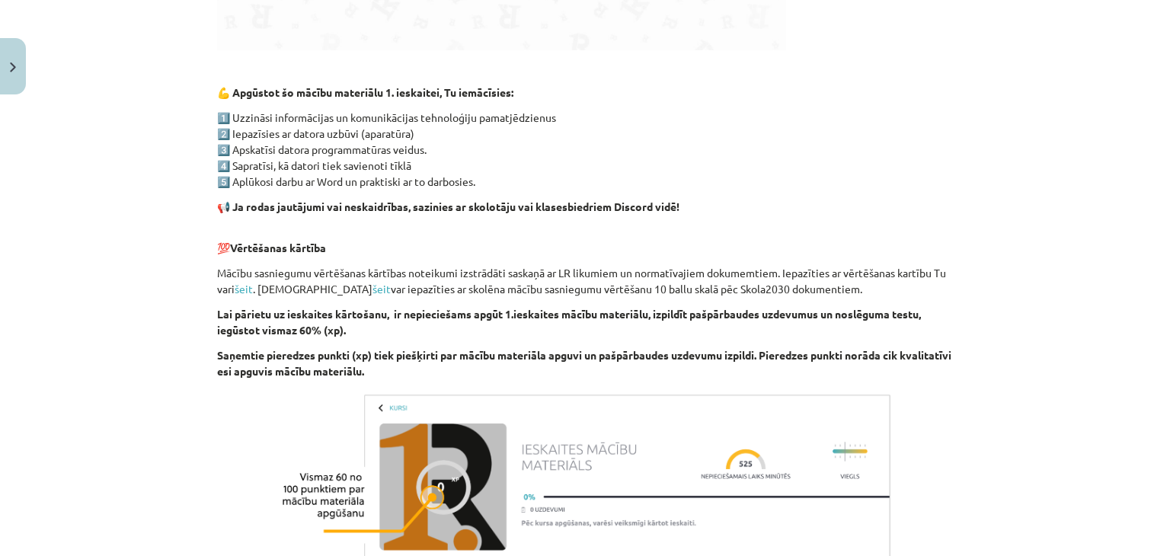
drag, startPoint x: 1169, startPoint y: 4, endPoint x: 844, endPoint y: 181, distance: 370.6
click at [844, 181] on p "1️⃣ Uzzināsi informācijas un komunikācijas tehnoloģiju pamatjēdzienus 2️⃣ Iepaz…" at bounding box center [585, 150] width 736 height 80
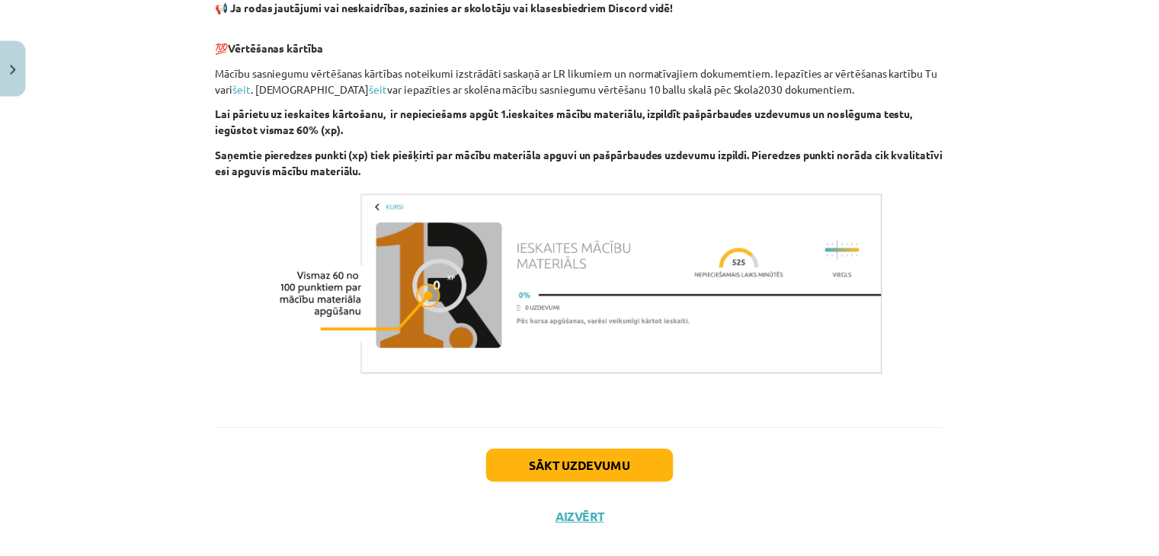
scroll to position [1060, 0]
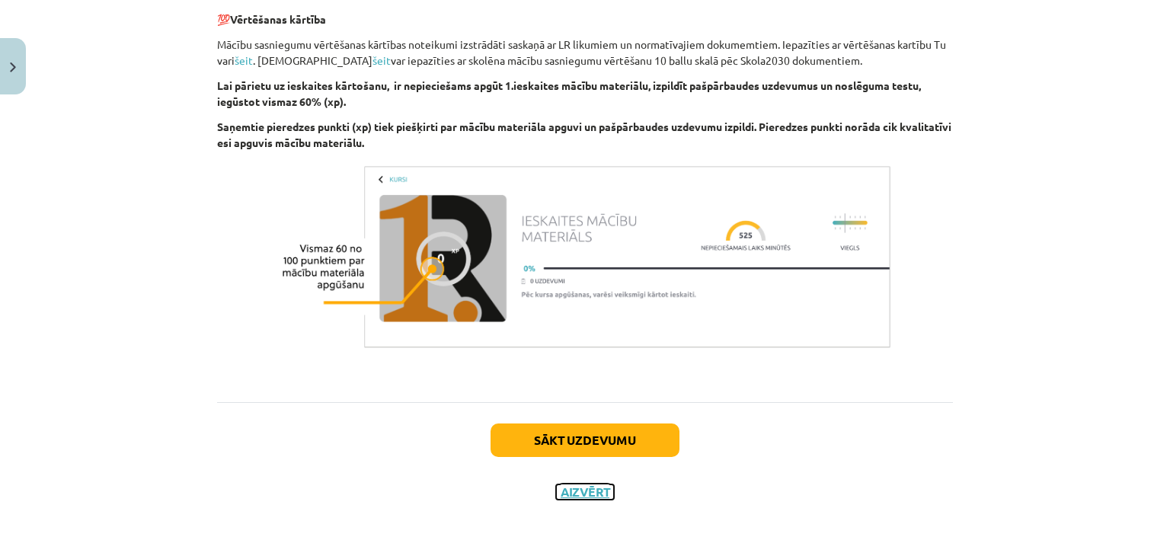
click at [577, 491] on button "Aizvērt" at bounding box center [585, 492] width 58 height 15
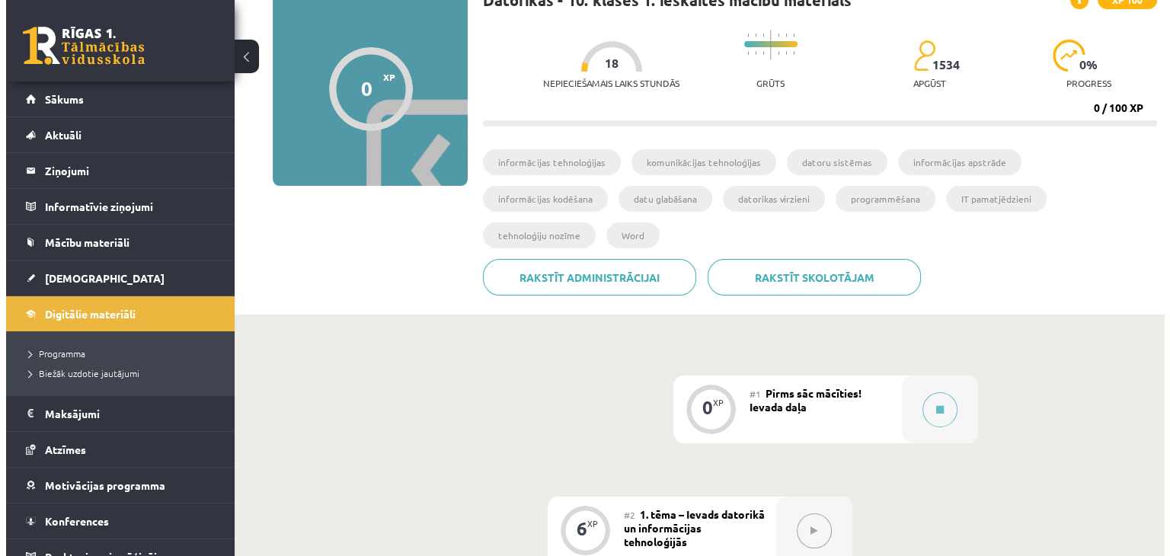
scroll to position [152, 0]
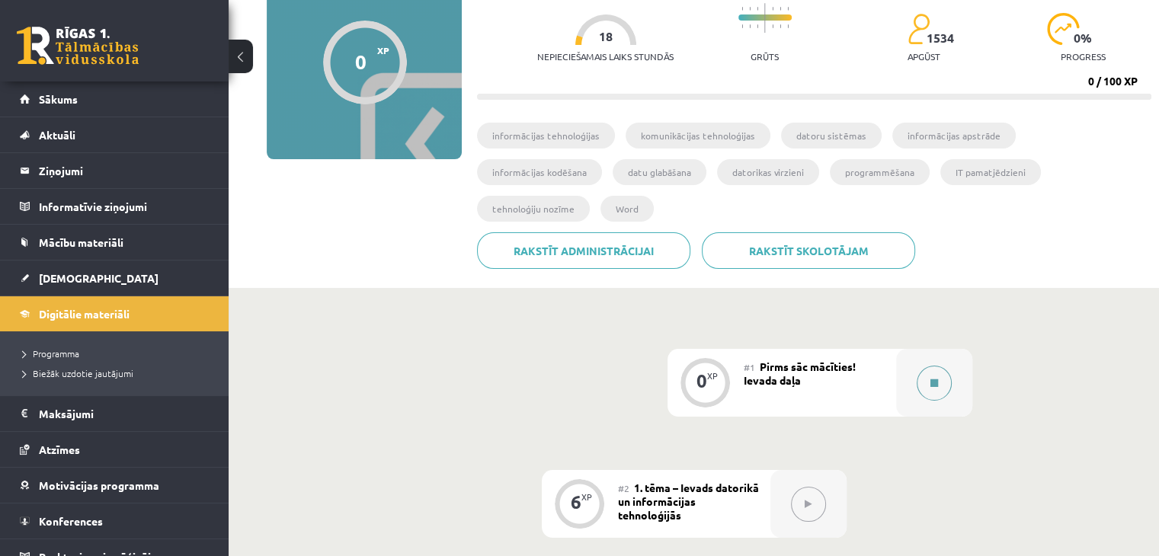
click at [935, 366] on button at bounding box center [933, 383] width 35 height 35
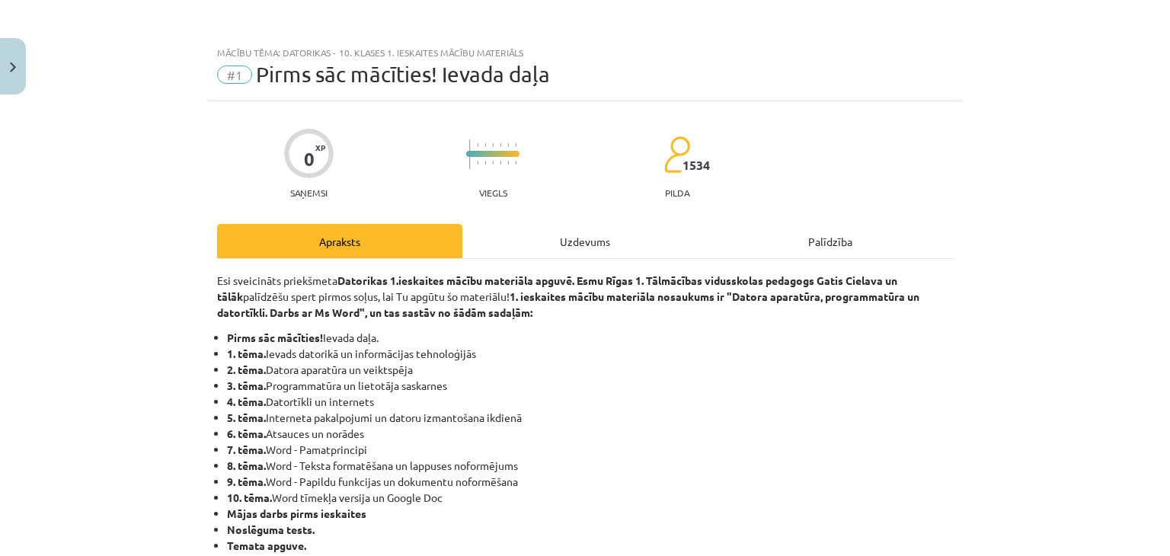
click at [568, 244] on div "Uzdevums" at bounding box center [584, 241] width 245 height 34
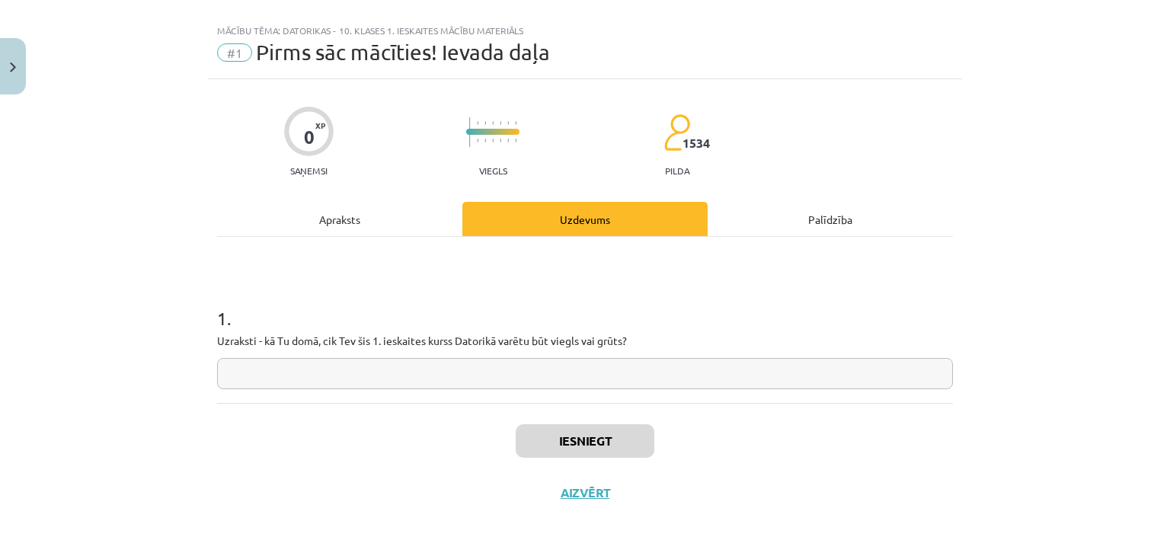
click at [333, 214] on div "Apraksts" at bounding box center [339, 219] width 245 height 34
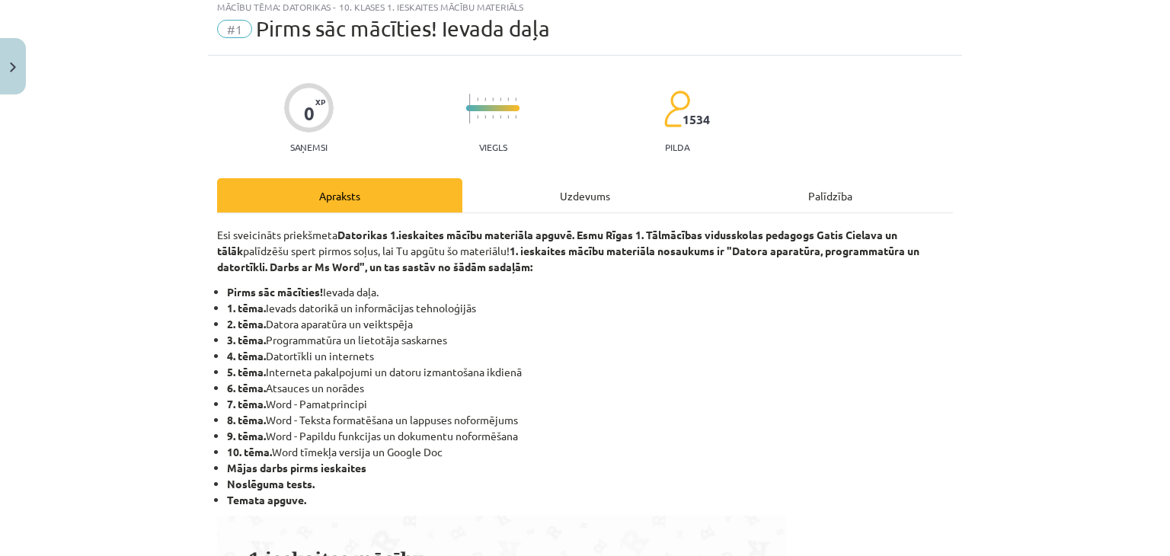
scroll to position [0, 0]
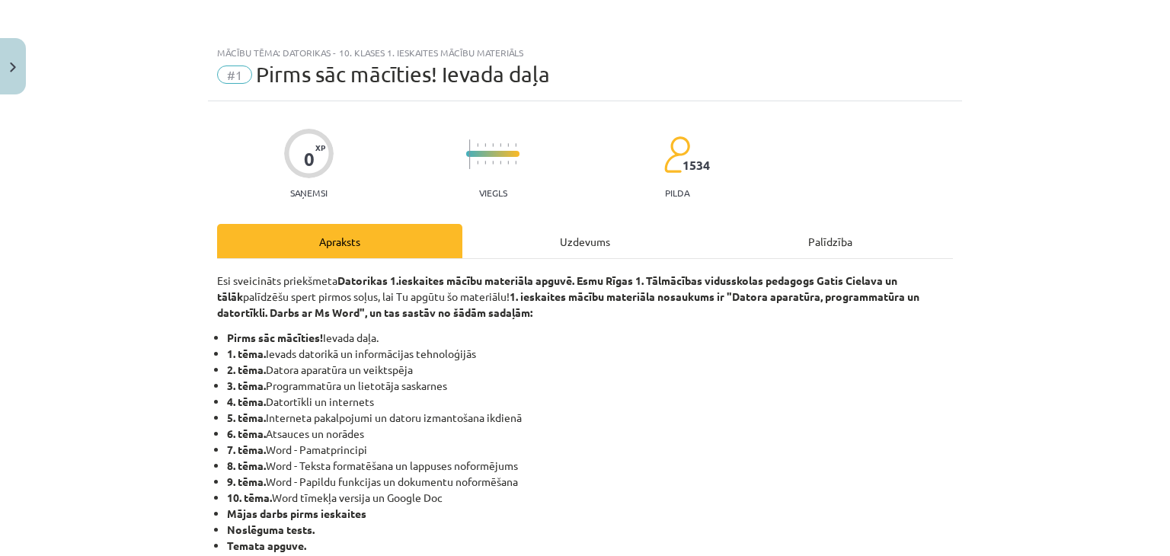
click at [581, 241] on div "Uzdevums" at bounding box center [584, 241] width 245 height 34
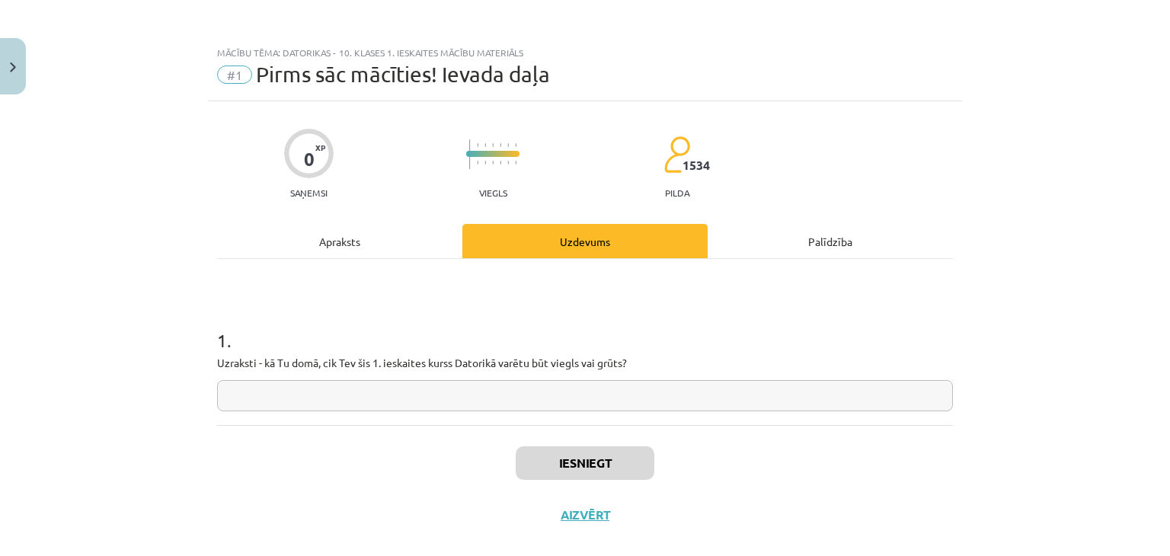
scroll to position [22, 0]
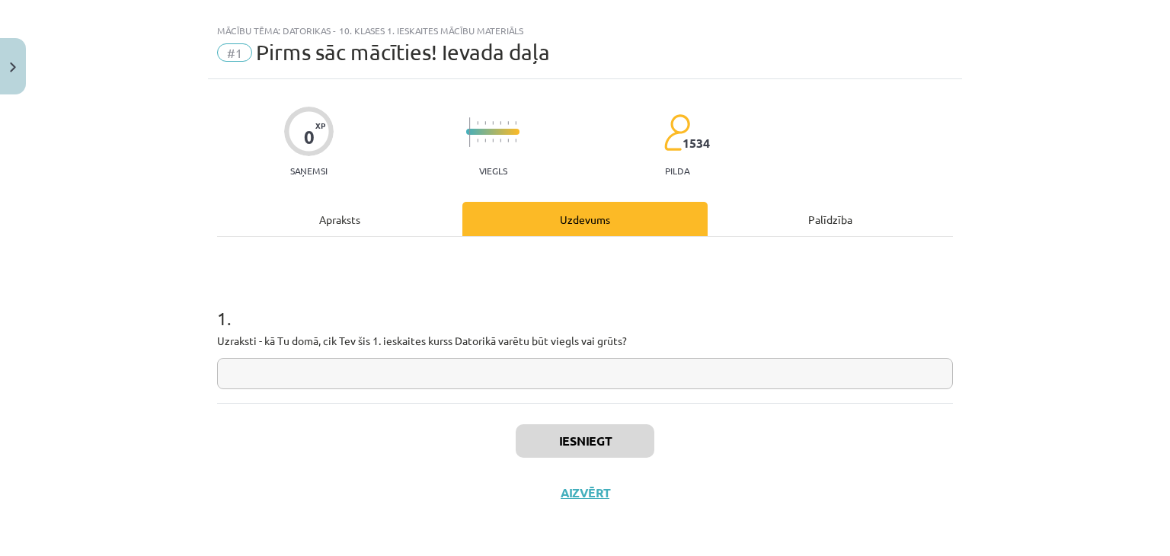
click at [331, 229] on div "Apraksts" at bounding box center [339, 219] width 245 height 34
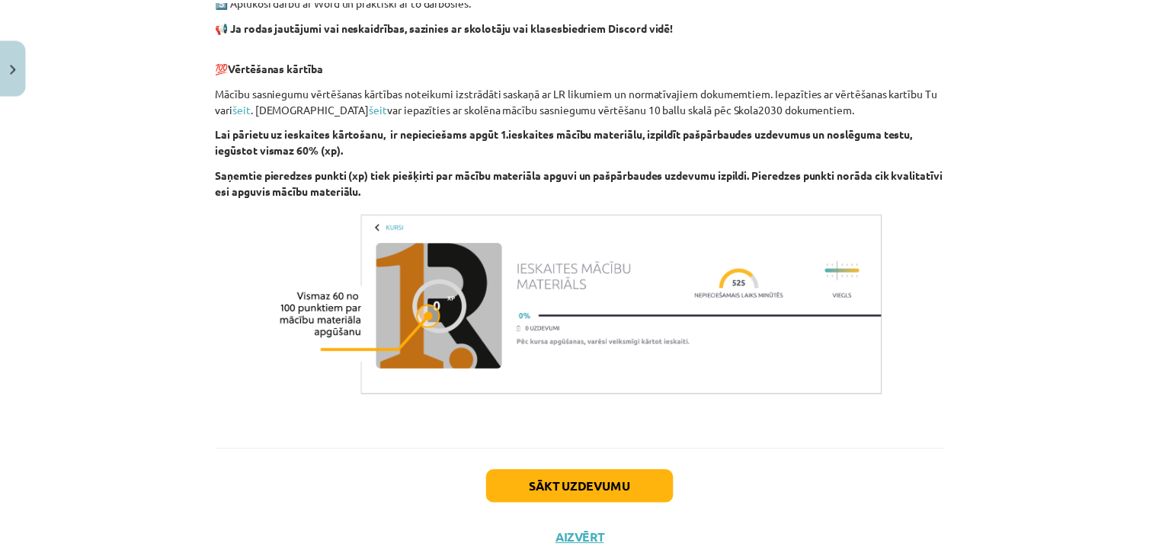
scroll to position [1060, 0]
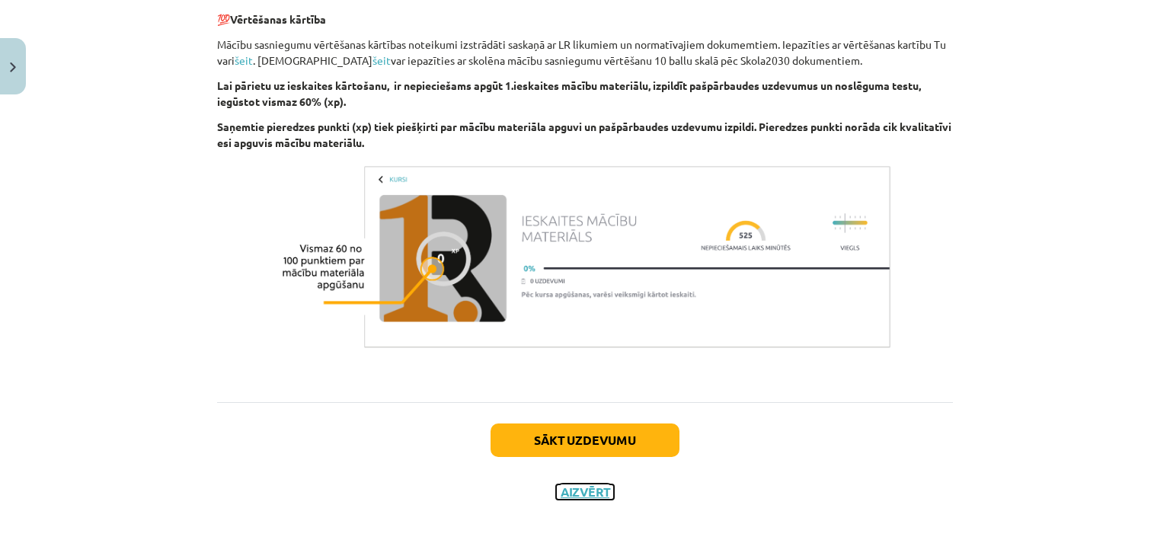
click at [601, 491] on button "Aizvērt" at bounding box center [585, 492] width 58 height 15
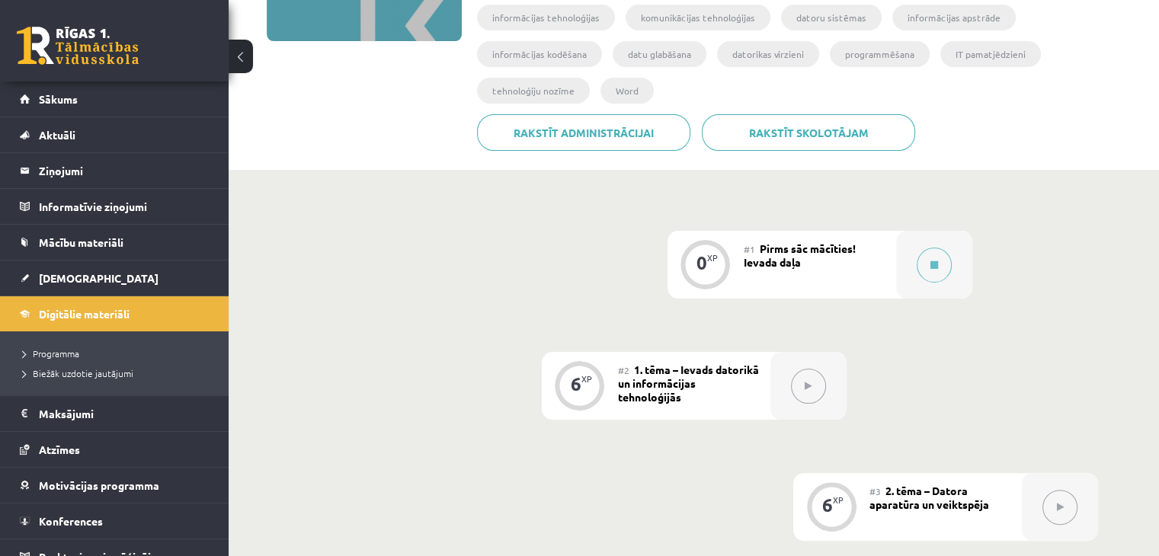
scroll to position [152, 0]
